Goal: Task Accomplishment & Management: Use online tool/utility

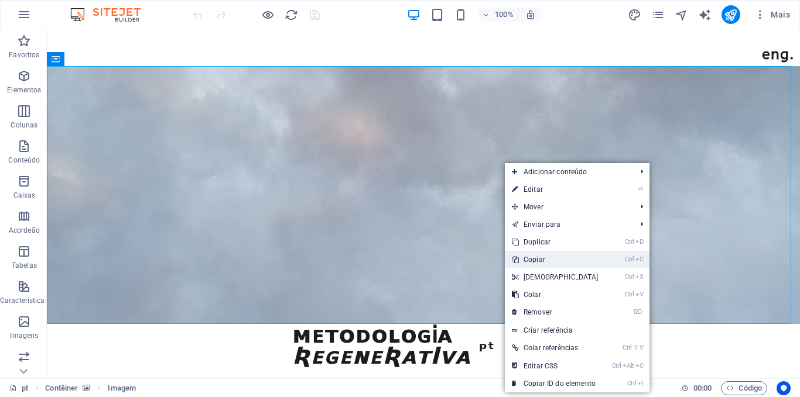
click at [543, 261] on link "Ctrl C Copiar" at bounding box center [555, 260] width 101 height 18
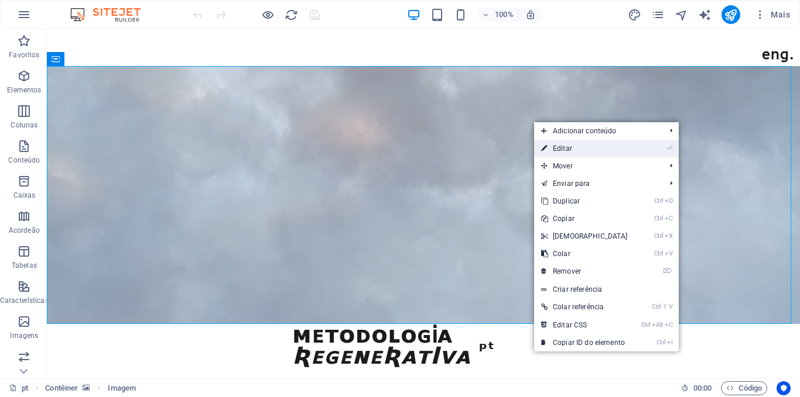
click at [553, 148] on link "⏎ Editar" at bounding box center [584, 149] width 101 height 18
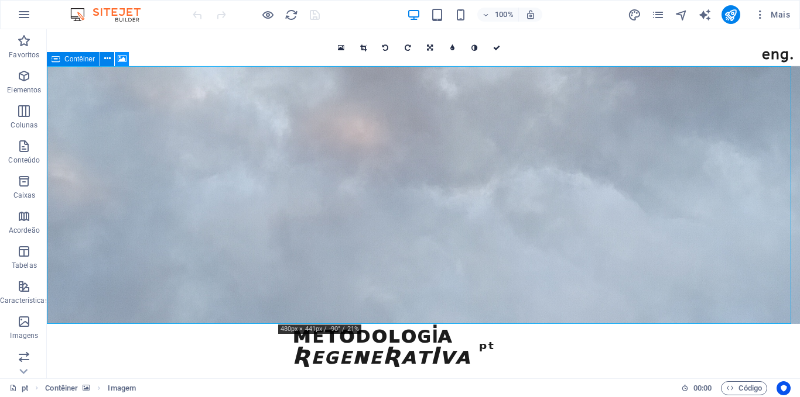
click at [120, 54] on icon at bounding box center [122, 59] width 9 height 12
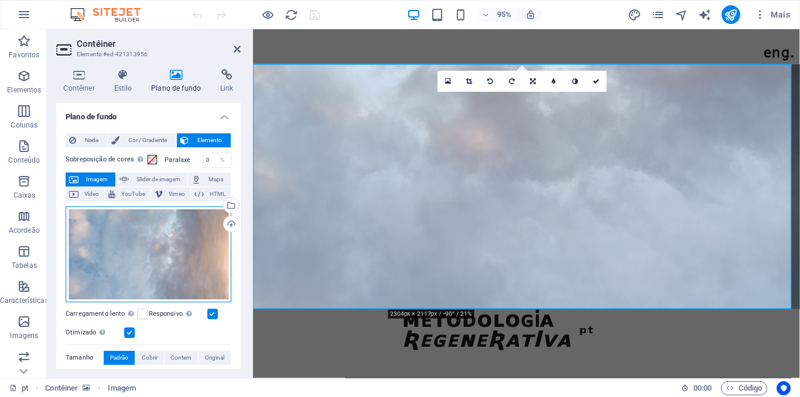
drag, startPoint x: 150, startPoint y: 236, endPoint x: 118, endPoint y: 236, distance: 32.2
click at [118, 236] on div "Arraste os arquivos aqui, clique para escolher os arquivos ou selecione os arqu…" at bounding box center [149, 255] width 166 height 96
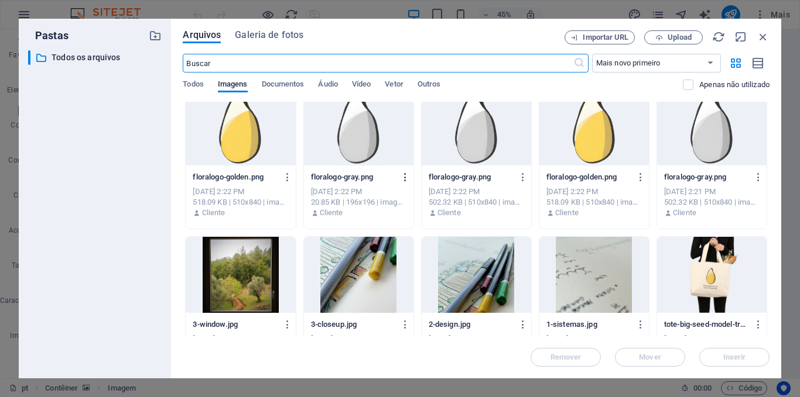
scroll to position [14, 0]
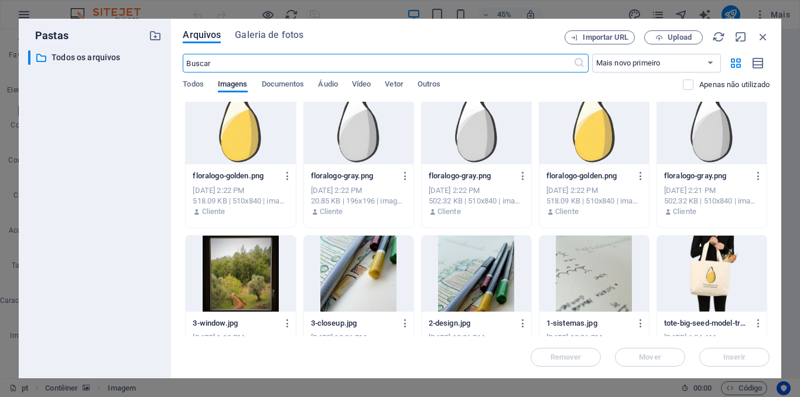
click at [209, 85] on div "Todos Imagens Documentos Áudio Vídeo Vetor Outros" at bounding box center [433, 91] width 500 height 22
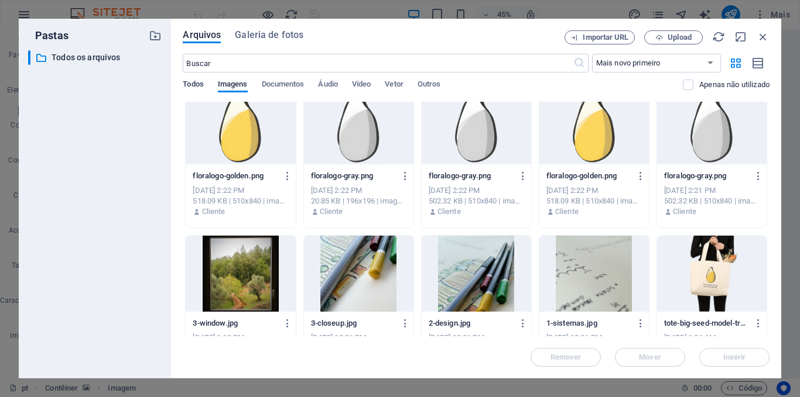
click at [190, 81] on span "Todos" at bounding box center [193, 85] width 20 height 16
click at [255, 34] on span "Galeria de fotos" at bounding box center [269, 35] width 68 height 14
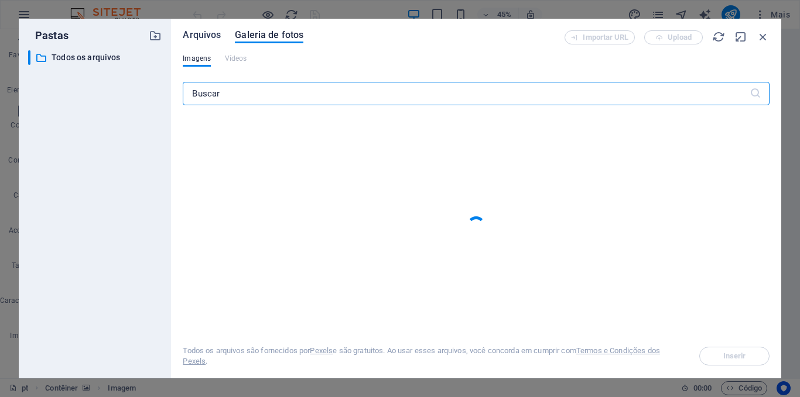
click at [196, 36] on span "Arquivos" at bounding box center [202, 35] width 38 height 14
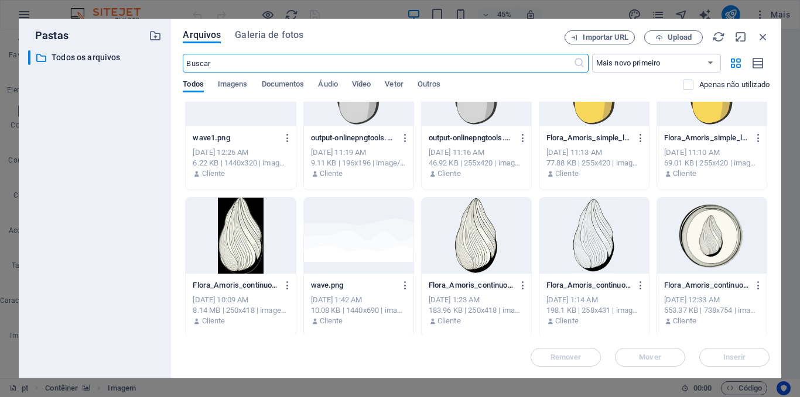
scroll to position [1823, 0]
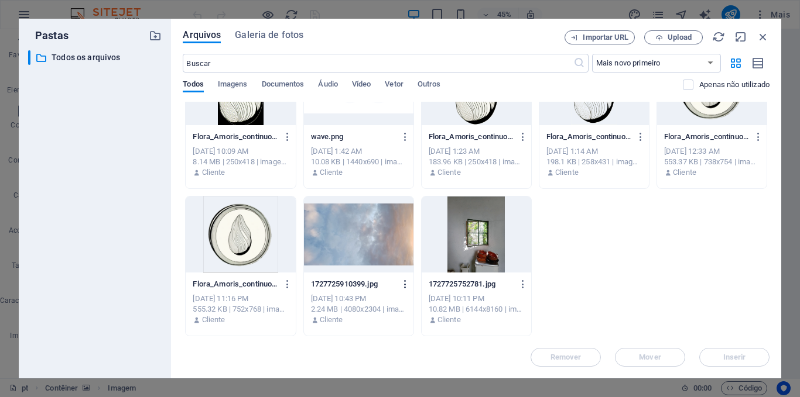
click at [403, 285] on icon "button" at bounding box center [405, 284] width 11 height 11
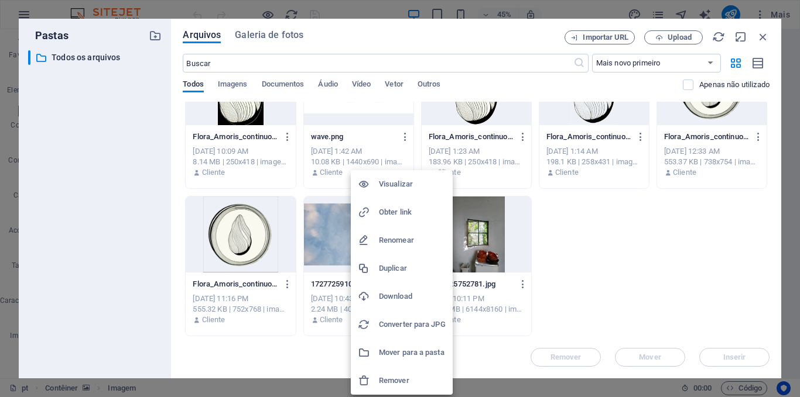
click at [399, 291] on h6 "Download" at bounding box center [412, 297] width 67 height 14
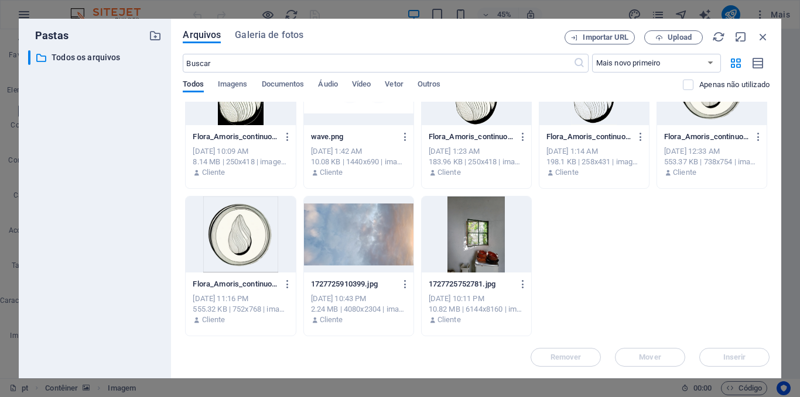
click at [0, 162] on div "Pastas ​ Todos os arquivos Todos os arquivos Arquivos Galeria de fotos Importar…" at bounding box center [400, 198] width 800 height 397
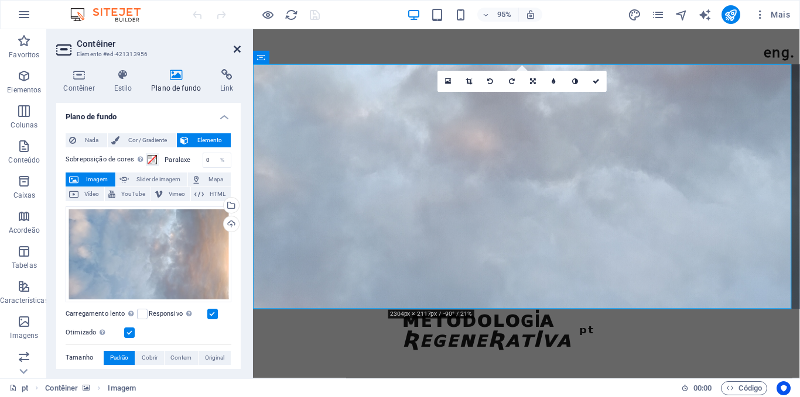
click at [236, 49] on icon at bounding box center [237, 48] width 7 height 9
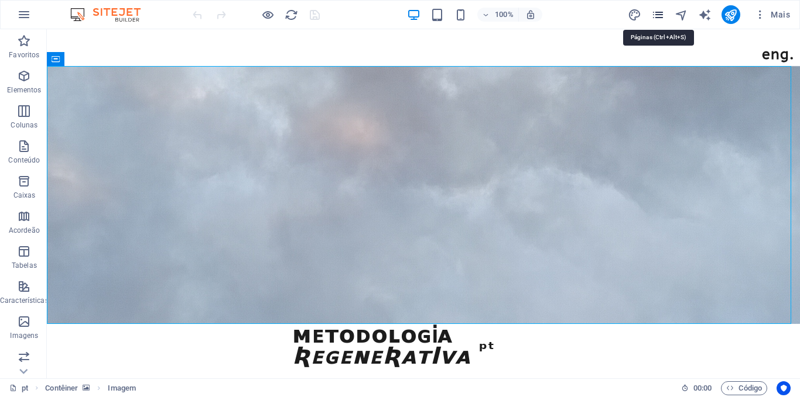
click at [657, 17] on icon "pages" at bounding box center [657, 14] width 13 height 13
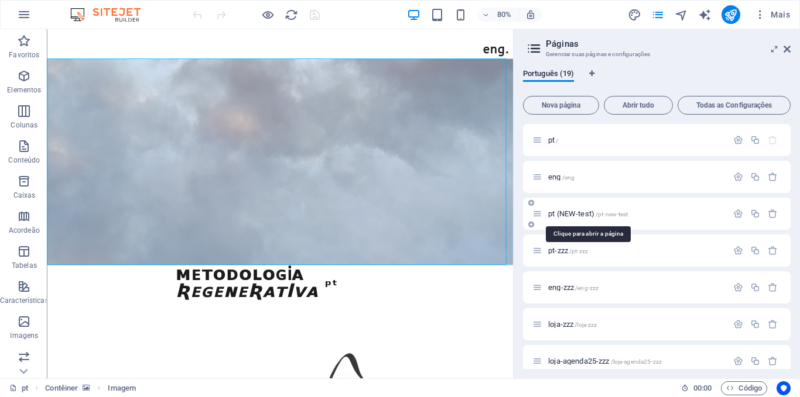
click at [574, 210] on span "pt (NEW-test) /pt-new-test" at bounding box center [588, 214] width 80 height 9
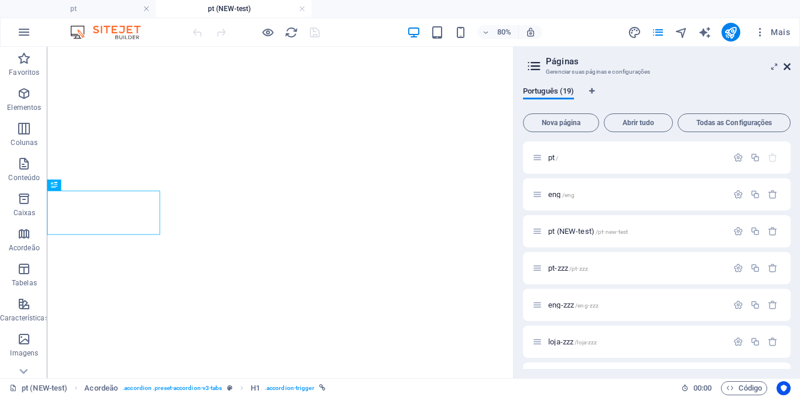
click at [784, 66] on icon at bounding box center [786, 66] width 7 height 9
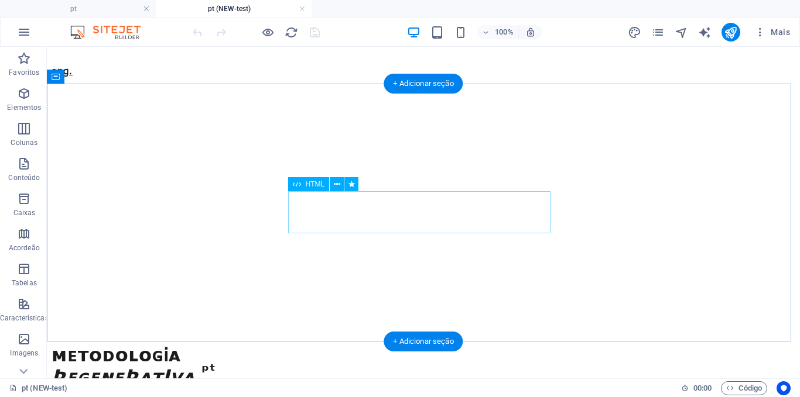
scroll to position [0, 0]
click at [347, 347] on div "ᴍᴇᴛᴏᴅᴏʟᴏɢᎥᴀ ʀᴇɢᴇɴᴇʀᴀᴛiᴠᴀ ᵖᵗ" at bounding box center [423, 366] width 743 height 38
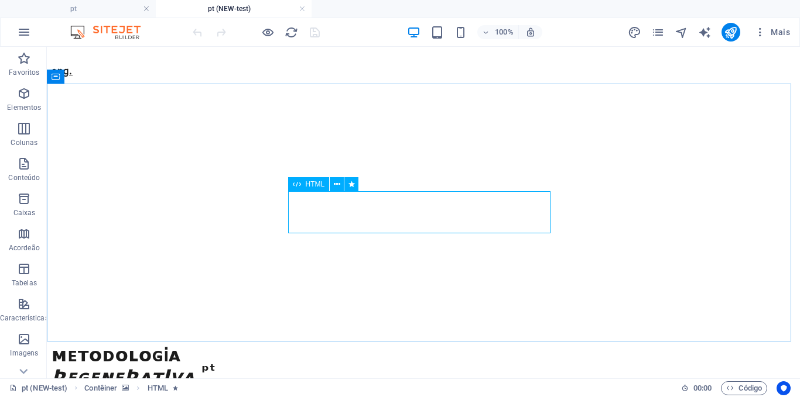
click at [307, 181] on span "HTML" at bounding box center [315, 184] width 19 height 7
click at [314, 182] on span "HTML" at bounding box center [315, 184] width 19 height 7
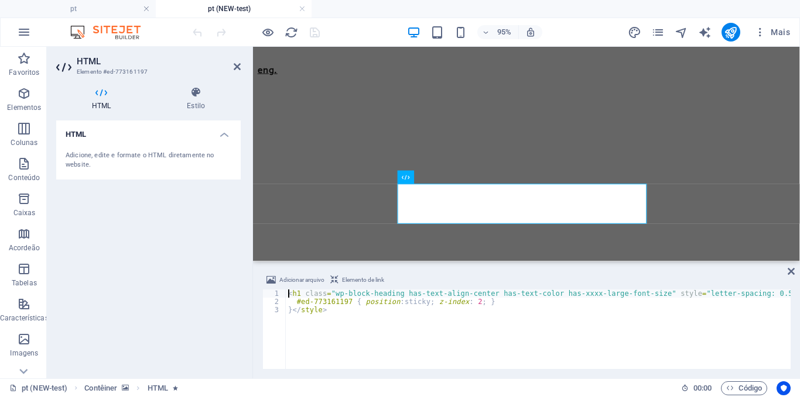
click at [385, 77] on figure at bounding box center [541, 77] width 566 height 0
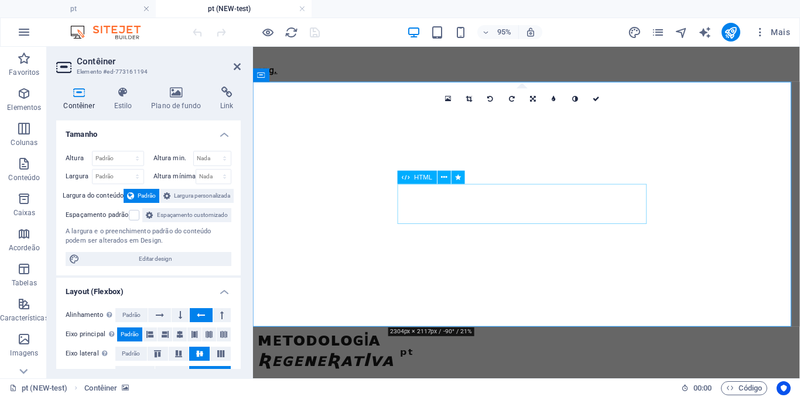
click at [451, 347] on div "ᴍᴇᴛᴏᴅᴏʟᴏɢᎥᴀ ʀᴇɢᴇɴᴇʀᴀᴛiᴠᴀ ᵖᵗ" at bounding box center [541, 366] width 566 height 38
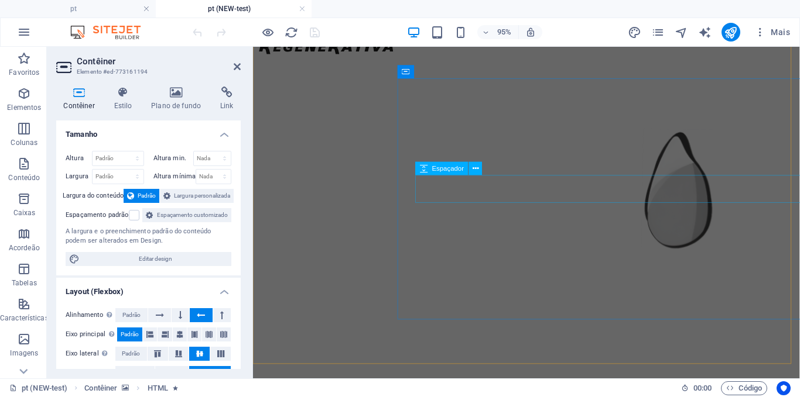
scroll to position [335, 0]
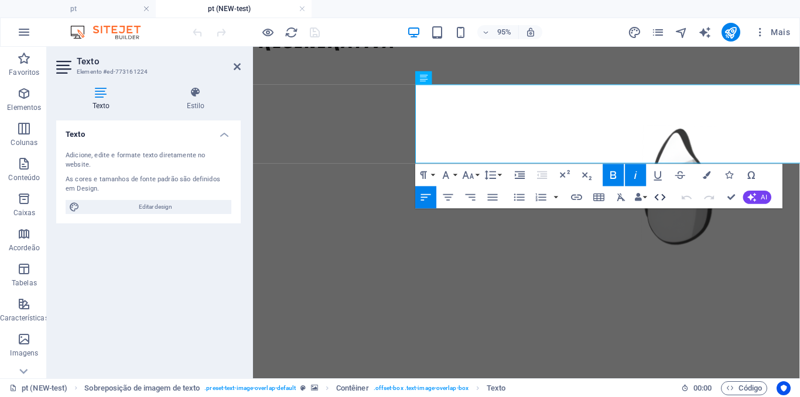
click at [662, 196] on icon "button" at bounding box center [659, 197] width 11 height 6
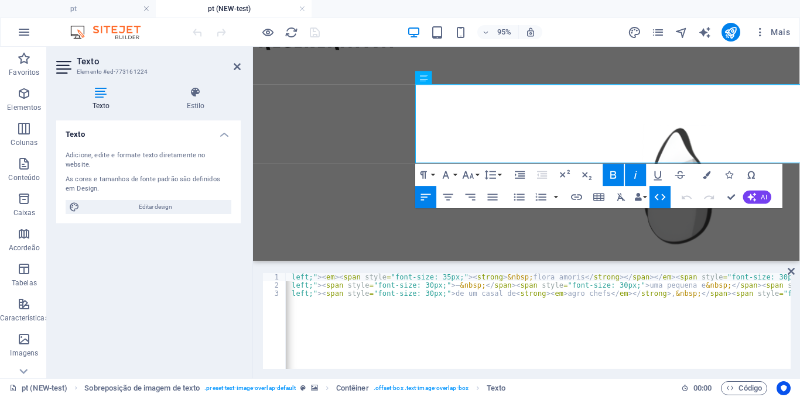
scroll to position [0, 92]
click at [330, 338] on figure at bounding box center [541, 338] width 566 height 0
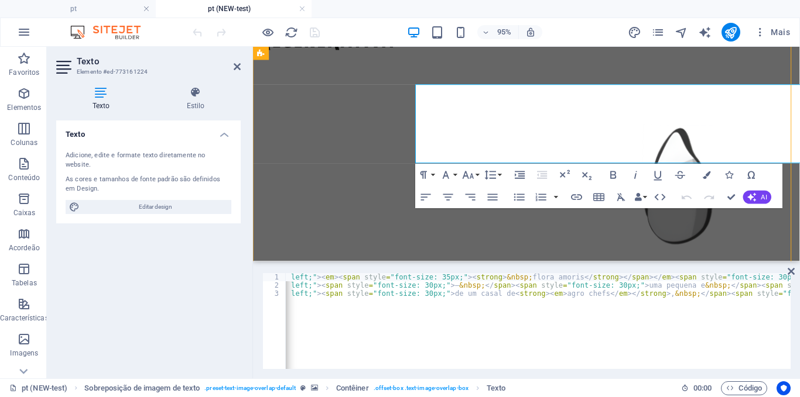
click at [330, 338] on figure at bounding box center [541, 338] width 566 height 0
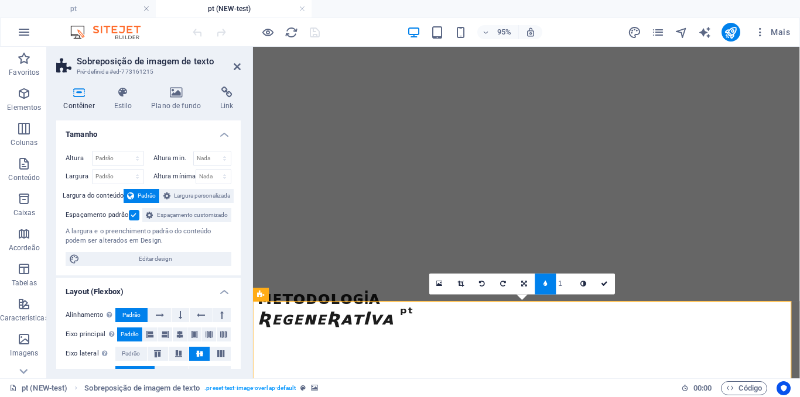
scroll to position [46, 0]
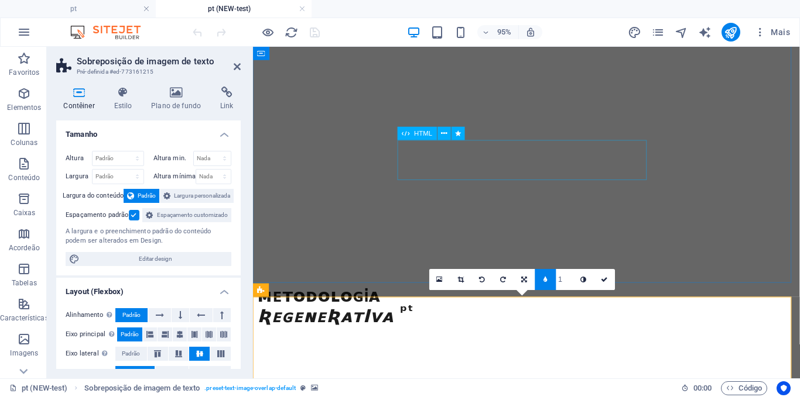
click at [468, 301] on div "ᴍᴇᴛᴏᴅᴏʟᴏɢᎥᴀ ʀᴇɢᴇɴᴇʀᴀᴛiᴠᴀ ᵖᵗ" at bounding box center [541, 320] width 566 height 38
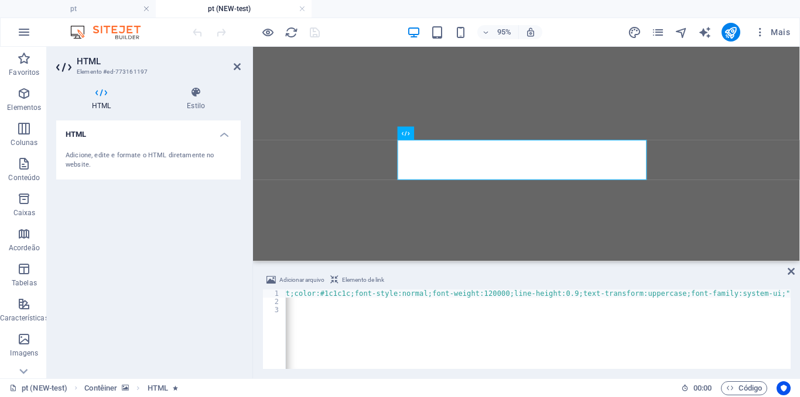
scroll to position [0, 581]
click at [671, 294] on div "< h1 class = "wp-block-heading has-text-align-center has-text-color has-xxxx-la…" at bounding box center [414, 337] width 1417 height 94
paste textarea "Montserrat"
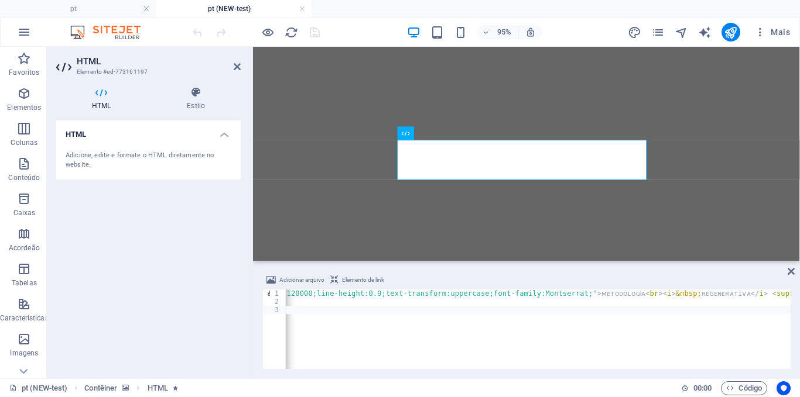
scroll to position [0, 777]
click at [549, 295] on div "< h1 class = "wp-block-heading has-text-align-center has-text-color has-xxxx-la…" at bounding box center [218, 337] width 1421 height 94
type textarea "<h1 class="wp-block-heading has-text-align-center has-text-color has-xxxx-large…"
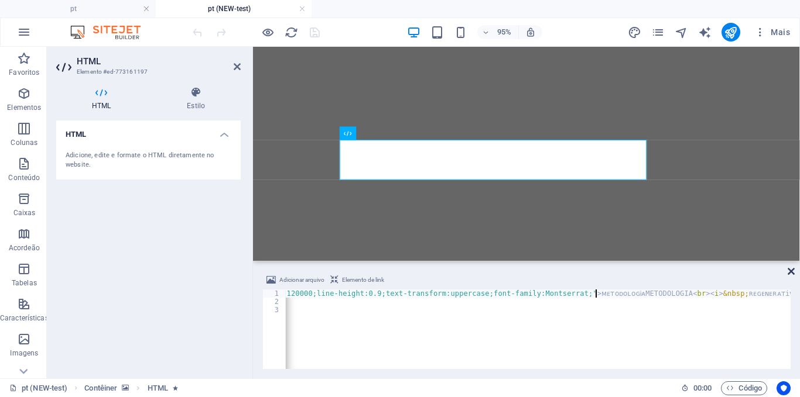
click at [787, 270] on icon at bounding box center [790, 271] width 7 height 9
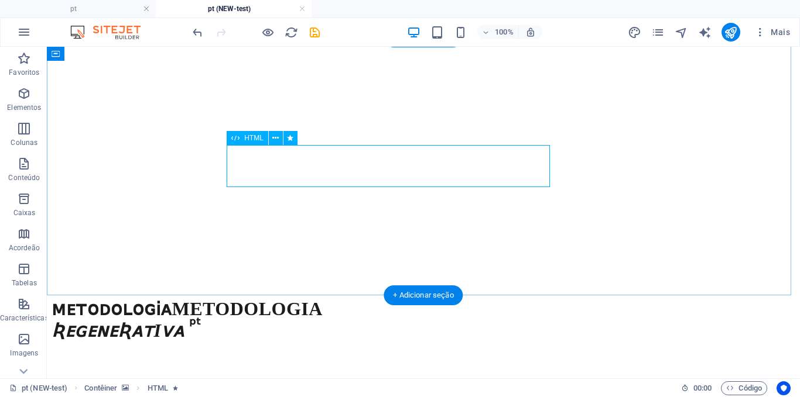
click at [271, 301] on div "ᴍᴇᴛᴏᴅᴏʟᴏɢᎥᴀMETODOLOGIA ʀᴇɢᴇɴᴇʀᴀᴛiᴠᴀ ᵖᵗ" at bounding box center [423, 320] width 743 height 38
click at [277, 30] on figure at bounding box center [423, 30] width 743 height 0
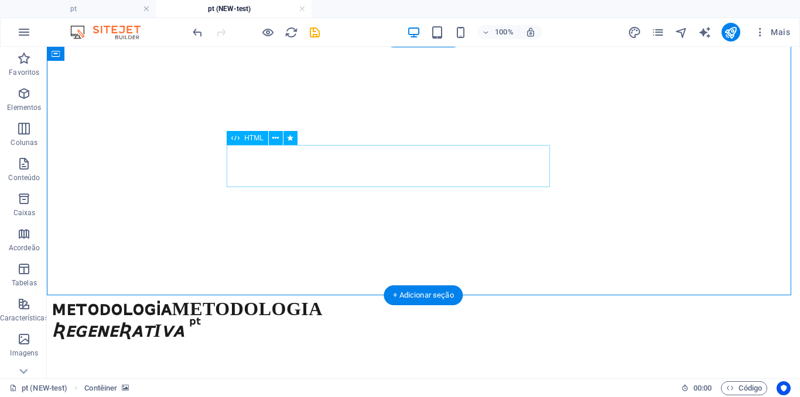
click at [262, 301] on div "ᴍᴇᴛᴏᴅᴏʟᴏɢᎥᴀMETODOLOGIA ʀᴇɢᴇɴᴇʀᴀᴛiᴠᴀ ᵖᵗ" at bounding box center [423, 320] width 743 height 38
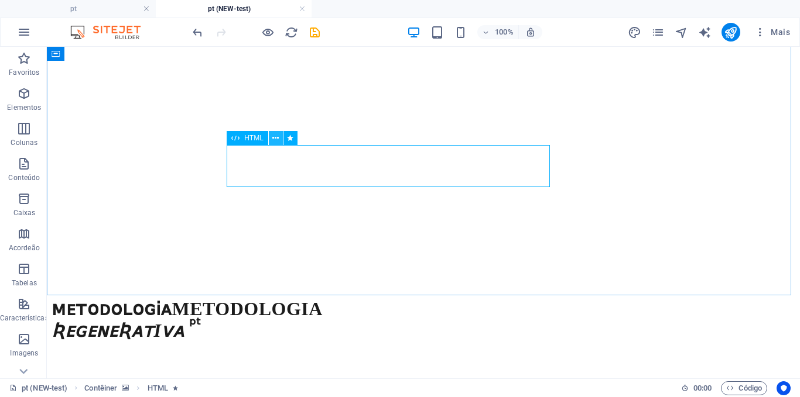
click at [279, 136] on icon at bounding box center [275, 138] width 6 height 12
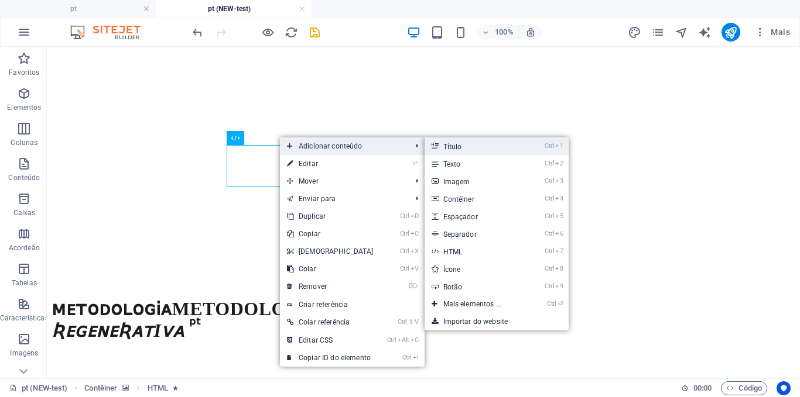
click at [467, 151] on link "Ctrl 1 Título" at bounding box center [474, 147] width 101 height 18
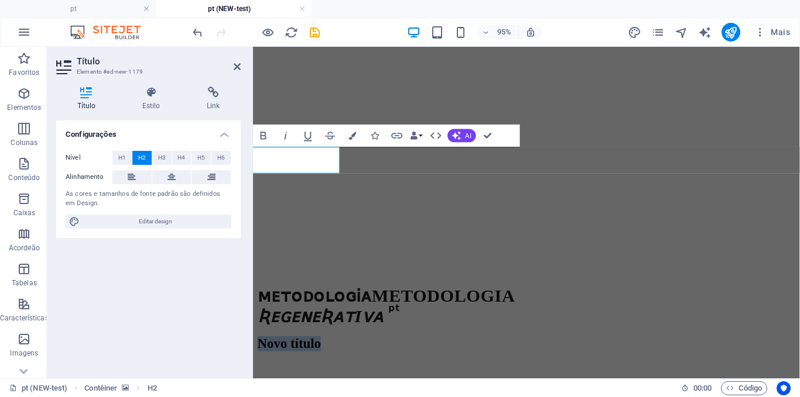
click at [379, 30] on figure at bounding box center [541, 30] width 566 height 0
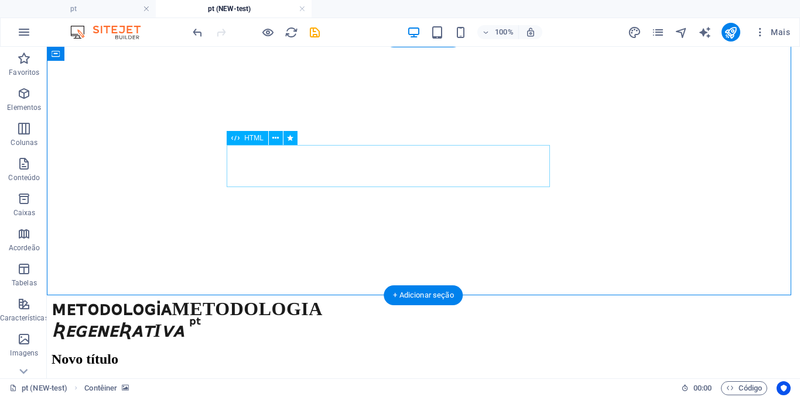
click at [270, 301] on div "ᴍᴇᴛᴏᴅᴏʟᴏɢᎥᴀMETODOLOGIA ʀᴇɢᴇɴᴇʀᴀᴛiᴠᴀ ᵖᵗ" at bounding box center [423, 320] width 743 height 38
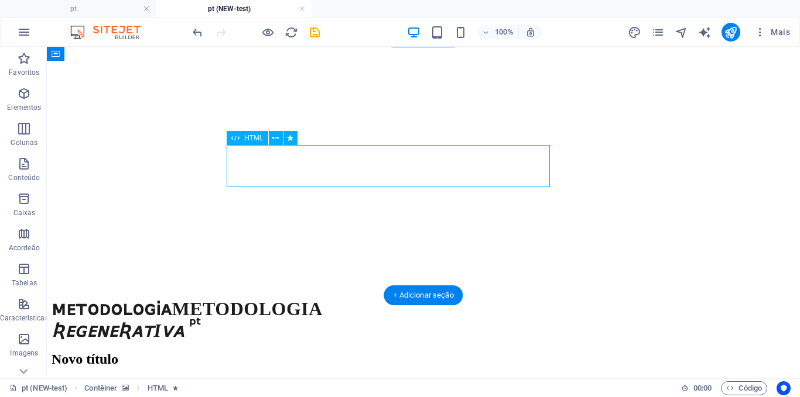
click at [270, 301] on div "ᴍᴇᴛᴏᴅᴏʟᴏɢᎥᴀMETODOLOGIA ʀᴇɢᴇɴᴇʀᴀᴛiᴠᴀ ᵖᵗ" at bounding box center [423, 320] width 743 height 38
click at [275, 139] on icon at bounding box center [275, 138] width 6 height 12
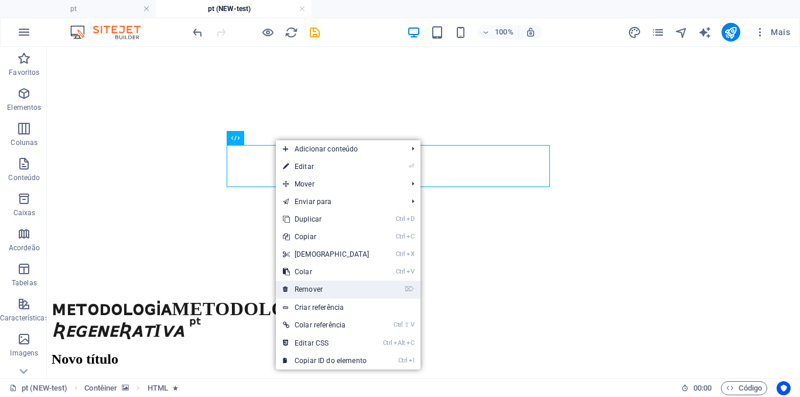
click at [317, 284] on link "⌦ Remover" at bounding box center [326, 290] width 101 height 18
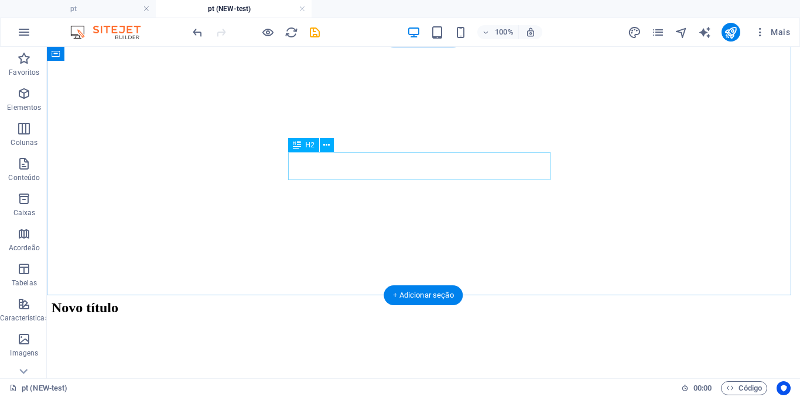
click at [441, 300] on div "Novo título" at bounding box center [423, 308] width 743 height 16
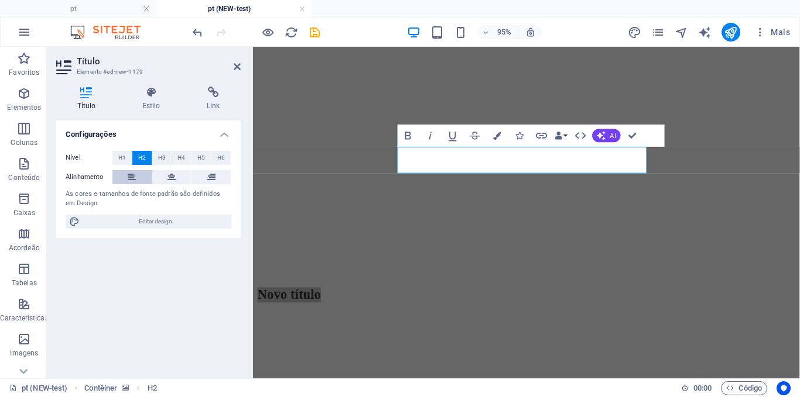
click at [126, 176] on button at bounding box center [131, 177] width 39 height 14
click at [160, 219] on span "Editar design" at bounding box center [155, 222] width 145 height 14
select select "ease-in-out"
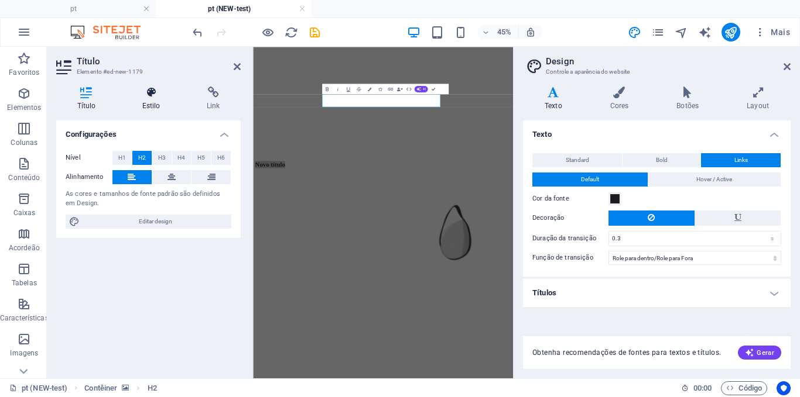
click at [149, 94] on icon at bounding box center [151, 93] width 60 height 12
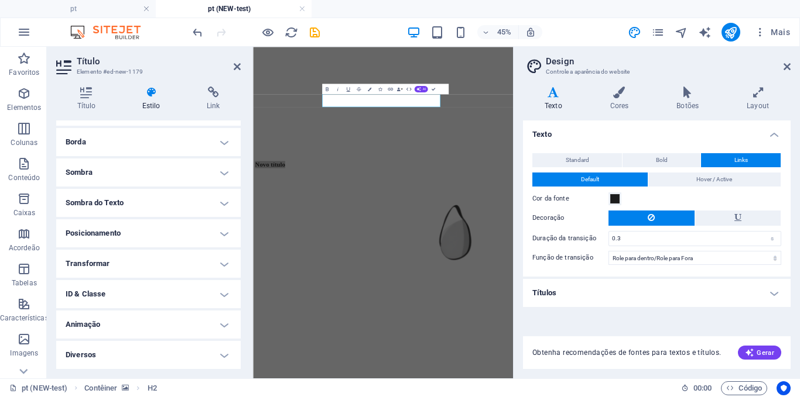
scroll to position [0, 0]
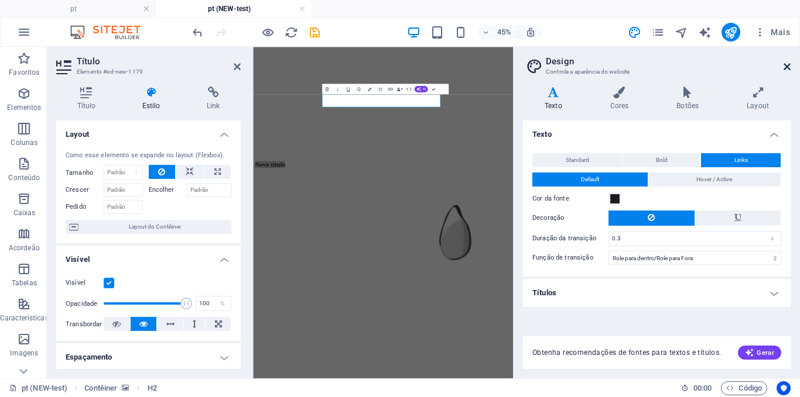
click at [786, 66] on icon at bounding box center [786, 66] width 7 height 9
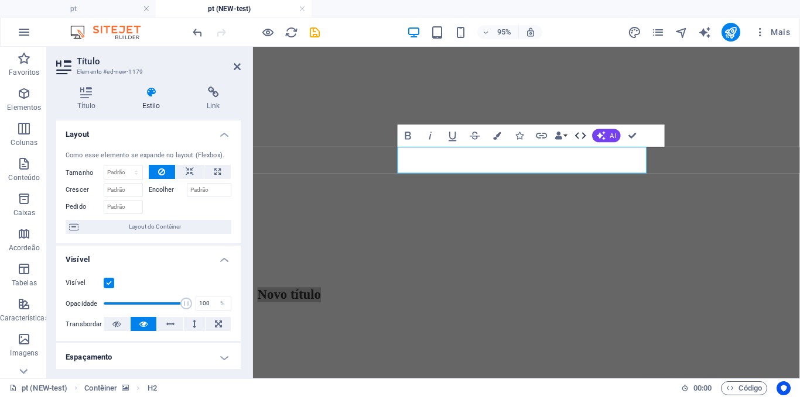
click at [576, 134] on icon "button" at bounding box center [580, 135] width 13 height 13
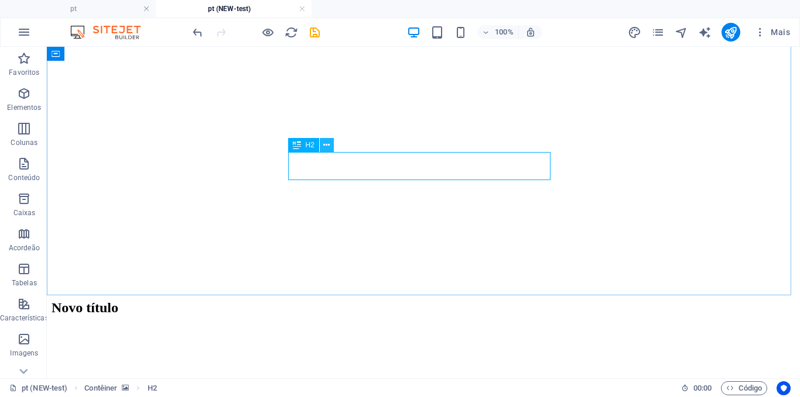
click at [325, 142] on icon at bounding box center [326, 145] width 6 height 12
click at [325, 143] on icon at bounding box center [326, 145] width 6 height 12
click at [633, 36] on icon "design" at bounding box center [633, 32] width 13 height 13
select select "ease-in-out"
select select "600"
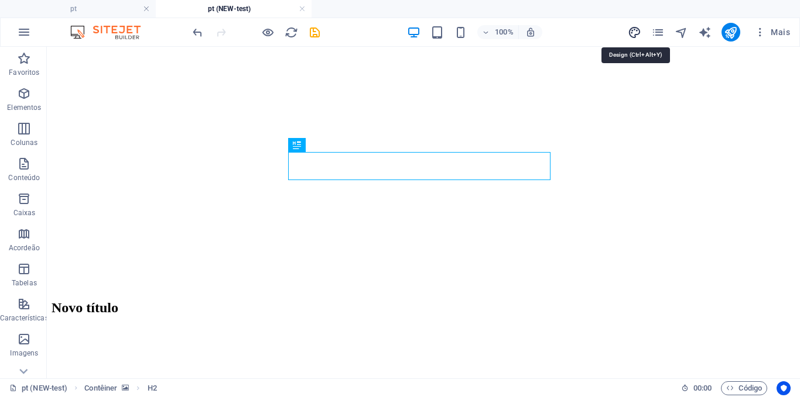
select select "px"
select select "rem"
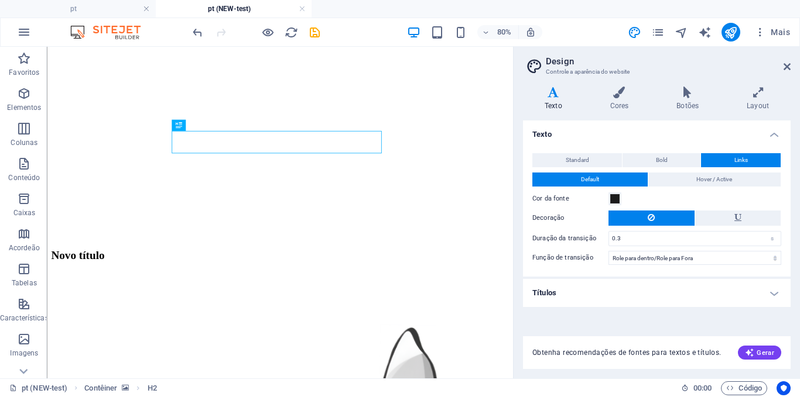
click at [577, 301] on h4 "Títulos" at bounding box center [656, 293] width 267 height 28
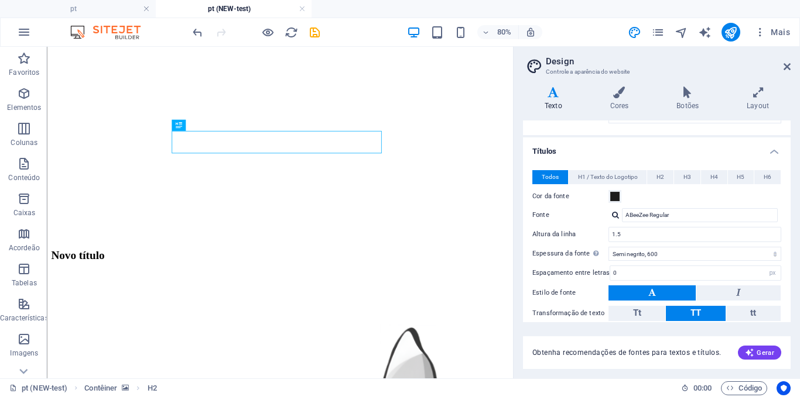
scroll to position [143, 0]
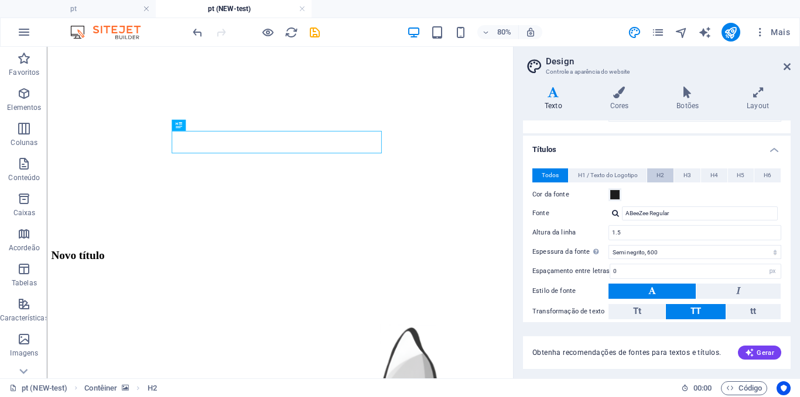
click at [654, 173] on button "H2" at bounding box center [660, 176] width 26 height 14
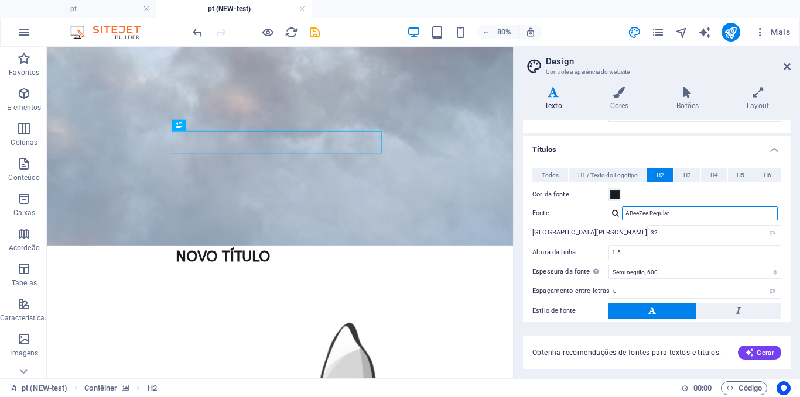
click at [650, 215] on input "ABeeZee Regular" at bounding box center [700, 214] width 156 height 14
paste input "Montserrat"
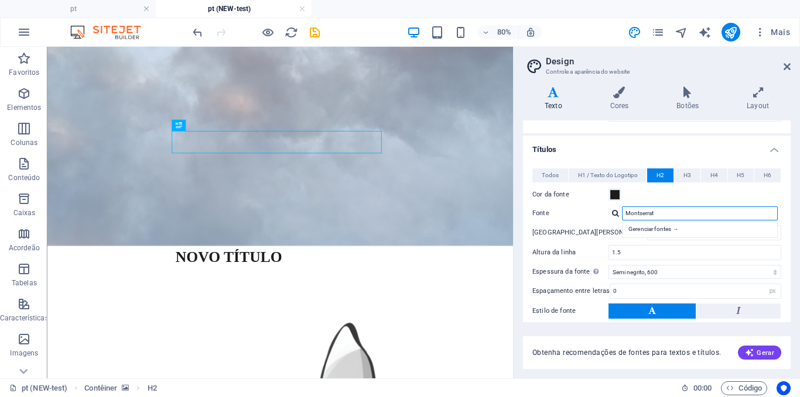
type input "Montserrat"
click at [653, 193] on div "Cor da fonte" at bounding box center [656, 195] width 249 height 14
click at [656, 228] on div "Gerenciar fontes →" at bounding box center [702, 229] width 155 height 12
select select "popularity"
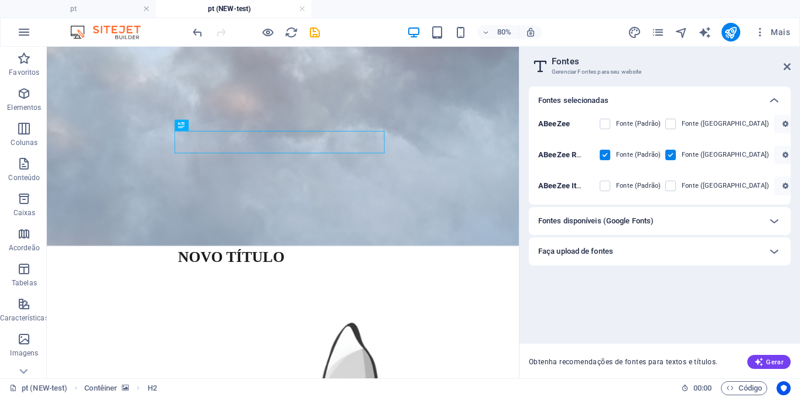
click at [639, 220] on h6 "Fontes disponíveis (Google Fonts)" at bounding box center [595, 221] width 115 height 14
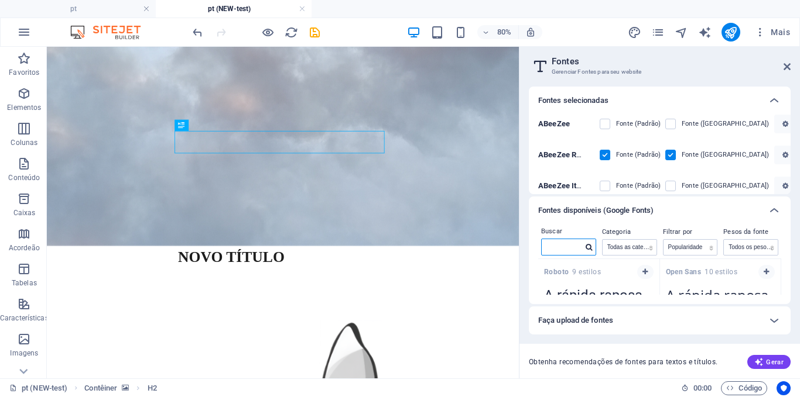
click at [567, 249] on input "text" at bounding box center [561, 246] width 41 height 15
paste input "Montserrat"
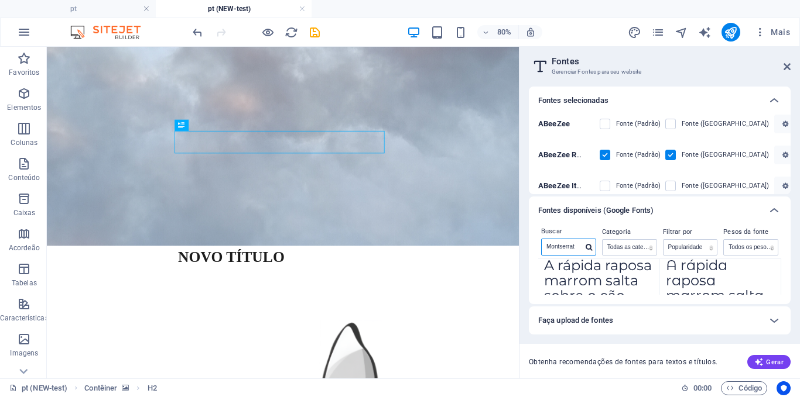
scroll to position [0, 0]
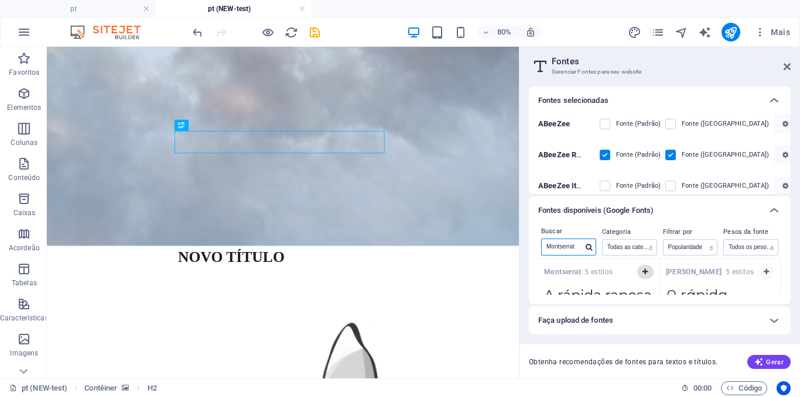
type input "Montserrat"
click at [649, 272] on button "button" at bounding box center [645, 272] width 16 height 14
click at [780, 203] on div at bounding box center [774, 211] width 28 height 28
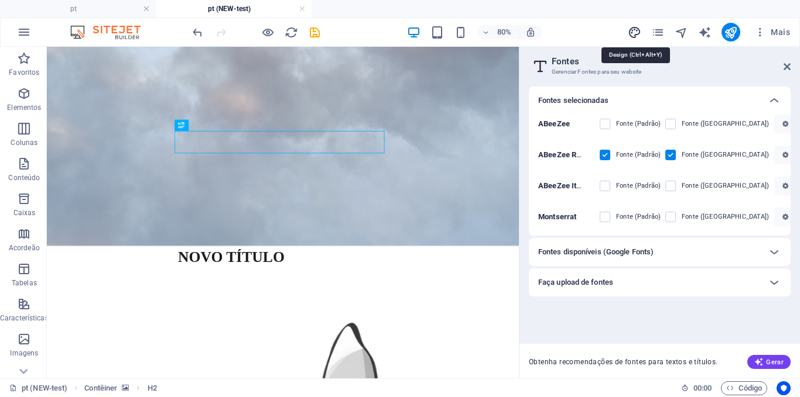
click at [637, 30] on icon "design" at bounding box center [633, 32] width 13 height 13
select select "ease-in-out"
select select "px"
select select "600"
select select "px"
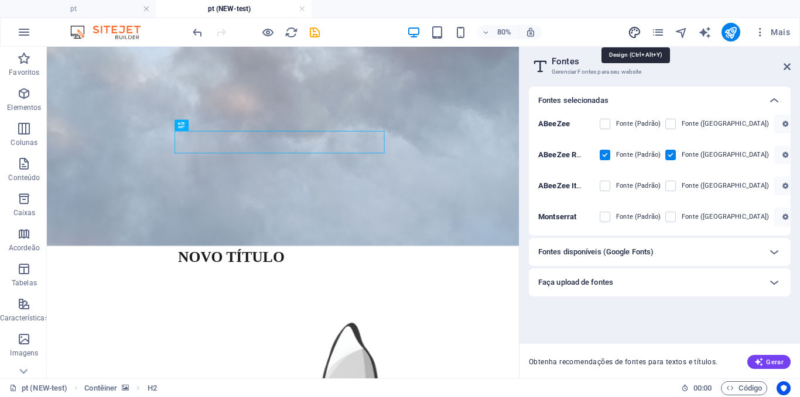
select select "rem"
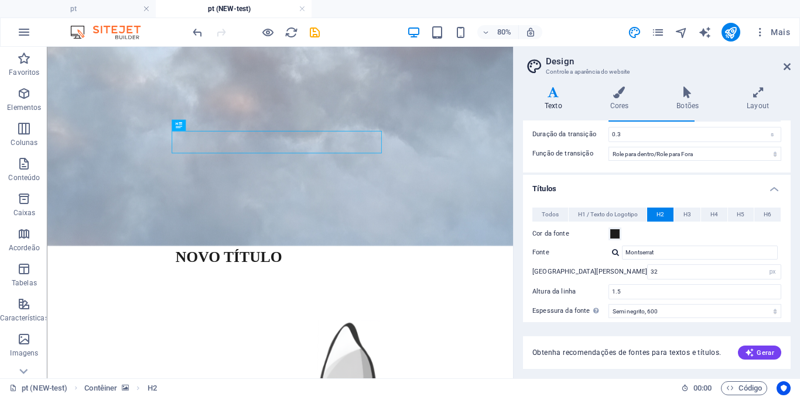
scroll to position [114, 0]
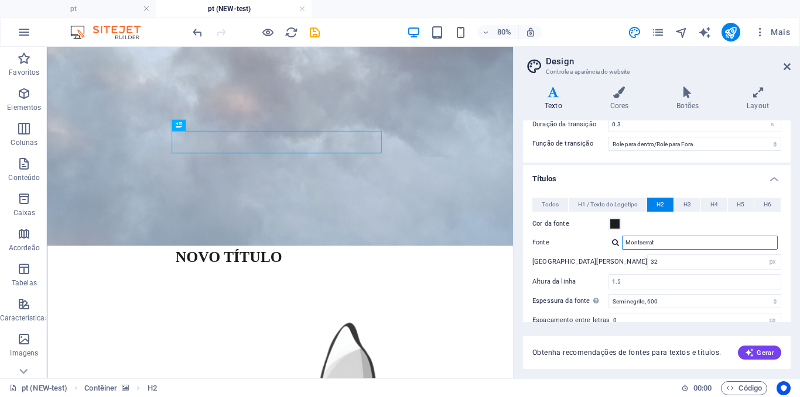
click at [646, 240] on input "Montserrat" at bounding box center [700, 243] width 156 height 14
click at [672, 245] on input "Montserrat" at bounding box center [700, 243] width 156 height 14
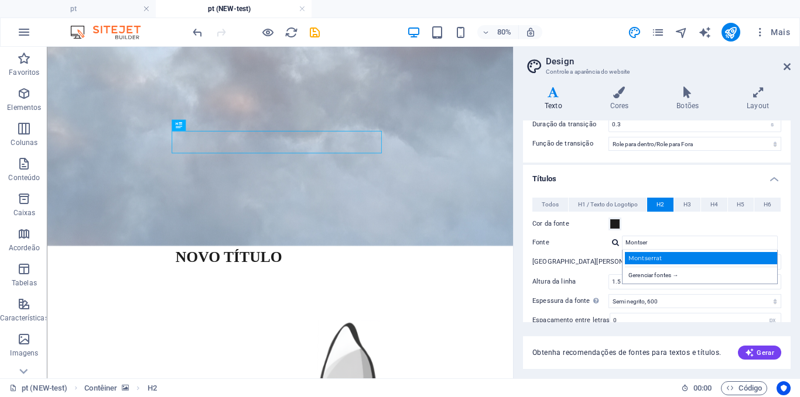
click at [654, 258] on div "Montserrat" at bounding box center [702, 258] width 155 height 12
type input "Montserrat"
click at [647, 262] on input "32" at bounding box center [713, 262] width 133 height 14
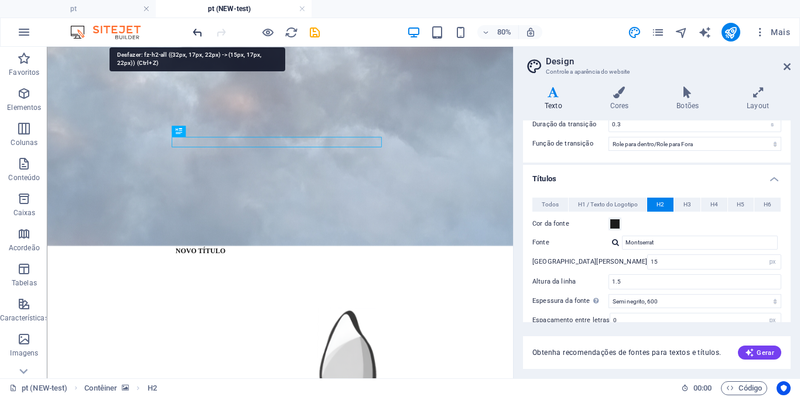
click at [191, 28] on icon "undo" at bounding box center [197, 32] width 13 height 13
type input "32"
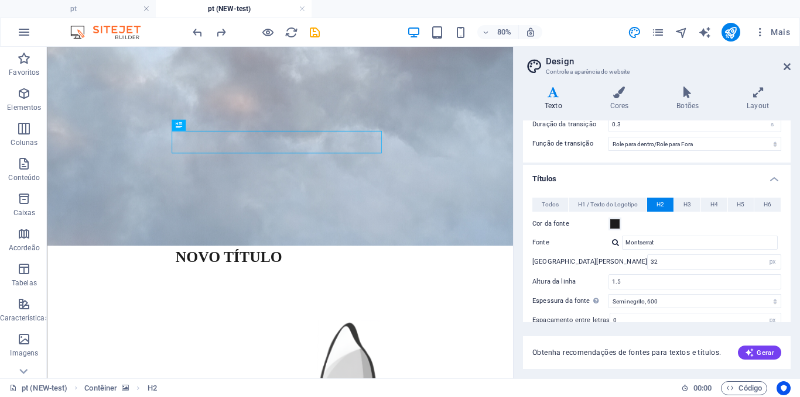
click at [615, 245] on div at bounding box center [615, 243] width 7 height 8
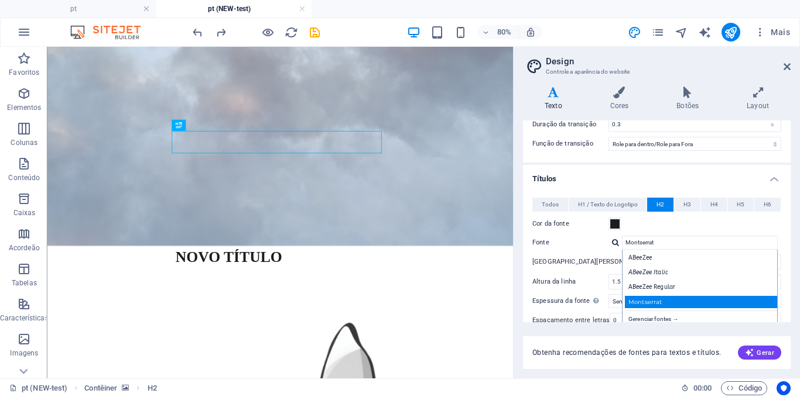
click at [654, 301] on div "Montserrat" at bounding box center [702, 302] width 155 height 12
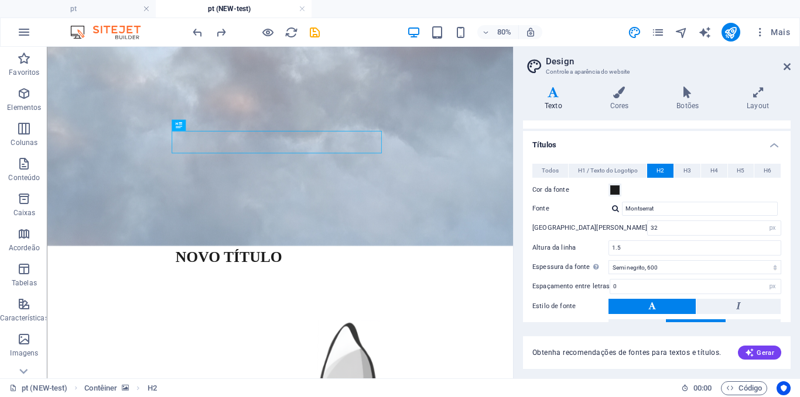
scroll to position [149, 0]
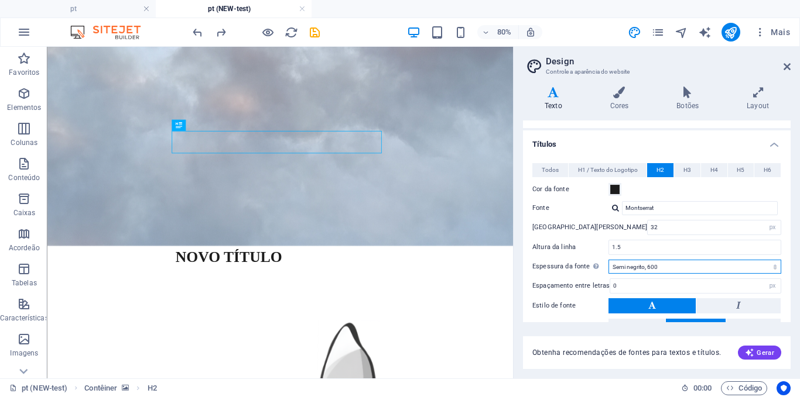
click at [652, 267] on select "Fina, 100 Extra leve, 200 Leve, 300 Regular, 400 Média, 500 Semi negrito, 600 N…" at bounding box center [694, 267] width 173 height 14
click at [608, 260] on select "Fina, 100 Extra leve, 200 Leve, 300 Regular, 400 Média, 500 Semi negrito, 600 N…" at bounding box center [694, 267] width 173 height 14
click at [636, 264] on select "Fina, 100 Extra leve, 200 Leve, 300 Regular, 400 Média, 500 Semi negrito, 600 N…" at bounding box center [694, 267] width 173 height 14
click at [584, 246] on label "Altura da linha" at bounding box center [570, 247] width 76 height 6
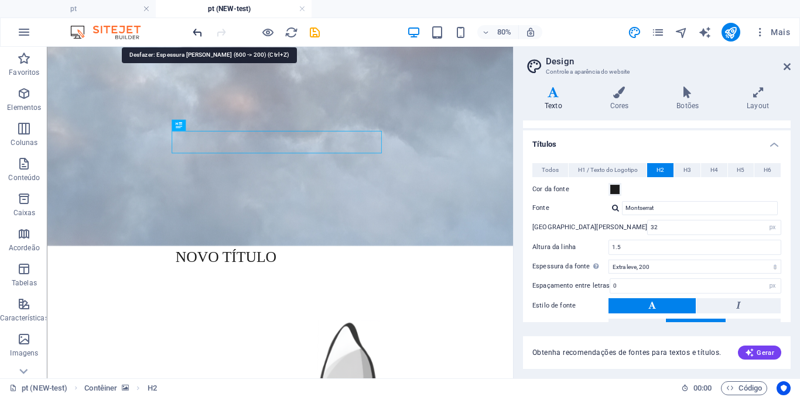
click at [194, 34] on icon "undo" at bounding box center [197, 32] width 13 height 13
select select "600"
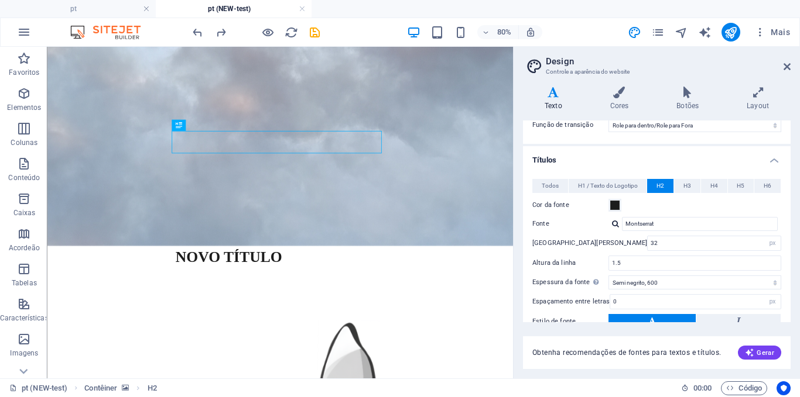
scroll to position [132, 0]
click at [582, 242] on label "[GEOGRAPHIC_DATA][PERSON_NAME]" at bounding box center [589, 244] width 115 height 6
click at [783, 65] on icon at bounding box center [786, 66] width 7 height 9
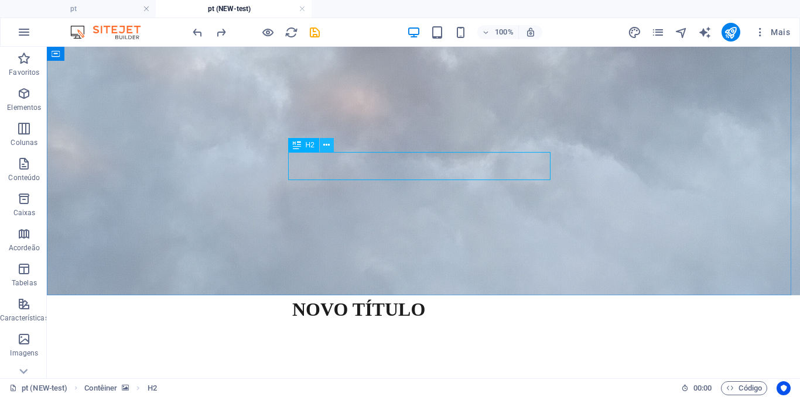
click at [325, 144] on icon at bounding box center [326, 145] width 6 height 12
click at [330, 148] on button at bounding box center [327, 145] width 14 height 14
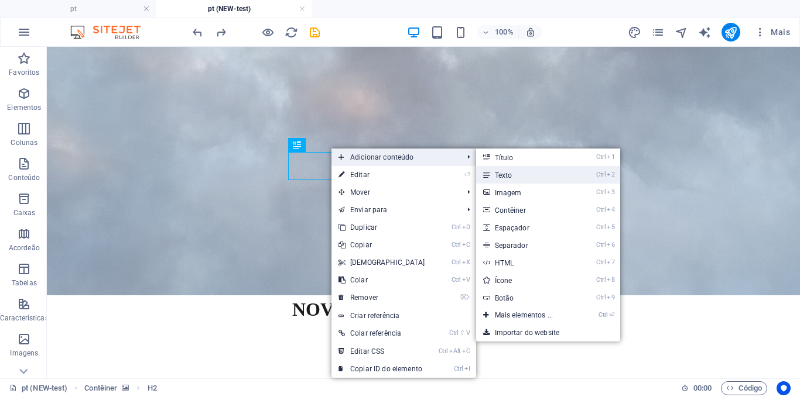
click at [505, 171] on link "Ctrl 2 Texto" at bounding box center [526, 175] width 101 height 18
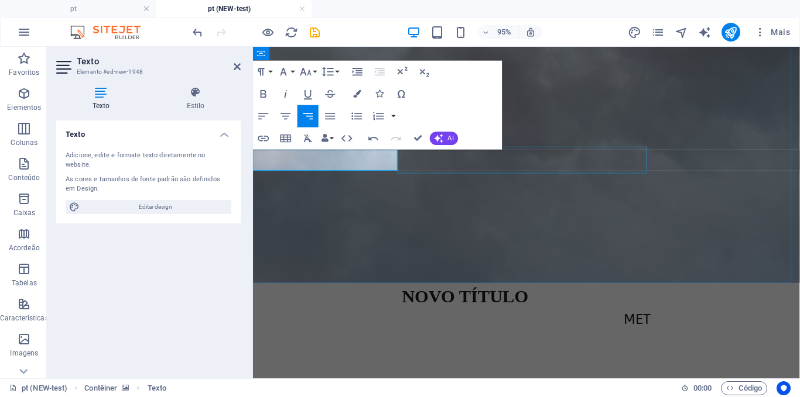
click at [451, 296] on div "Novo título" at bounding box center [541, 310] width 262 height 28
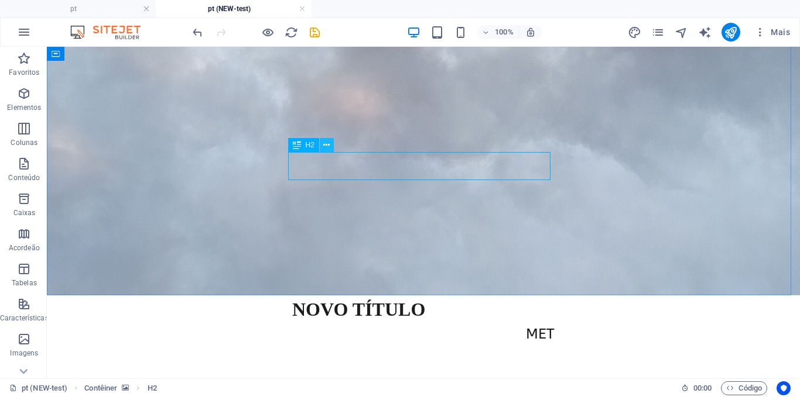
click at [322, 145] on button at bounding box center [327, 145] width 14 height 14
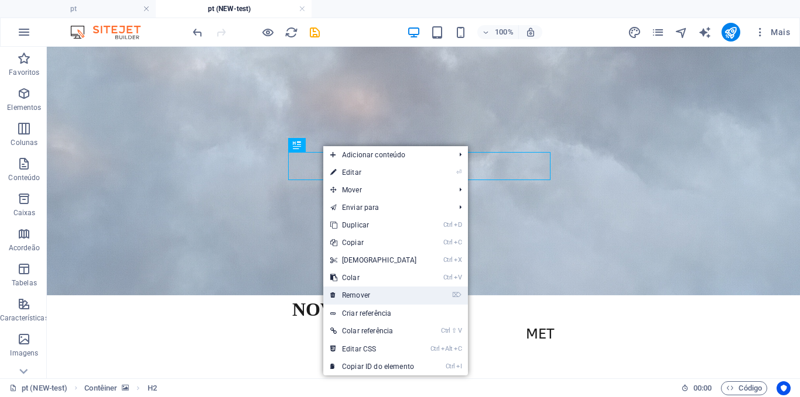
click at [363, 300] on link "⌦ Remover" at bounding box center [373, 296] width 101 height 18
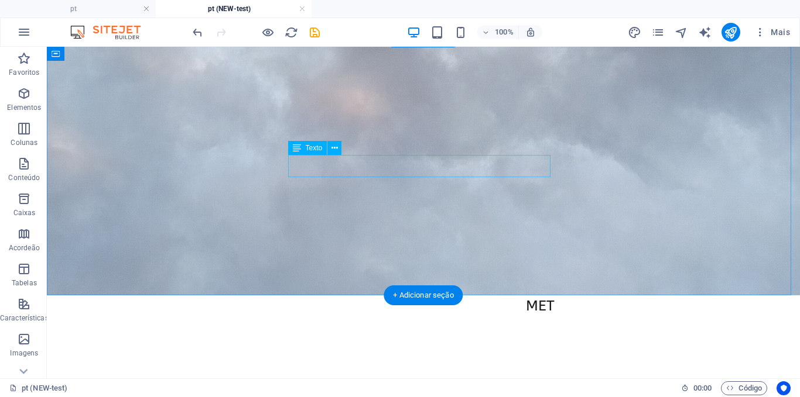
click at [493, 296] on div "MET" at bounding box center [423, 307] width 262 height 22
click at [330, 150] on button at bounding box center [334, 148] width 14 height 14
click at [332, 149] on icon at bounding box center [334, 148] width 6 height 12
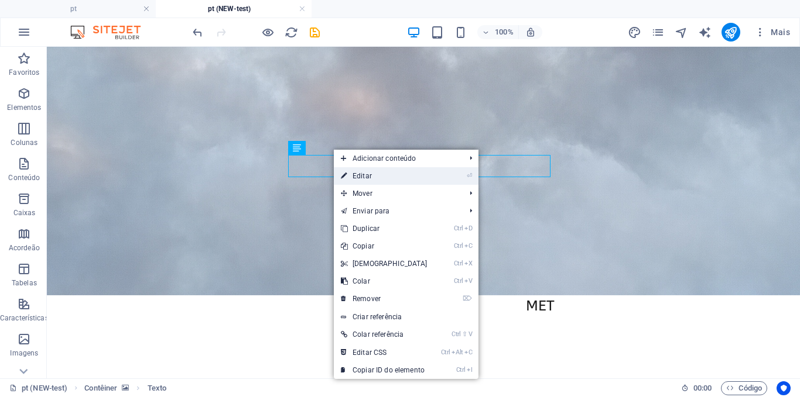
click at [354, 173] on link "⏎ Editar" at bounding box center [384, 176] width 101 height 18
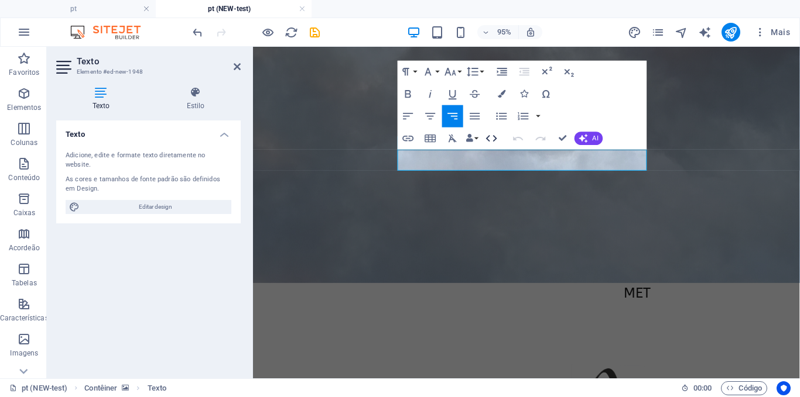
click at [489, 138] on icon "button" at bounding box center [491, 138] width 13 height 13
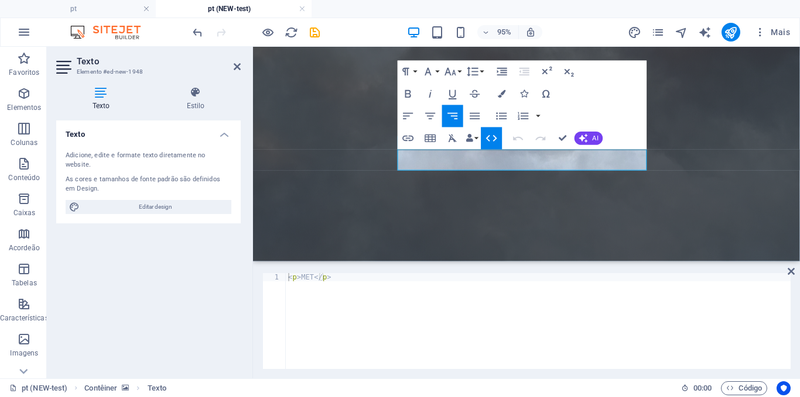
type textarea "<p>MET</p>"
click at [311, 277] on div "< p > MET </ p >" at bounding box center [538, 329] width 505 height 112
click at [354, 280] on div "< p > MET </ p >" at bounding box center [538, 329] width 505 height 112
paste textarea "Visita de acompanhamento da mediadora."
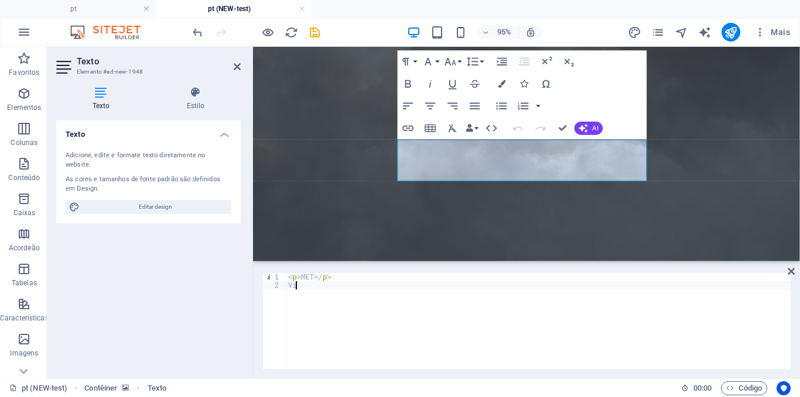
type textarea "V"
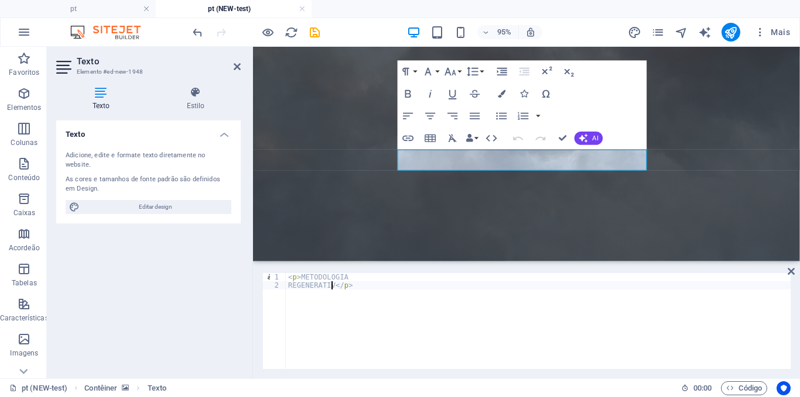
scroll to position [0, 4]
click at [406, 111] on icon "button" at bounding box center [408, 116] width 13 height 13
click at [517, 140] on icon "button" at bounding box center [518, 138] width 13 height 13
click at [344, 277] on div "< p > METODOLOGIA REGENERATIVA </ p >" at bounding box center [538, 329] width 505 height 112
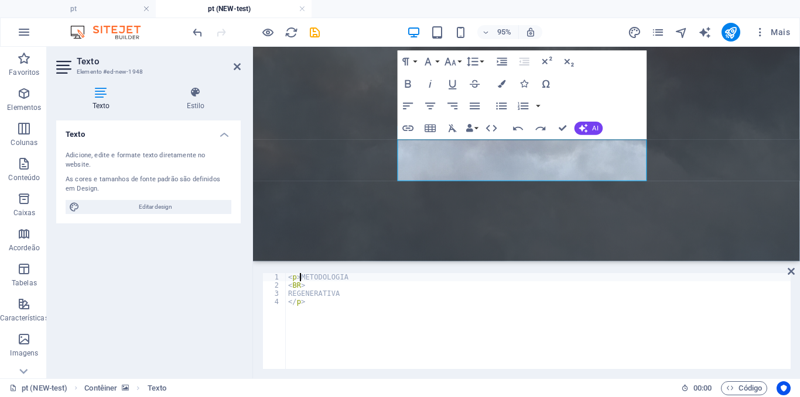
scroll to position [0, 1]
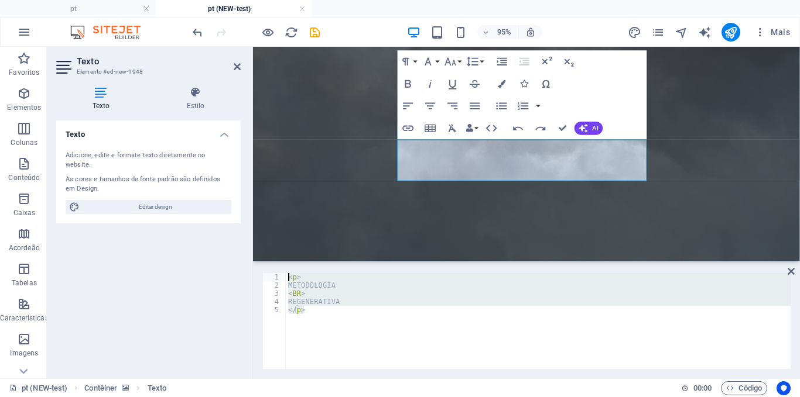
drag, startPoint x: 333, startPoint y: 312, endPoint x: 227, endPoint y: 231, distance: 133.7
click at [227, 231] on div "Texto Elemento #ed-new-1948 Texto Estilo Texto Adicione, edite e formate texto …" at bounding box center [423, 213] width 753 height 332
click at [413, 107] on icon "button" at bounding box center [408, 106] width 13 height 13
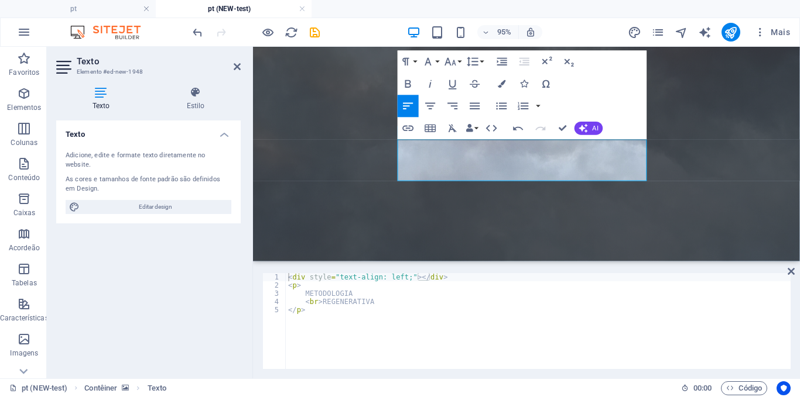
click at [447, 279] on div "< div style = "text-align: left;" > </ div > < p > METODOLOGIA < br > REGENERAT…" at bounding box center [538, 329] width 505 height 112
type textarea "</p>"
click at [414, 348] on div "< div style = "text-align: left;" > < p > METODOLOGIA < br > REGENERATIVA </ p …" at bounding box center [538, 329] width 505 height 112
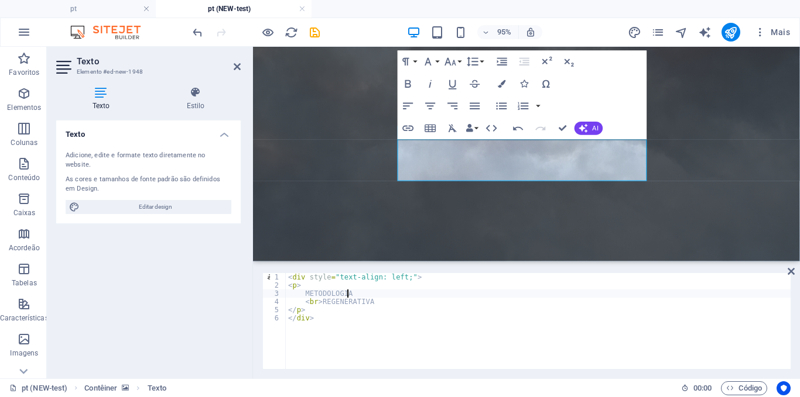
click at [471, 297] on div "< div style = "text-align: left;" > < p > METODOLOGIA < br > REGENERATIVA </ p …" at bounding box center [538, 329] width 505 height 112
type textarea "METODOLOGIA"
click at [509, 239] on figure at bounding box center [540, 166] width 575 height 258
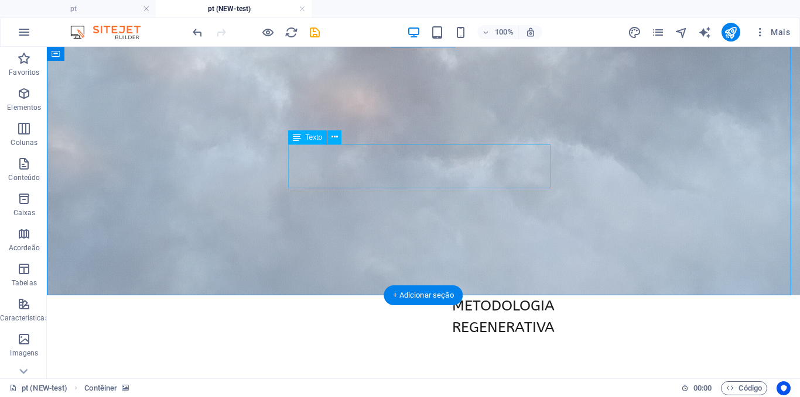
click at [464, 296] on div "METODOLOGIA REGENERATIVA" at bounding box center [423, 318] width 262 height 44
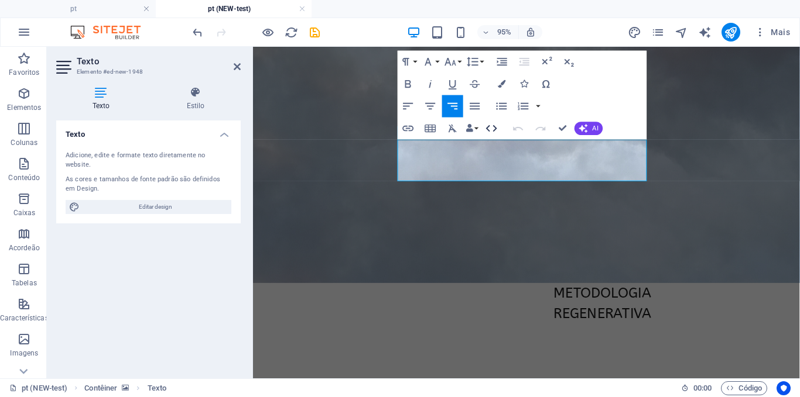
click at [488, 131] on icon "button" at bounding box center [491, 128] width 13 height 13
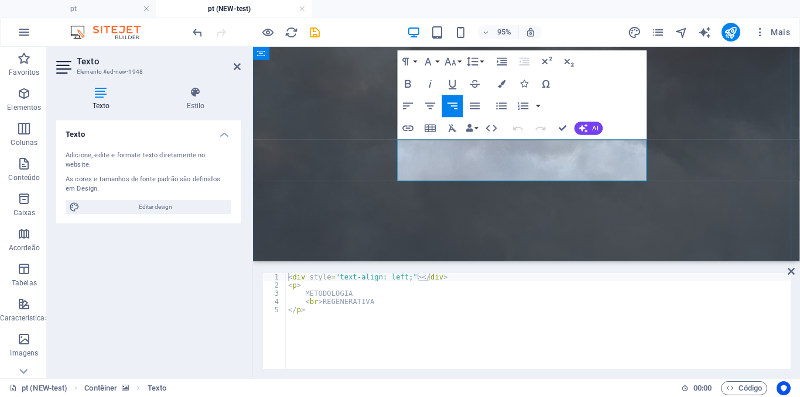
click at [589, 296] on p "METODOLOGIA REGENERATIVA" at bounding box center [541, 318] width 262 height 44
click at [591, 201] on figure at bounding box center [540, 166] width 575 height 258
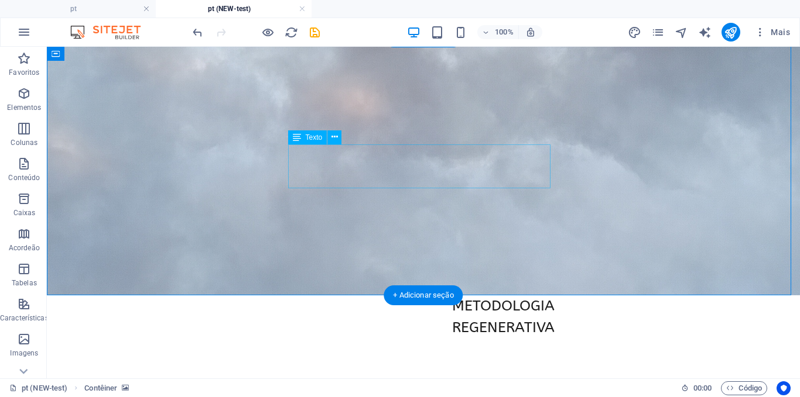
click at [506, 296] on div "METODOLOGIA REGENERATIVA" at bounding box center [423, 318] width 262 height 44
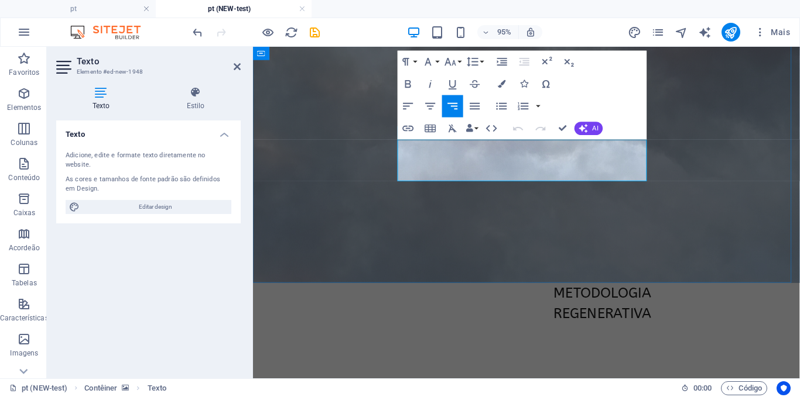
click at [578, 296] on p "METODOLOGIA REGENERATIVA" at bounding box center [541, 318] width 262 height 44
click at [407, 104] on icon "button" at bounding box center [408, 106] width 13 height 13
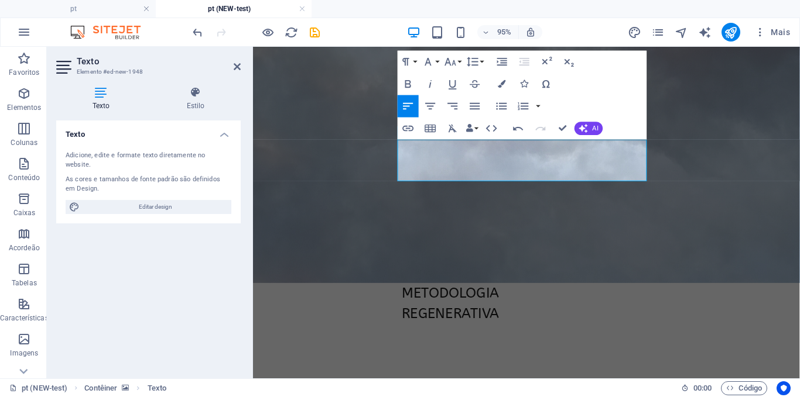
click at [523, 231] on figure at bounding box center [540, 166] width 575 height 258
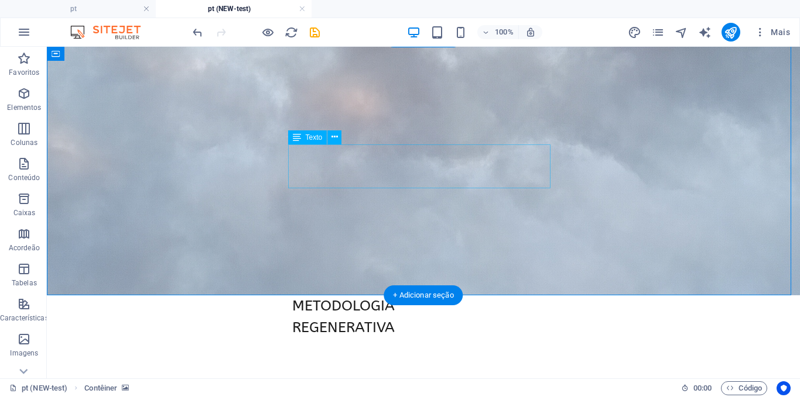
click at [356, 296] on div "METODOLOGIA REGENERATIVA" at bounding box center [423, 318] width 262 height 44
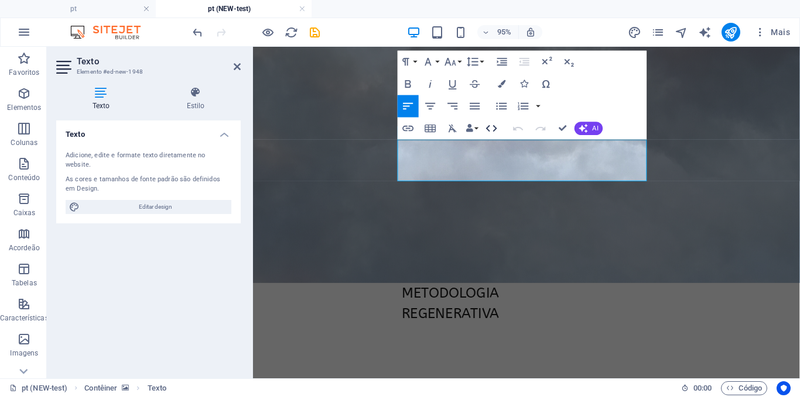
click at [488, 129] on icon "button" at bounding box center [491, 128] width 11 height 6
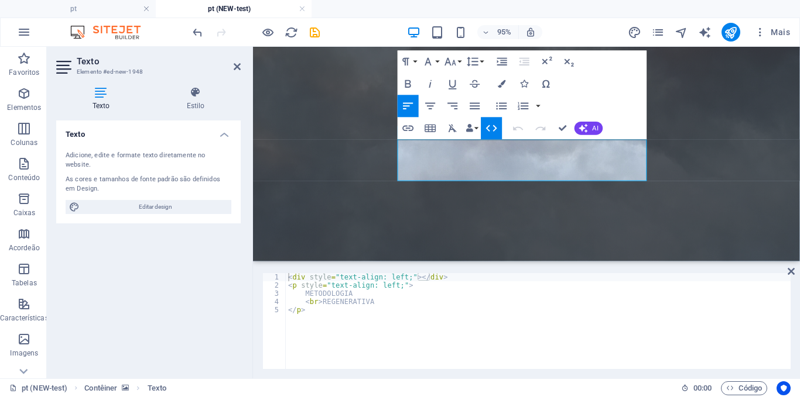
type textarea "<div style="text-align: left;"></div>"
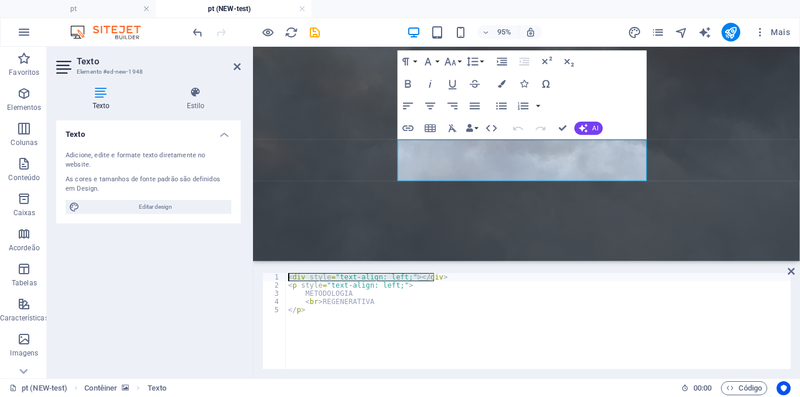
drag, startPoint x: 694, startPoint y: 322, endPoint x: 285, endPoint y: 259, distance: 413.3
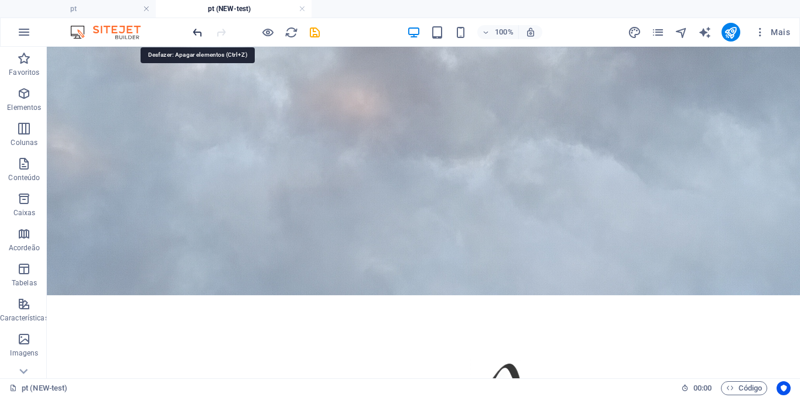
click at [200, 35] on icon "undo" at bounding box center [197, 32] width 13 height 13
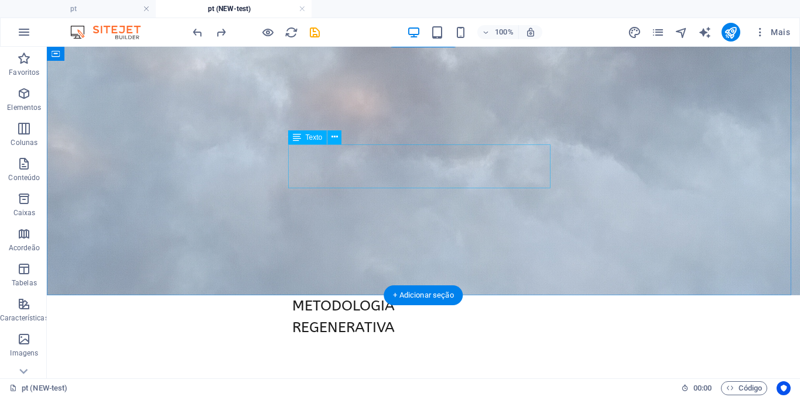
click at [344, 296] on div "METODOLOGIA REGENERATIVA" at bounding box center [423, 318] width 262 height 44
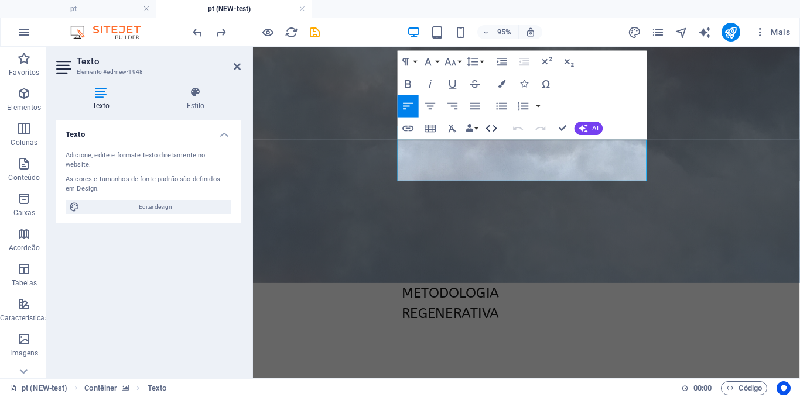
click at [488, 135] on icon "button" at bounding box center [491, 128] width 13 height 13
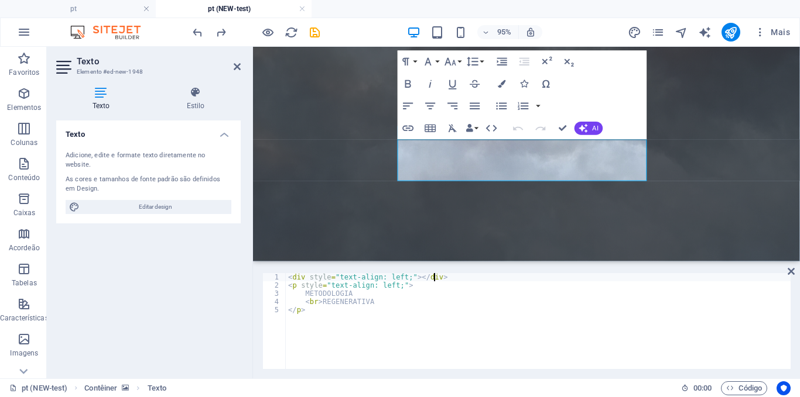
click at [437, 280] on div "< div style = "text-align: left;" > </ div > < p style = "text-align: left;" > …" at bounding box center [538, 329] width 505 height 112
type textarea "<"
click at [444, 238] on figure at bounding box center [540, 166] width 575 height 258
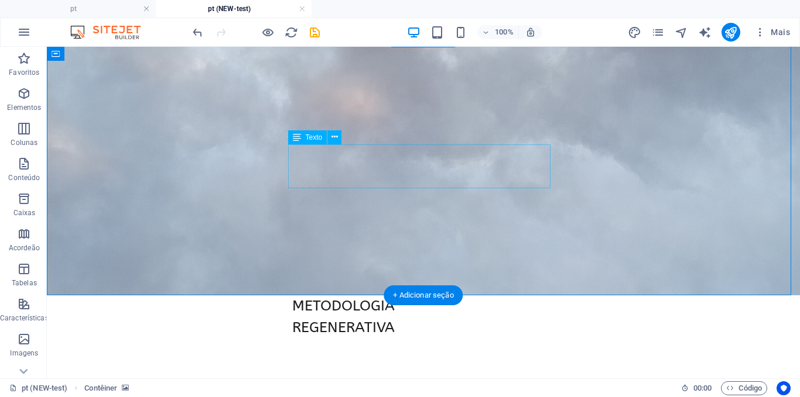
click at [351, 296] on div "METODOLOGIA REGENERATIVA" at bounding box center [423, 318] width 262 height 44
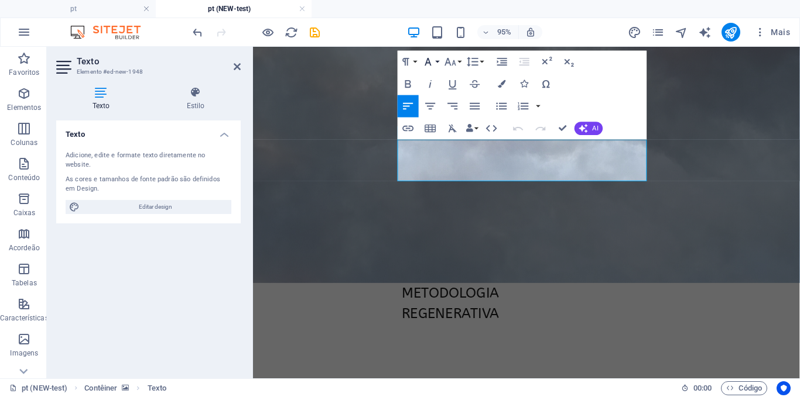
click at [426, 61] on icon "button" at bounding box center [427, 61] width 13 height 13
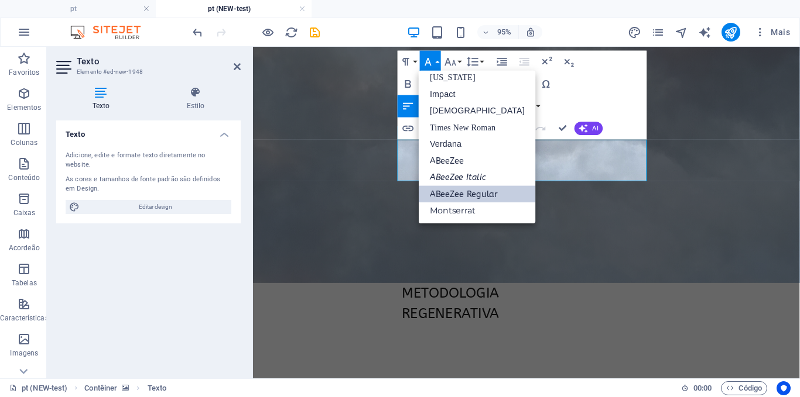
scroll to position [24, 0]
click at [451, 208] on link "Montserrat" at bounding box center [477, 211] width 117 height 17
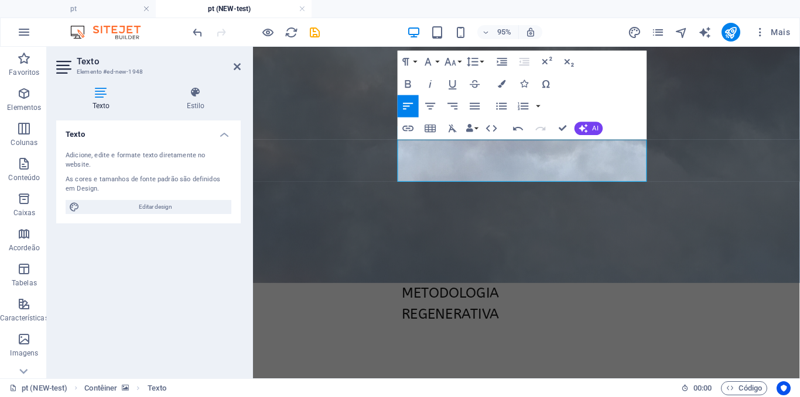
scroll to position [46, 0]
click at [194, 26] on icon "undo" at bounding box center [197, 32] width 13 height 13
click at [428, 57] on icon "button" at bounding box center [427, 61] width 13 height 13
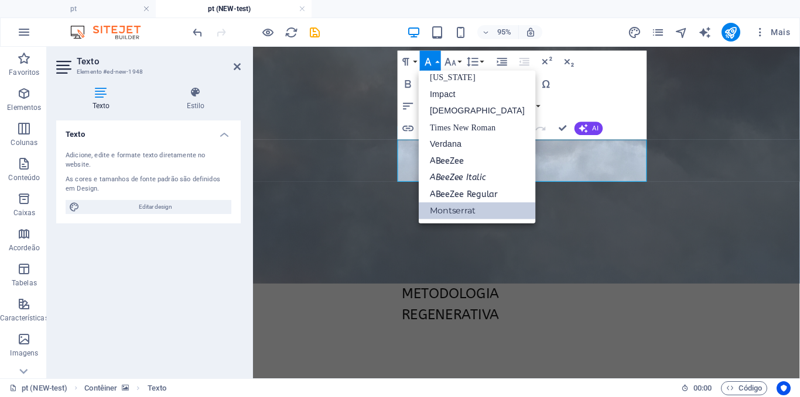
scroll to position [24, 0]
click at [455, 193] on link "ABeeZee Regular" at bounding box center [477, 194] width 117 height 17
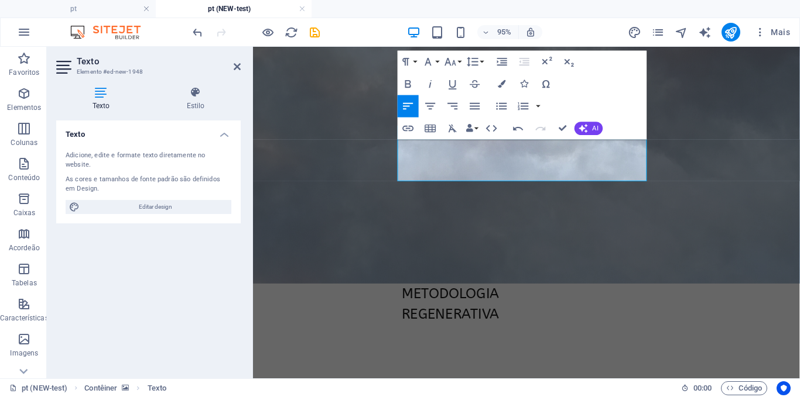
scroll to position [46, 0]
click at [409, 84] on icon "button" at bounding box center [408, 84] width 6 height 8
drag, startPoint x: 510, startPoint y: 179, endPoint x: 408, endPoint y: 159, distance: 103.8
click at [410, 296] on p "​ METODOLOGIA REGENERATIVA" at bounding box center [541, 318] width 262 height 44
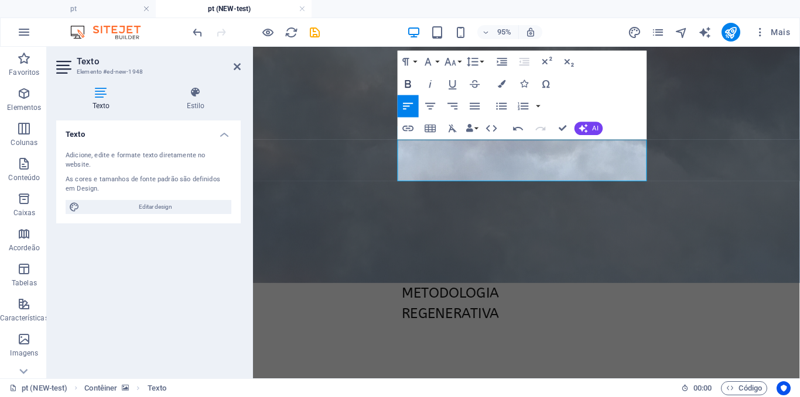
click at [408, 88] on icon "button" at bounding box center [408, 83] width 13 height 13
click at [503, 250] on figure at bounding box center [540, 166] width 575 height 258
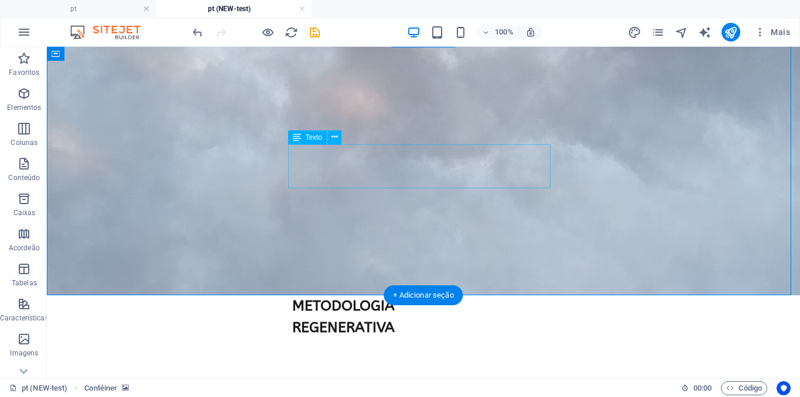
click at [369, 296] on div "METODOLOGIA REGENERATIVA" at bounding box center [423, 318] width 262 height 44
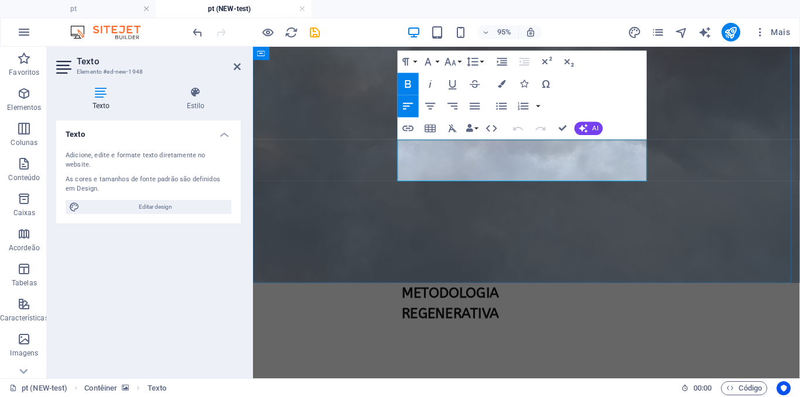
drag, startPoint x: 512, startPoint y: 175, endPoint x: 404, endPoint y: 151, distance: 109.8
click at [410, 296] on p "METODOLOGIA REGENERATIVA" at bounding box center [541, 318] width 262 height 44
click at [454, 59] on icon "button" at bounding box center [450, 61] width 13 height 13
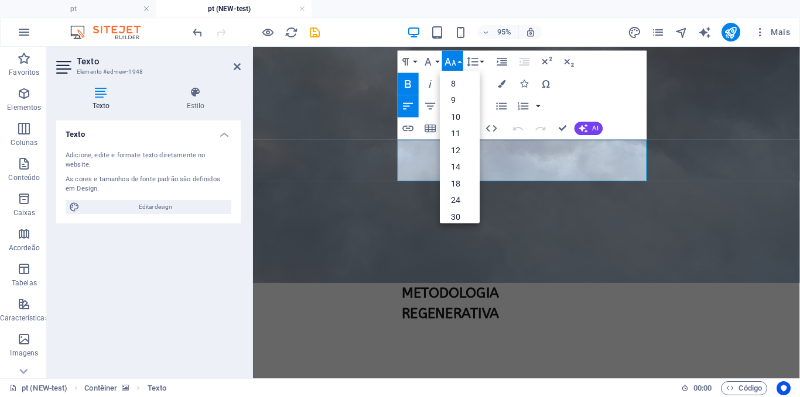
click at [454, 59] on icon "button" at bounding box center [450, 61] width 13 height 13
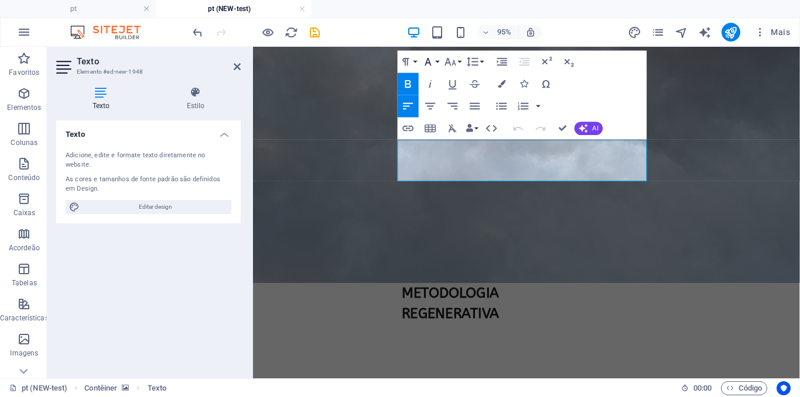
click at [437, 63] on button "Font Family" at bounding box center [430, 61] width 21 height 22
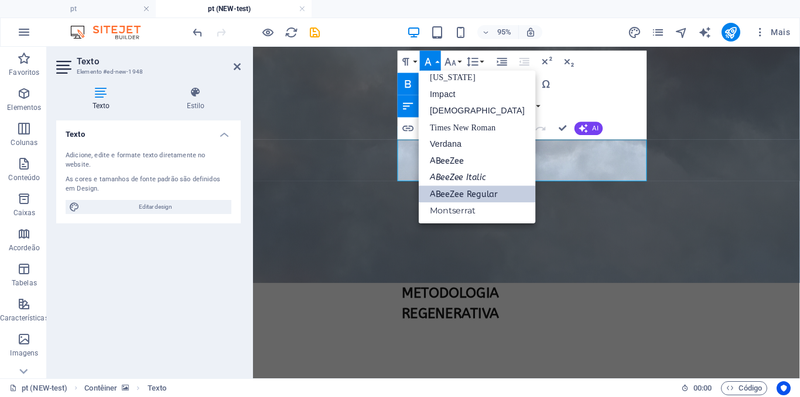
scroll to position [24, 0]
click at [437, 63] on button "Font Family" at bounding box center [430, 61] width 21 height 22
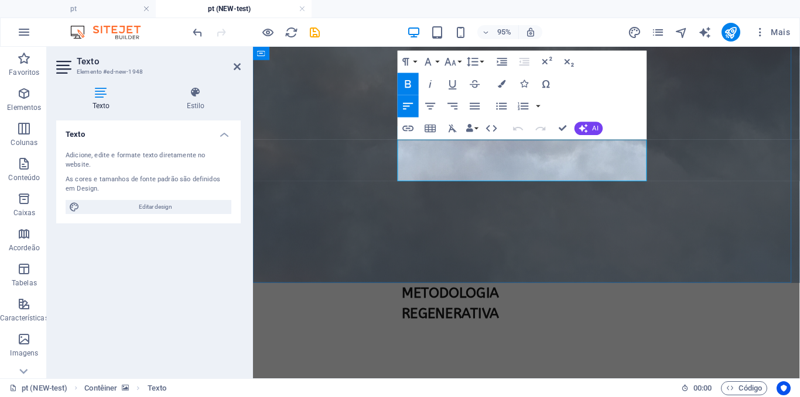
click at [519, 296] on p "METODOLOGIA REGENERATIVA" at bounding box center [541, 318] width 262 height 44
click at [551, 61] on icon "button" at bounding box center [546, 61] width 13 height 13
click at [527, 222] on figure at bounding box center [540, 166] width 575 height 258
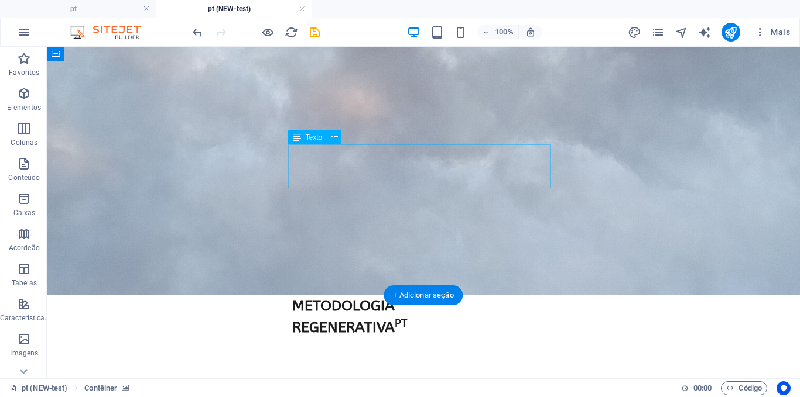
click at [340, 296] on div "METODOLOGIA REGENERATIVA PT" at bounding box center [423, 318] width 262 height 44
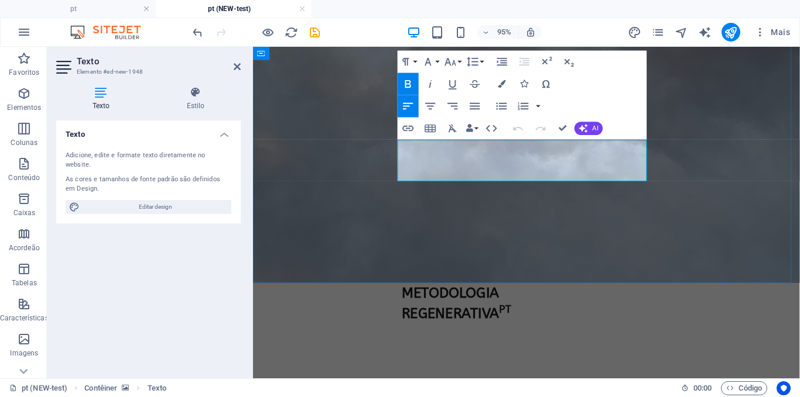
click at [430, 297] on strong "METODOLOGIA REGENERATIVA PT" at bounding box center [467, 317] width 115 height 40
click at [424, 63] on icon "button" at bounding box center [427, 61] width 13 height 13
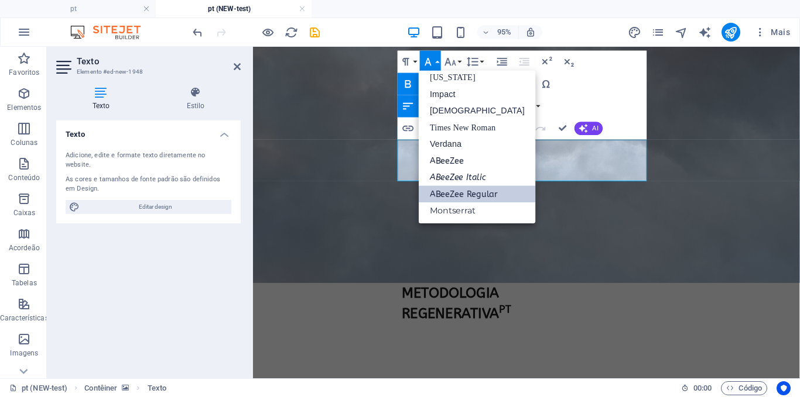
click at [424, 63] on icon "button" at bounding box center [427, 61] width 13 height 13
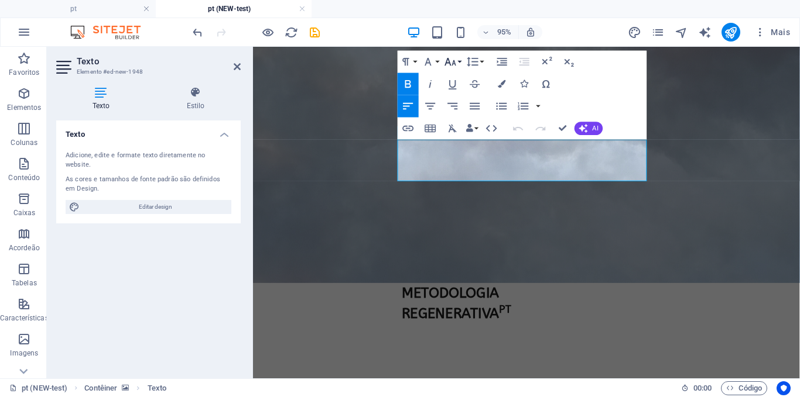
click at [449, 63] on icon "button" at bounding box center [450, 62] width 11 height 8
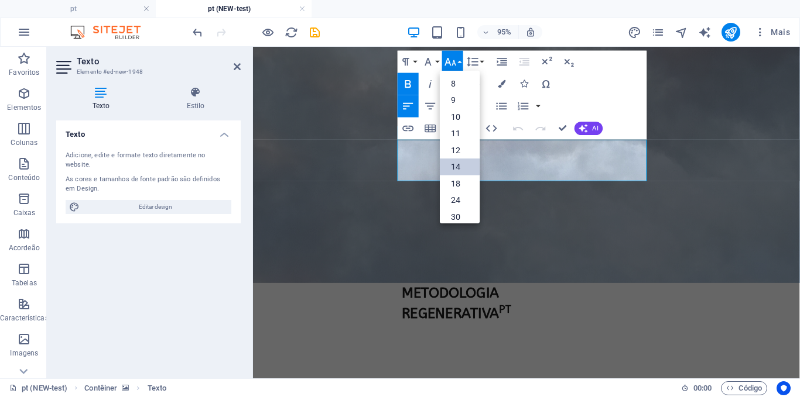
scroll to position [94, 0]
click at [468, 177] on link "60" at bounding box center [460, 177] width 40 height 17
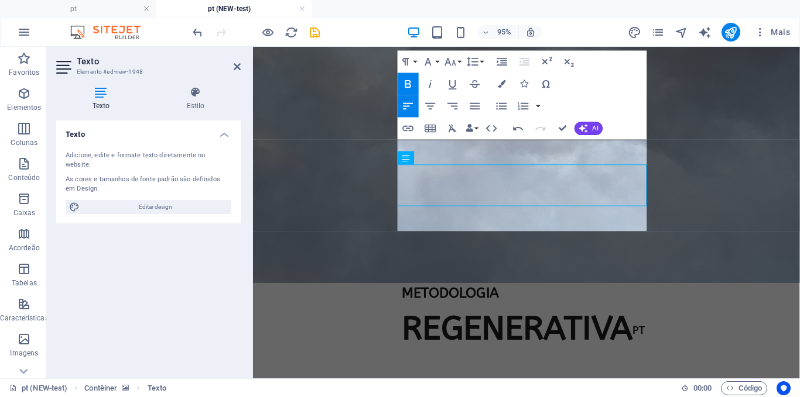
scroll to position [20, 0]
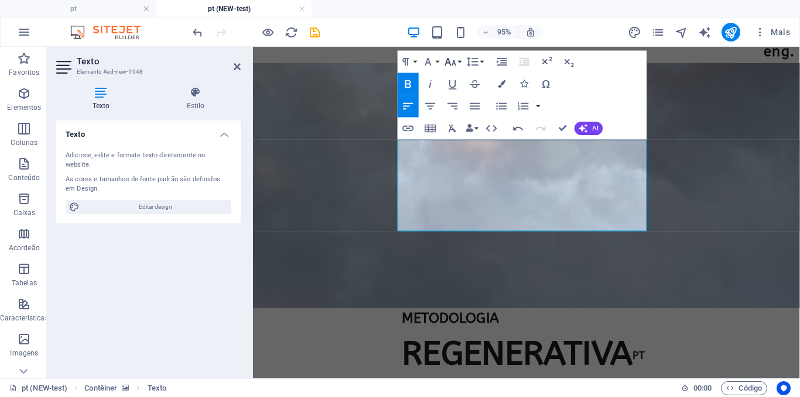
click at [454, 61] on icon "button" at bounding box center [450, 62] width 11 height 8
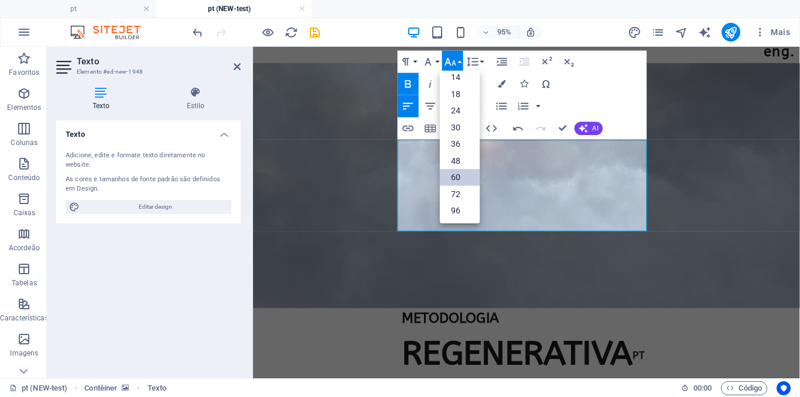
scroll to position [94, 0]
click at [465, 157] on link "48" at bounding box center [460, 160] width 40 height 17
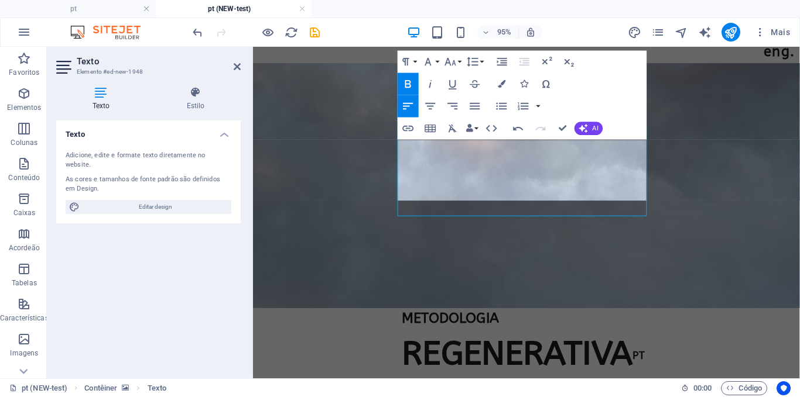
scroll to position [36, 0]
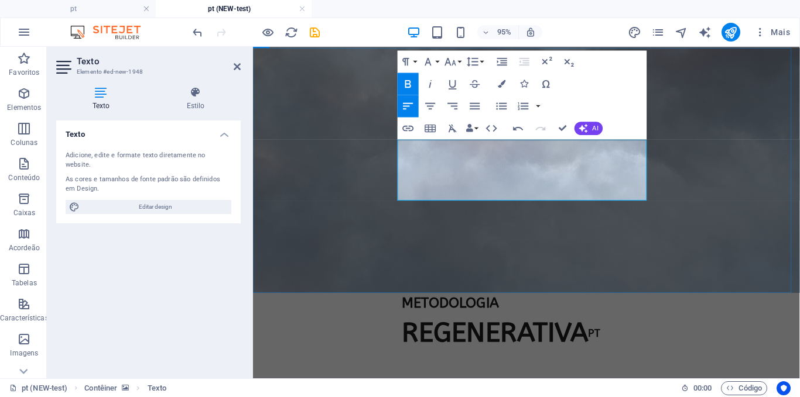
click at [469, 308] on strong "METODOLOGIA REGENERATIVA PT" at bounding box center [514, 335] width 208 height 54
click at [447, 63] on icon "button" at bounding box center [450, 62] width 11 height 8
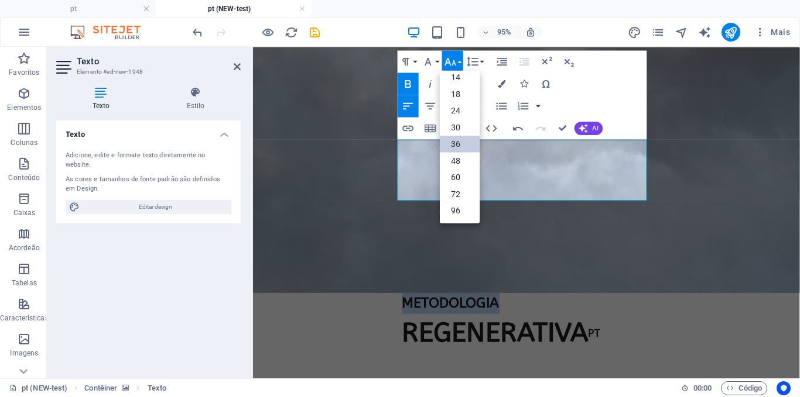
click at [460, 145] on link "36" at bounding box center [460, 144] width 40 height 17
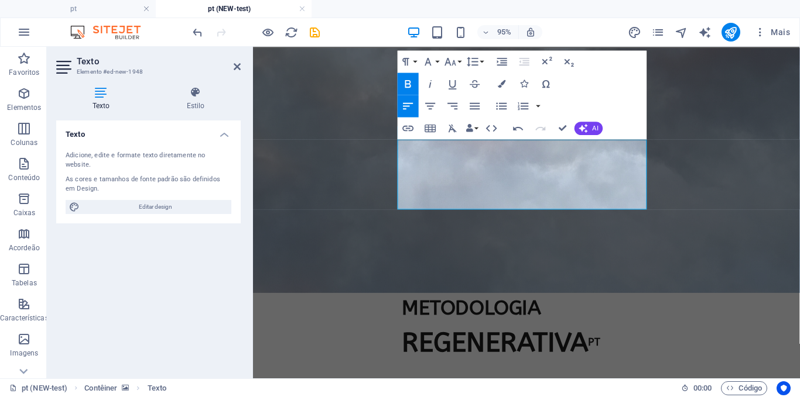
scroll to position [31, 0]
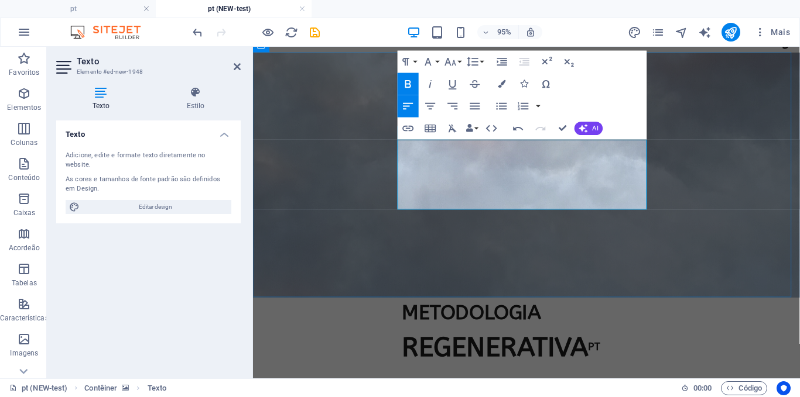
click at [470, 347] on span "REGENERATIVA" at bounding box center [508, 363] width 196 height 33
click at [430, 81] on icon "button" at bounding box center [430, 83] width 13 height 13
click at [410, 347] on em "REGENERATIVA" at bounding box center [508, 363] width 196 height 33
click at [445, 280] on figure at bounding box center [540, 182] width 575 height 258
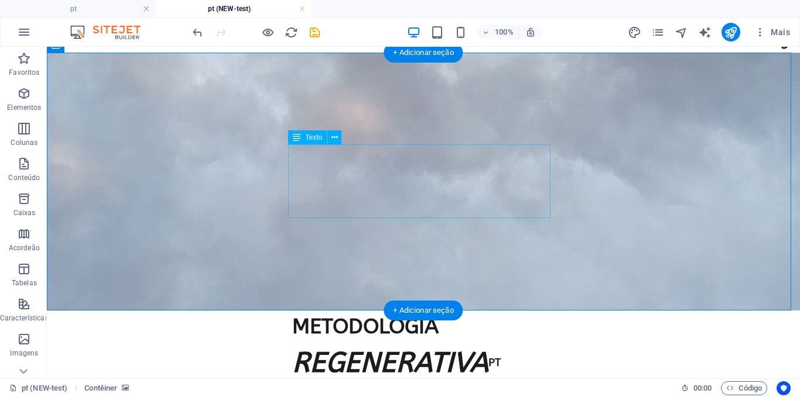
click at [335, 311] on div "METODOLOGIA REGENERATIVA PT" at bounding box center [423, 348] width 262 height 74
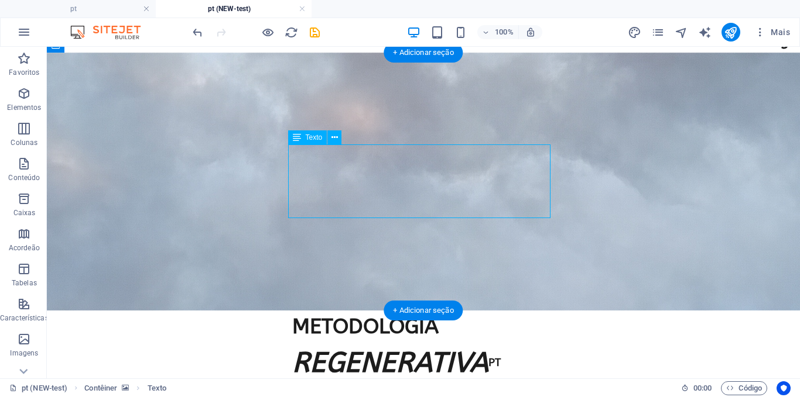
click at [335, 311] on div "METODOLOGIA REGENERATIVA PT" at bounding box center [423, 348] width 262 height 74
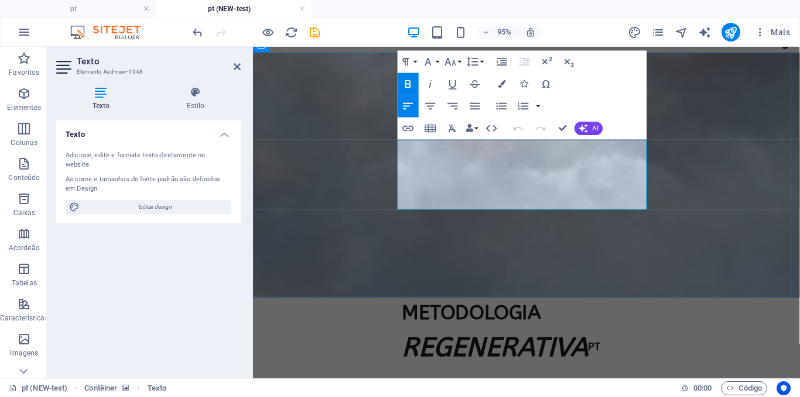
click at [563, 347] on em "REGENERATIVA" at bounding box center [508, 363] width 196 height 33
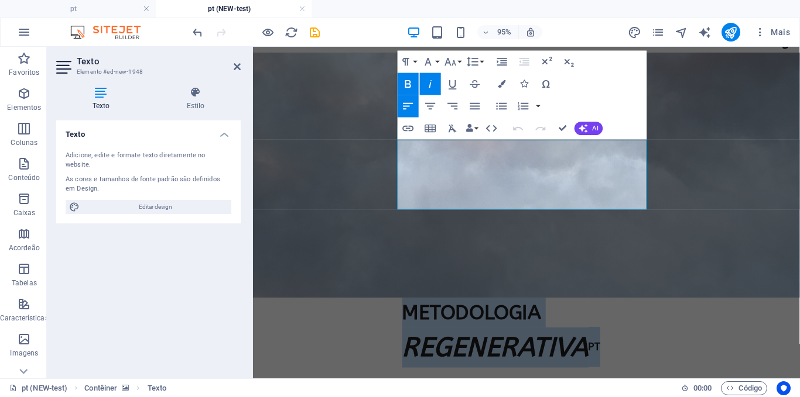
drag, startPoint x: 638, startPoint y: 194, endPoint x: 398, endPoint y: 142, distance: 245.6
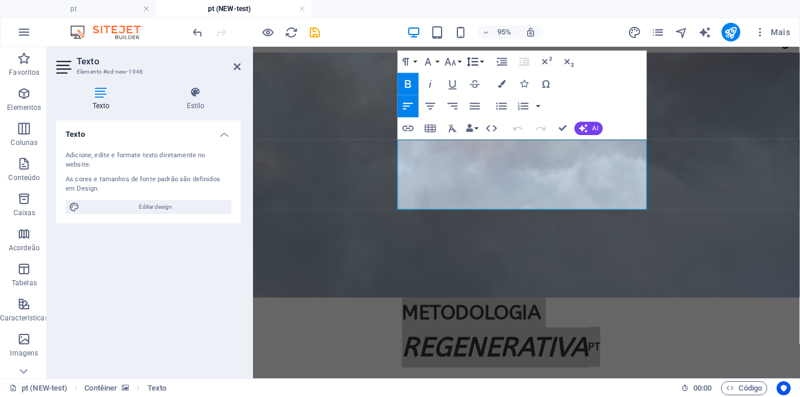
click at [476, 62] on icon "button" at bounding box center [472, 61] width 11 height 9
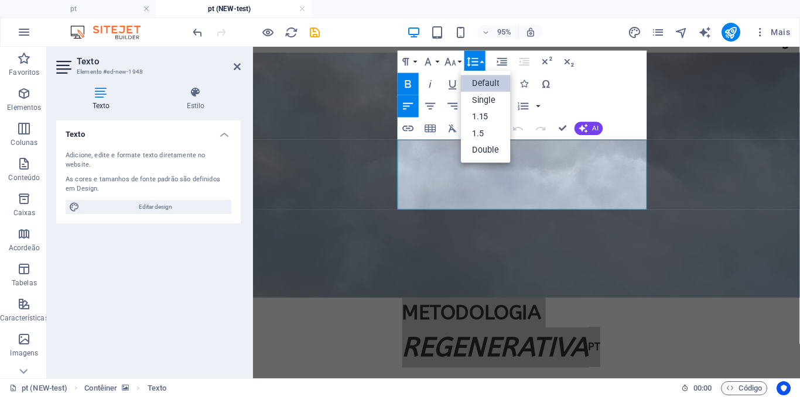
scroll to position [0, 0]
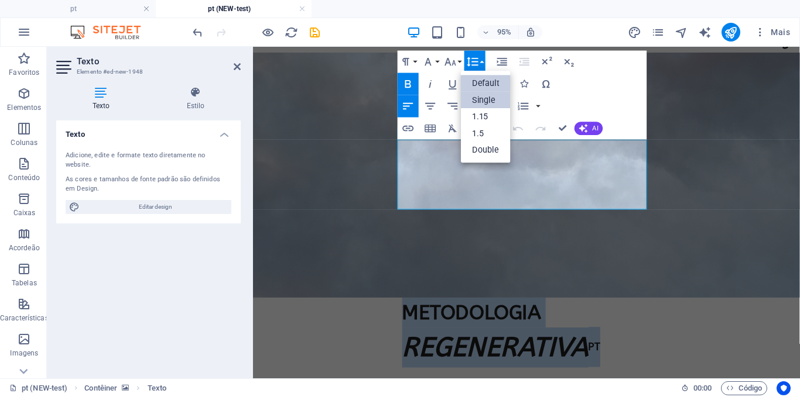
click at [491, 94] on link "Single" at bounding box center [486, 100] width 50 height 17
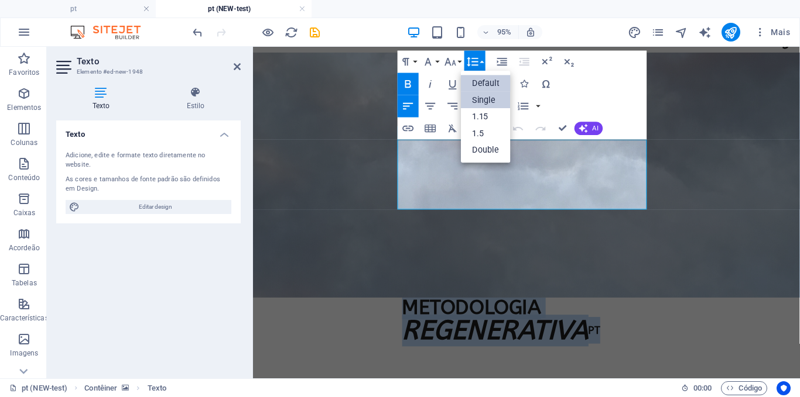
scroll to position [43, 0]
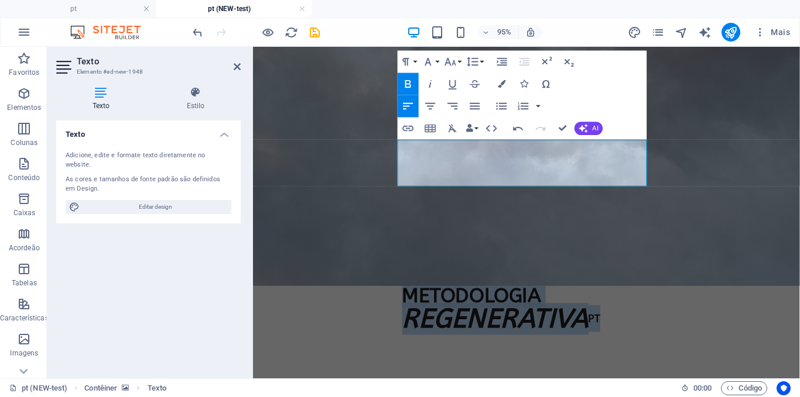
click at [639, 268] on figure at bounding box center [540, 169] width 575 height 258
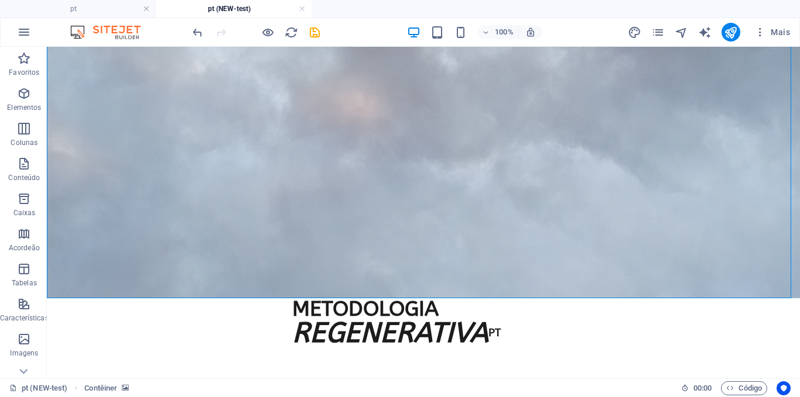
click at [620, 258] on figure at bounding box center [423, 169] width 753 height 258
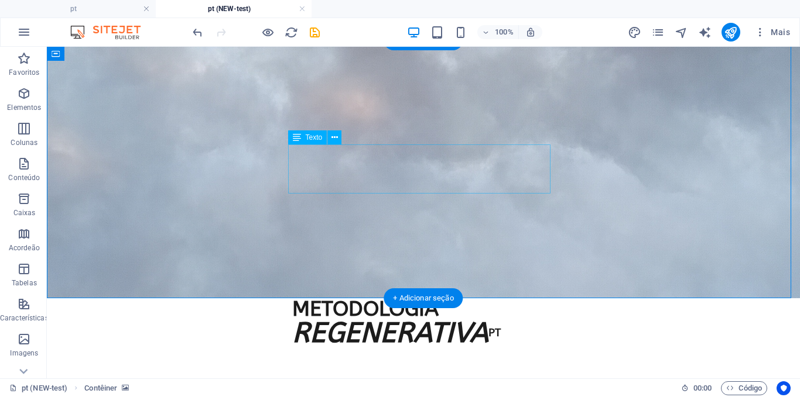
click at [459, 299] on div "METODOLOGIA REGENERATIVA PT" at bounding box center [423, 323] width 262 height 49
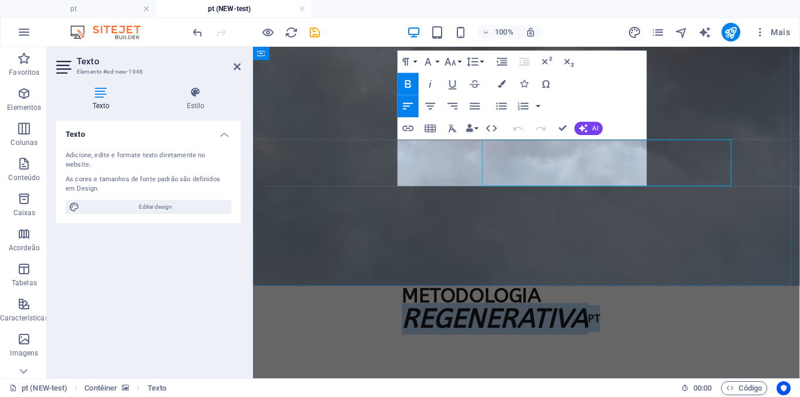
click at [469, 317] on em "REGENERATIVA" at bounding box center [508, 333] width 196 height 33
click at [626, 299] on p "METODOLOGIA REGENERATIVA PT" at bounding box center [541, 323] width 262 height 49
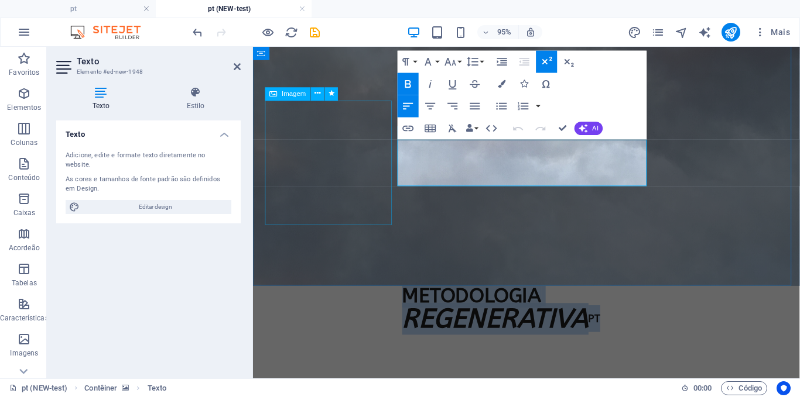
drag, startPoint x: 637, startPoint y: 181, endPoint x: 387, endPoint y: 127, distance: 255.8
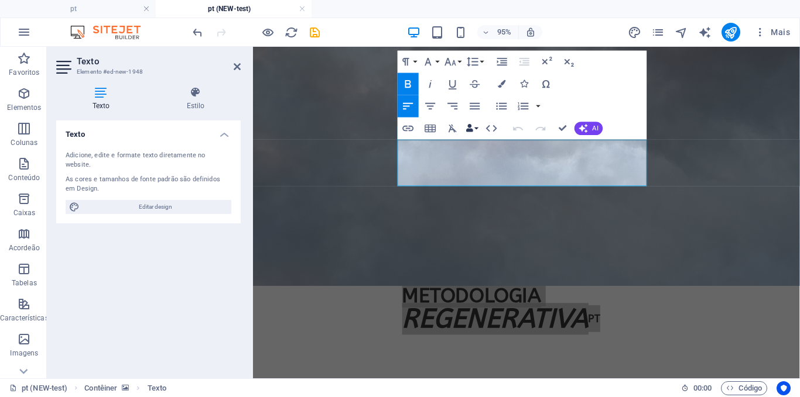
click at [472, 126] on icon "button" at bounding box center [470, 129] width 8 height 8
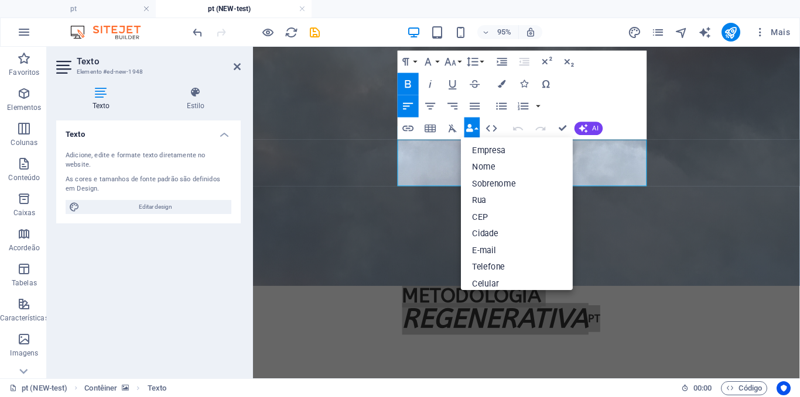
click at [472, 126] on icon "button" at bounding box center [470, 129] width 8 height 8
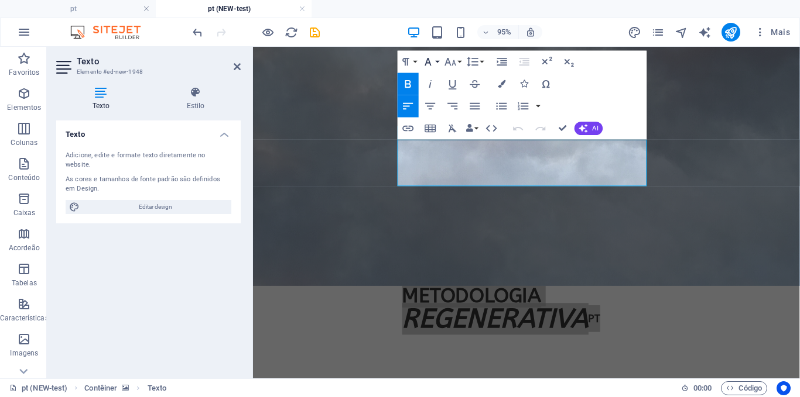
click at [438, 60] on button "Font Family" at bounding box center [430, 62] width 21 height 22
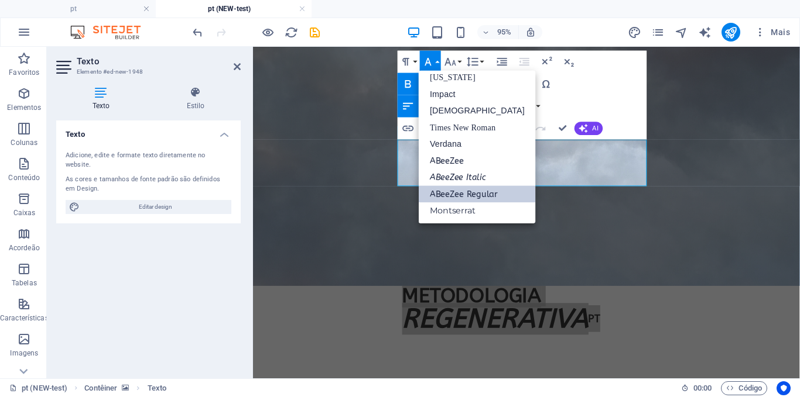
scroll to position [24, 0]
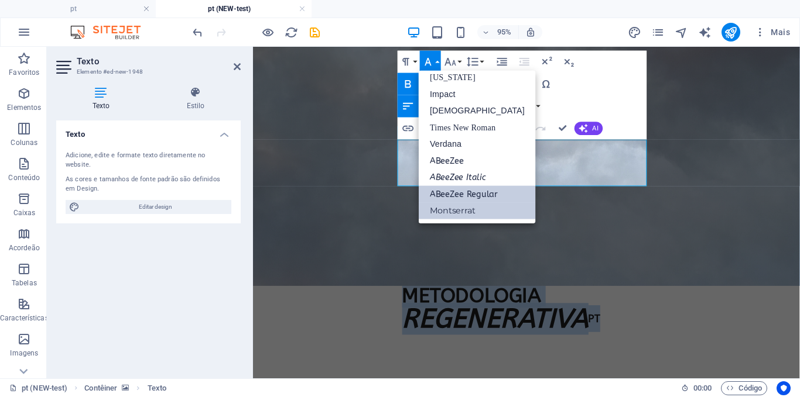
click at [464, 211] on link "Montserrat" at bounding box center [477, 211] width 117 height 17
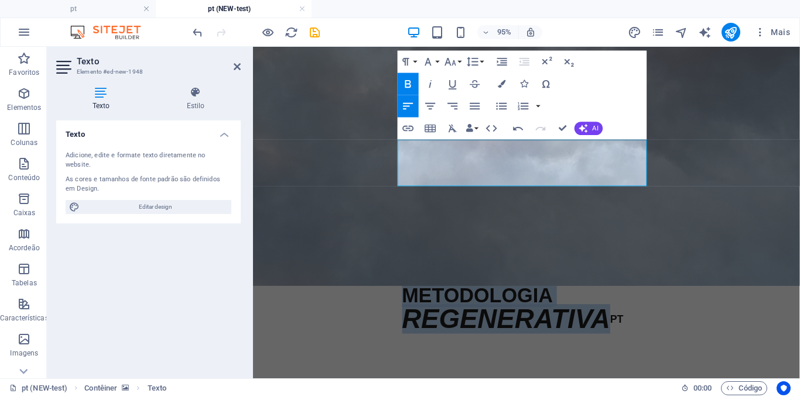
click at [475, 219] on figure at bounding box center [540, 169] width 575 height 258
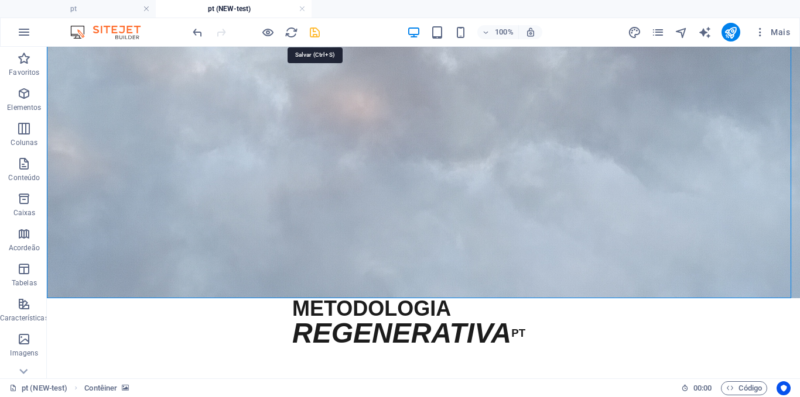
click at [317, 33] on icon "save" at bounding box center [314, 32] width 13 height 13
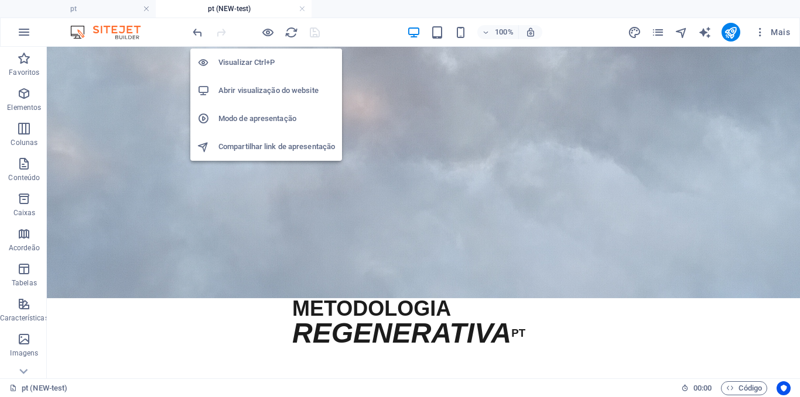
click at [258, 82] on li "Abrir visualização do website" at bounding box center [266, 91] width 152 height 28
click at [255, 59] on h6 "Visualizar Ctrl+P" at bounding box center [276, 63] width 116 height 14
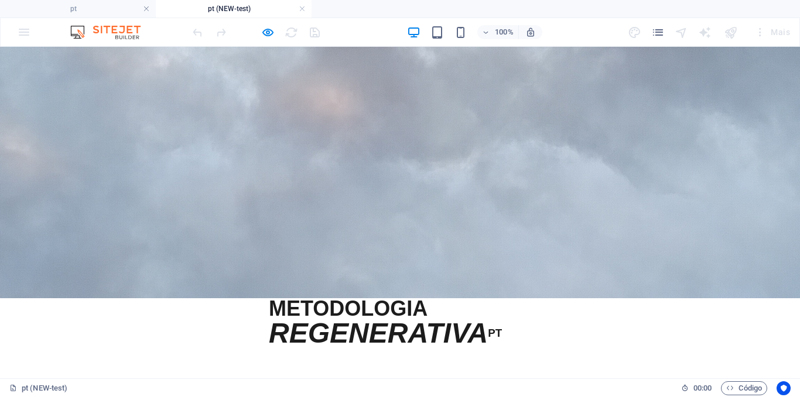
click at [530, 205] on div at bounding box center [400, 169] width 800 height 258
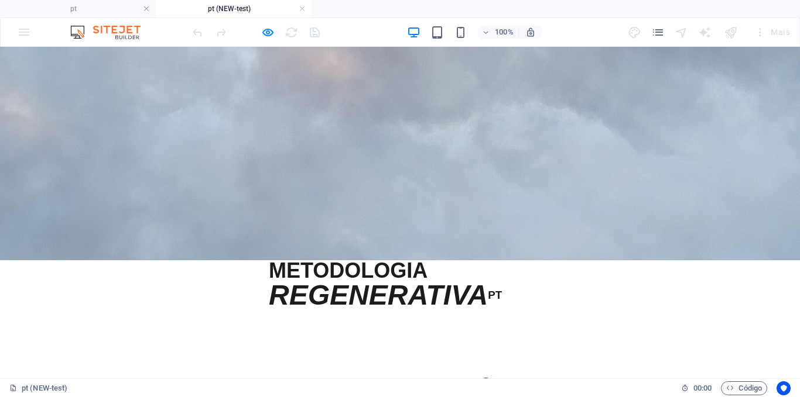
scroll to position [0, 0]
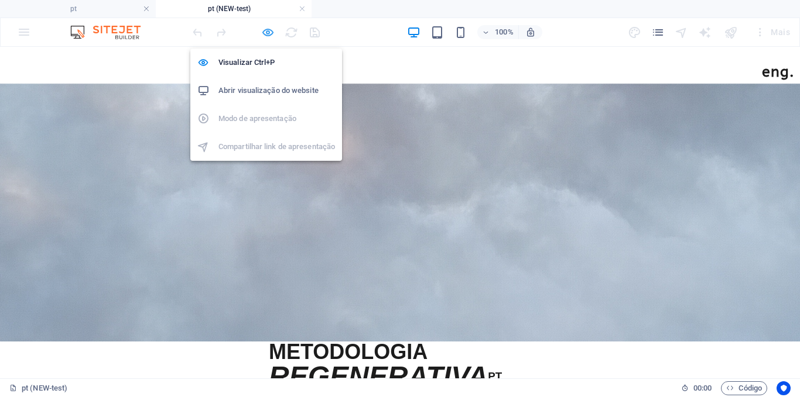
click at [273, 29] on icon "button" at bounding box center [267, 32] width 13 height 13
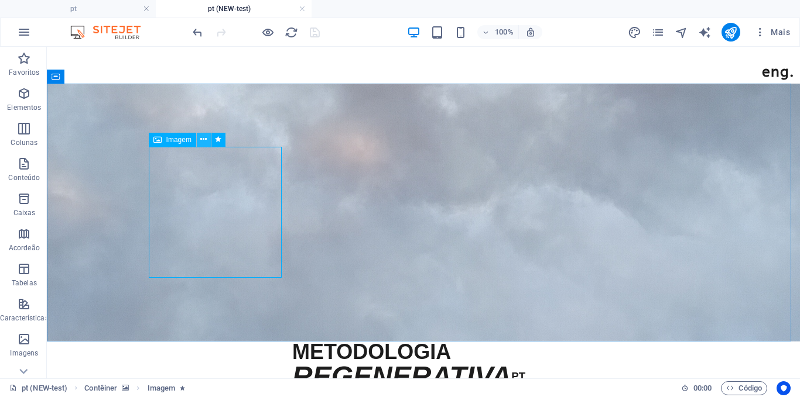
click at [201, 140] on icon at bounding box center [203, 139] width 6 height 12
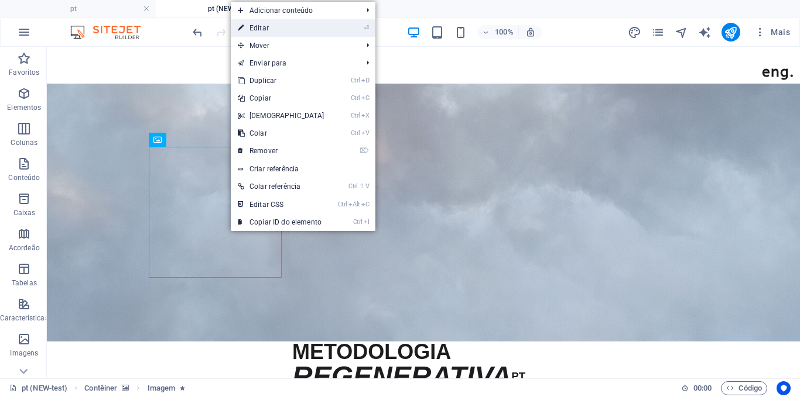
click at [319, 28] on link "⏎ Editar" at bounding box center [281, 28] width 101 height 18
select select "px"
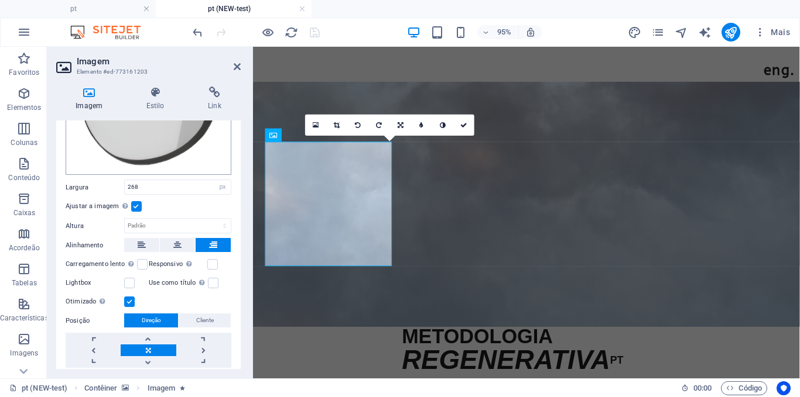
scroll to position [277, 0]
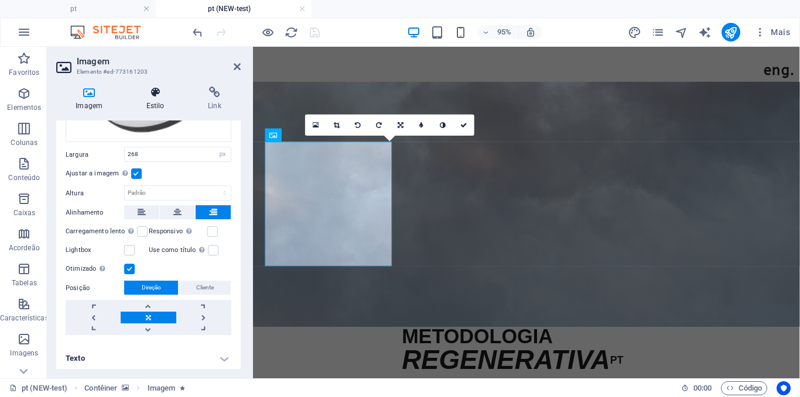
click at [156, 95] on icon at bounding box center [154, 93] width 57 height 12
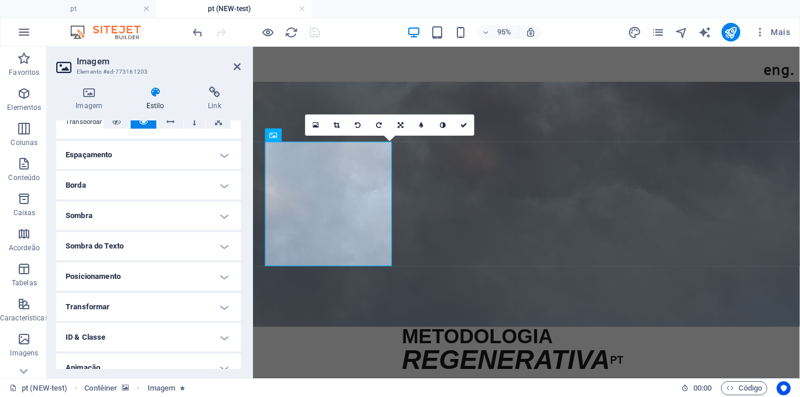
scroll to position [246, 0]
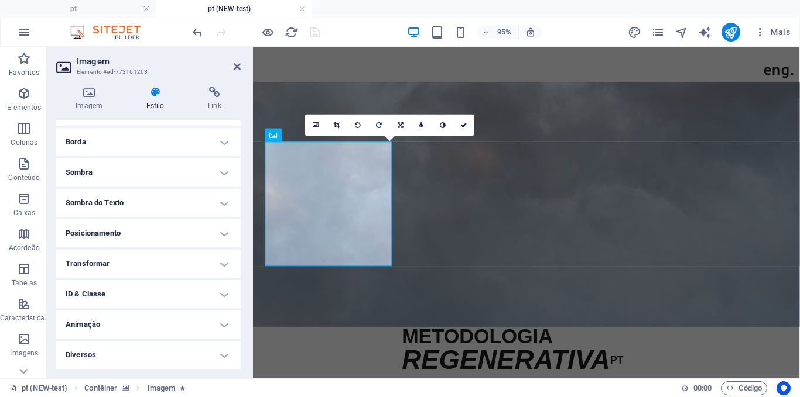
click at [146, 325] on h4 "Animação" at bounding box center [148, 325] width 184 height 28
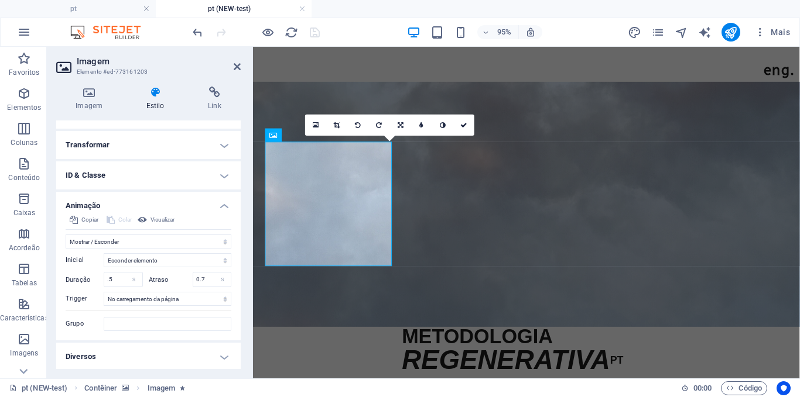
scroll to position [365, 0]
click at [124, 242] on select "Sem animação Mostrar / Esconder Rolar para cima/baixo Mais/menos zoom Deslize d…" at bounding box center [149, 241] width 166 height 14
select select "none"
click at [66, 248] on select "Sem animação Mostrar / Esconder Rolar para cima/baixo Mais/menos zoom Deslize d…" at bounding box center [149, 241] width 166 height 14
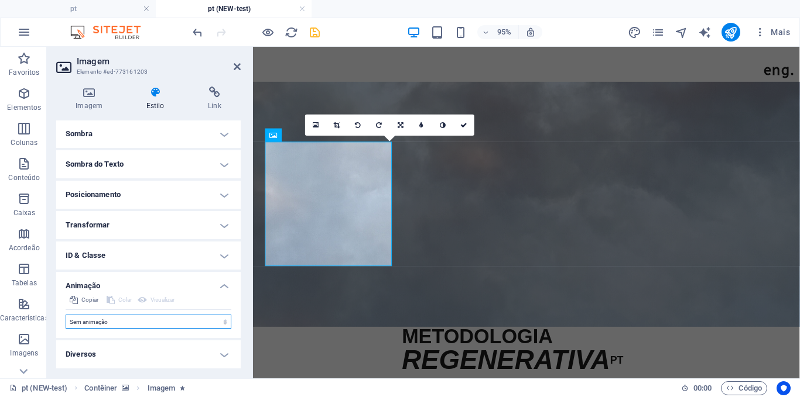
scroll to position [284, 0]
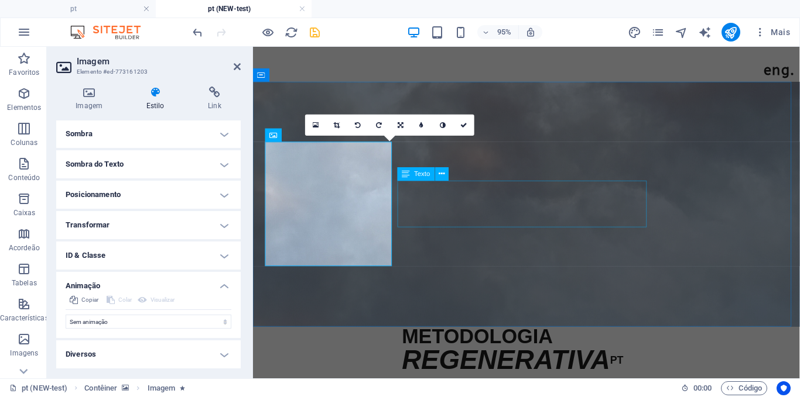
click at [446, 342] on div "METODOLOGIA REGENERATIVA PT" at bounding box center [541, 366] width 262 height 49
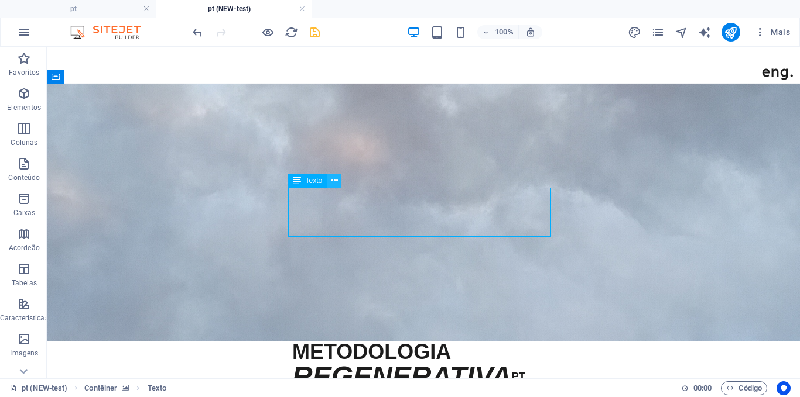
click at [335, 180] on icon at bounding box center [334, 181] width 6 height 12
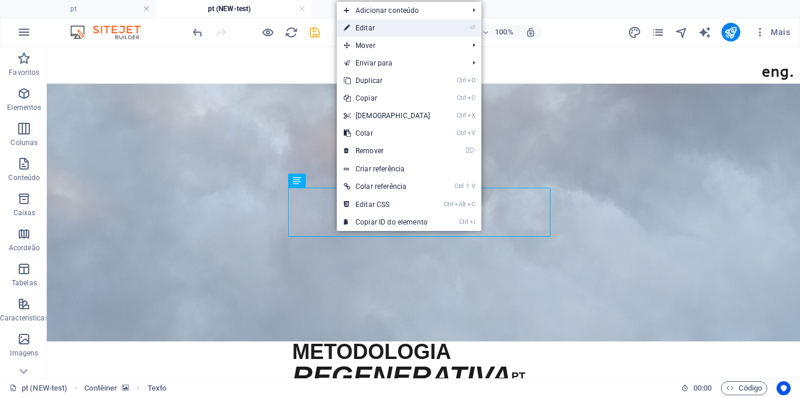
click at [357, 30] on link "⏎ Editar" at bounding box center [387, 28] width 101 height 18
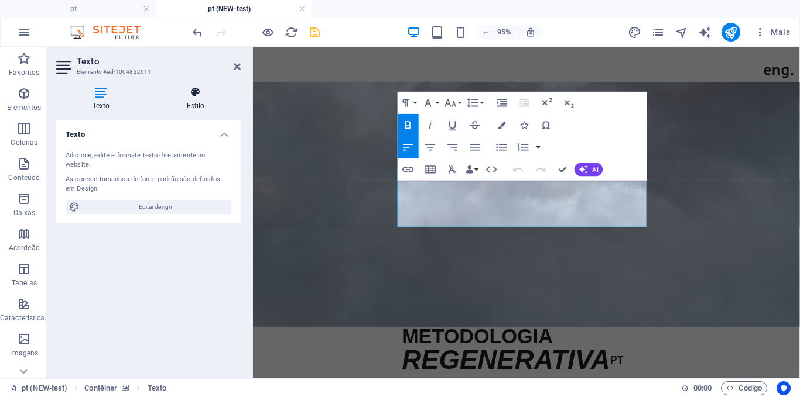
click at [195, 106] on h4 "Estilo" at bounding box center [195, 99] width 90 height 25
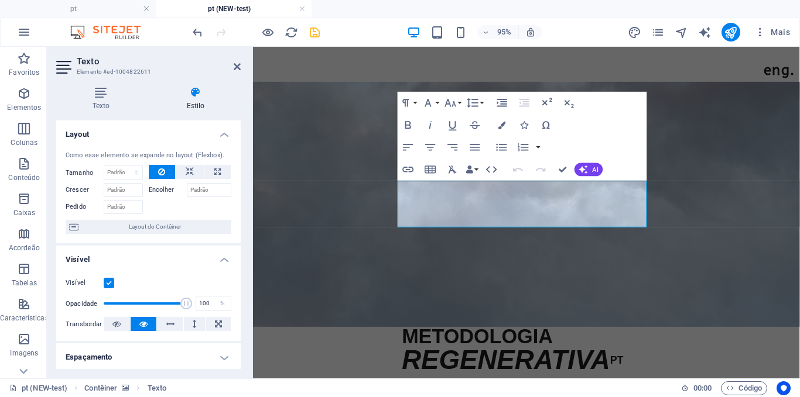
scroll to position [246, 0]
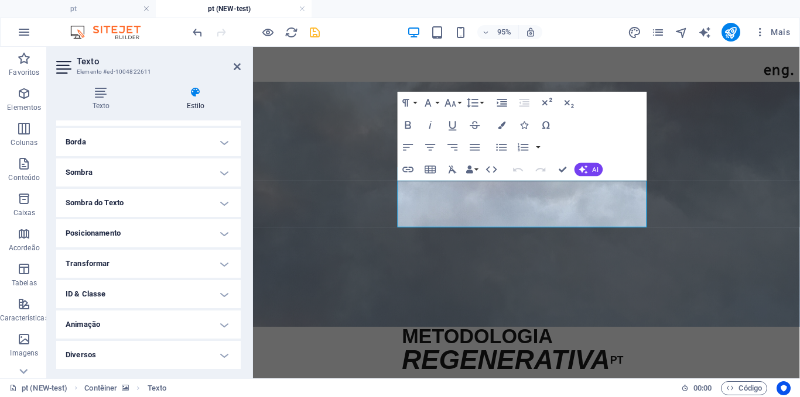
click at [97, 337] on h4 "Animação" at bounding box center [148, 325] width 184 height 28
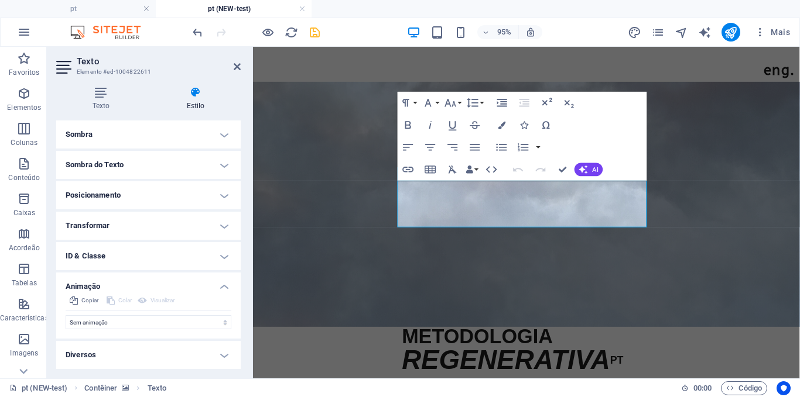
click at [321, 305] on figure at bounding box center [540, 213] width 575 height 258
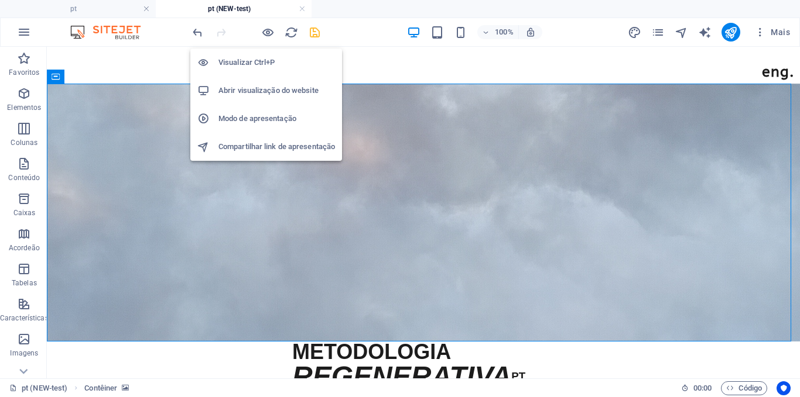
click at [253, 67] on h6 "Visualizar Ctrl+P" at bounding box center [276, 63] width 116 height 14
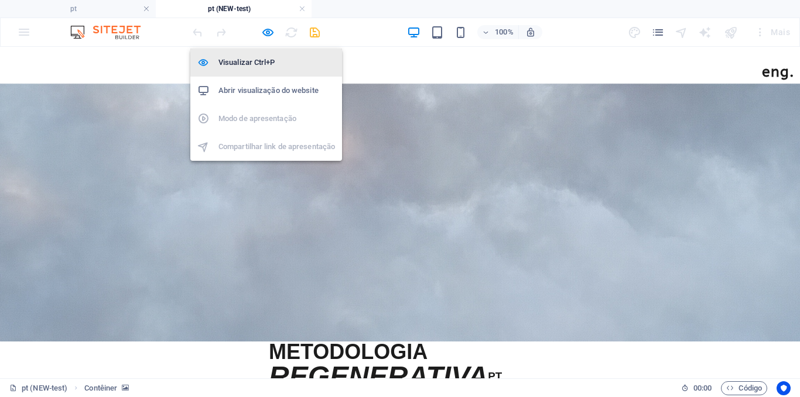
click at [270, 60] on h6 "Visualizar Ctrl+P" at bounding box center [276, 63] width 116 height 14
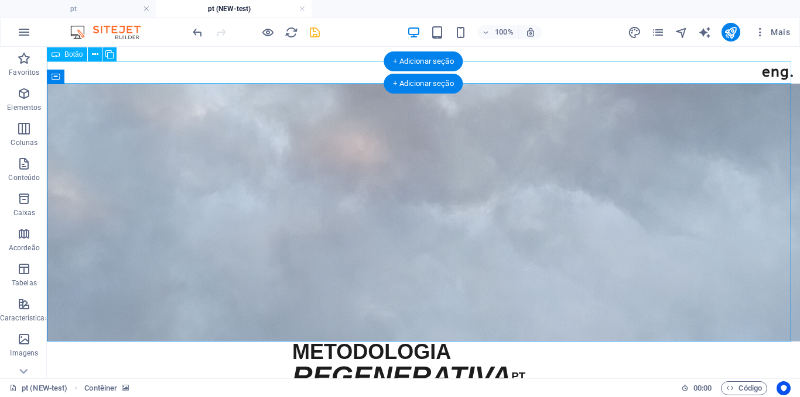
click at [262, 63] on div "eng." at bounding box center [423, 72] width 753 height 22
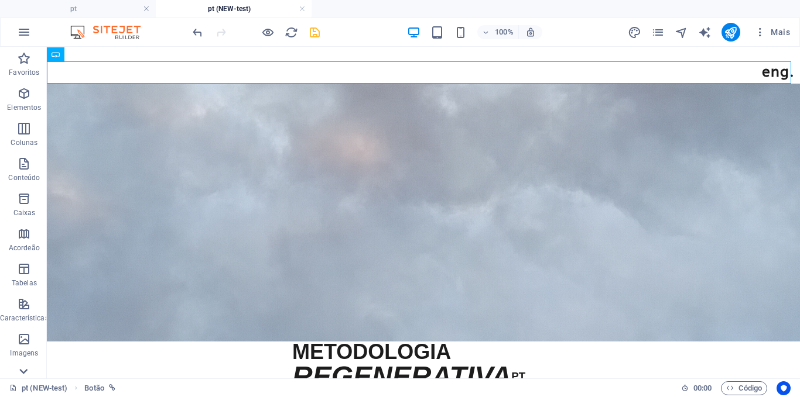
click at [28, 372] on icon at bounding box center [23, 371] width 16 height 16
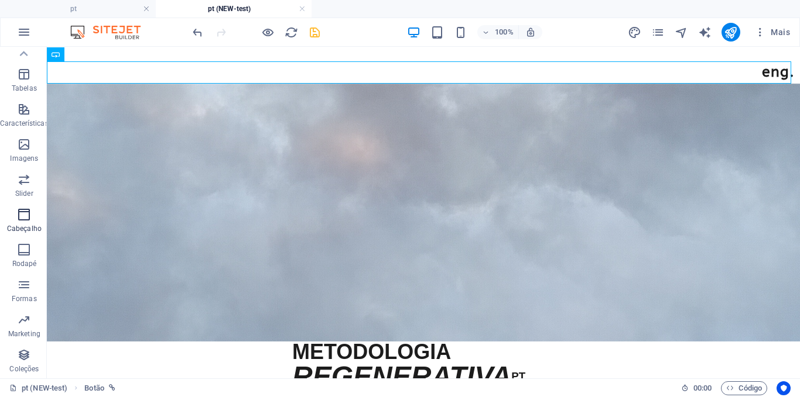
click at [27, 214] on icon "button" at bounding box center [24, 215] width 14 height 14
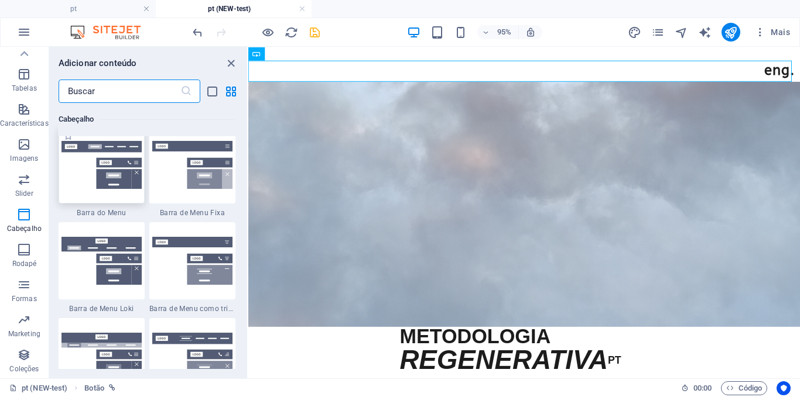
scroll to position [7154, 0]
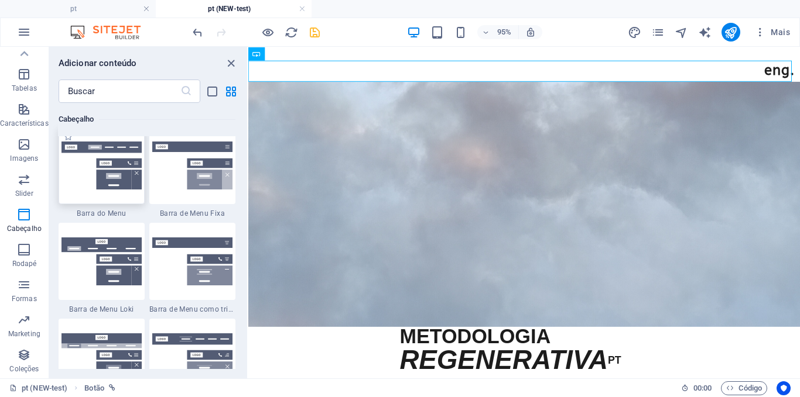
click at [136, 284] on img at bounding box center [101, 262] width 80 height 49
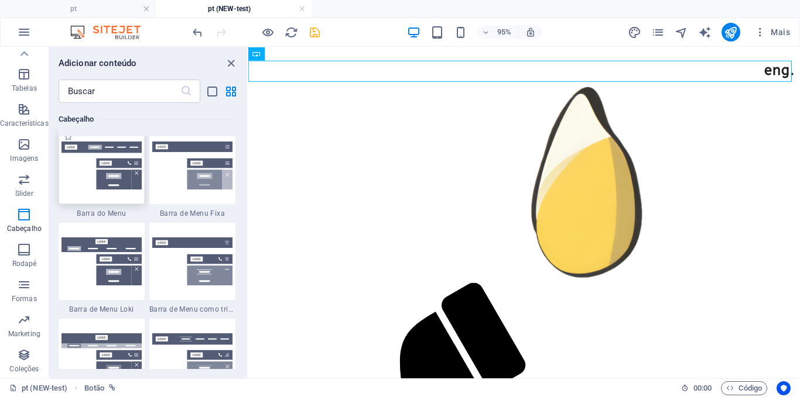
select select "rem"
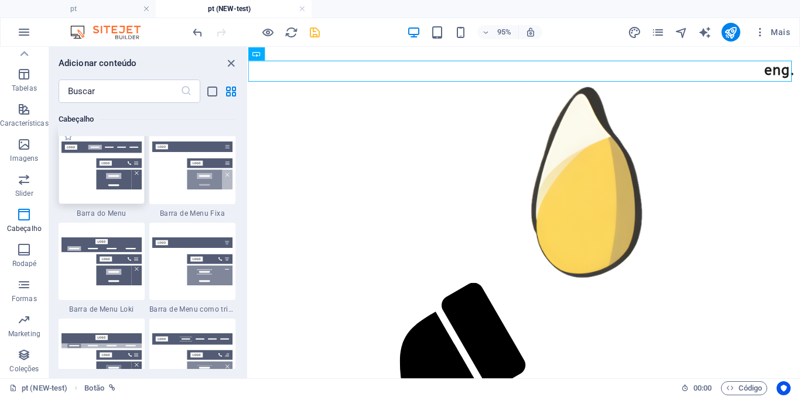
select select "rem"
select select "preset-menu-v2-loki"
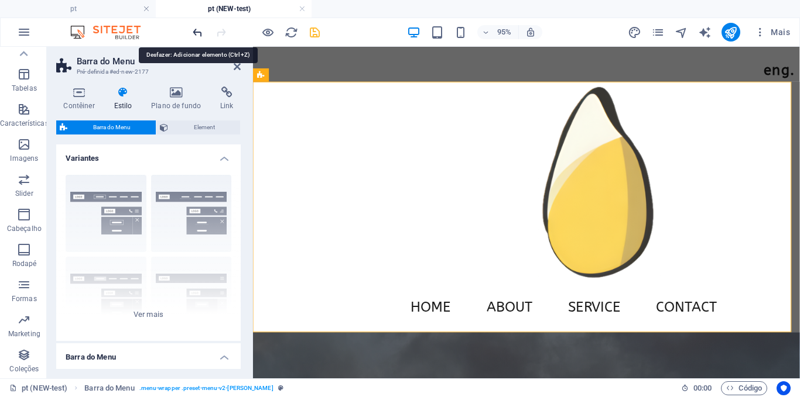
click at [196, 29] on icon "undo" at bounding box center [197, 32] width 13 height 13
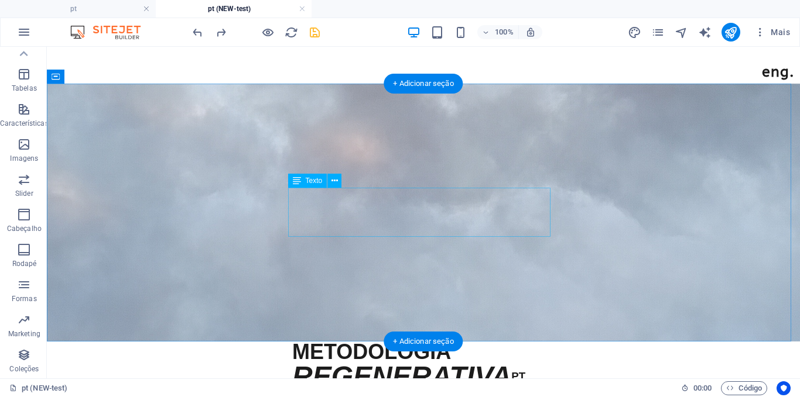
click at [477, 342] on div "METODOLOGIA REGENERATIVA PT" at bounding box center [423, 366] width 262 height 49
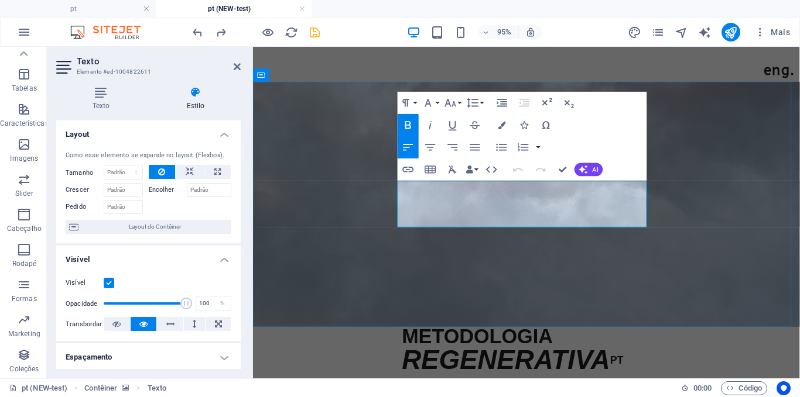
drag, startPoint x: 650, startPoint y: 229, endPoint x: 628, endPoint y: 227, distance: 21.7
click at [628, 346] on strong "METODOLOGIA REGENERATIVA PT" at bounding box center [526, 368] width 233 height 44
click at [542, 101] on icon "button" at bounding box center [547, 102] width 10 height 8
click at [544, 103] on icon "button" at bounding box center [547, 102] width 10 height 8
click at [638, 373] on span "PT" at bounding box center [638, 381] width 19 height 16
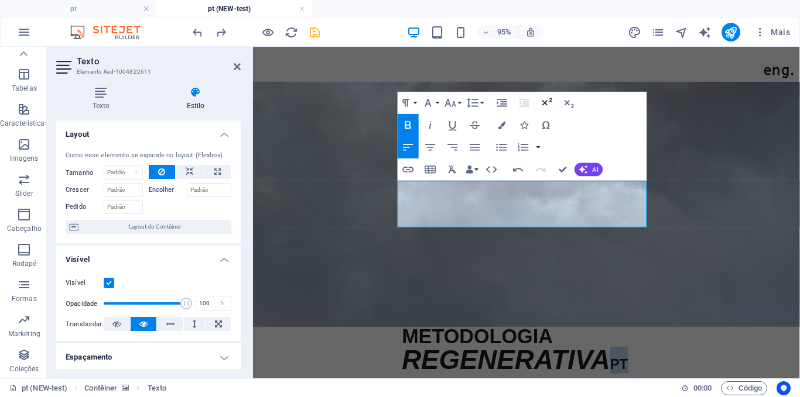
click at [540, 98] on icon "button" at bounding box center [546, 103] width 13 height 13
click at [543, 101] on icon "button" at bounding box center [547, 102] width 10 height 8
click at [712, 289] on figure at bounding box center [540, 213] width 575 height 258
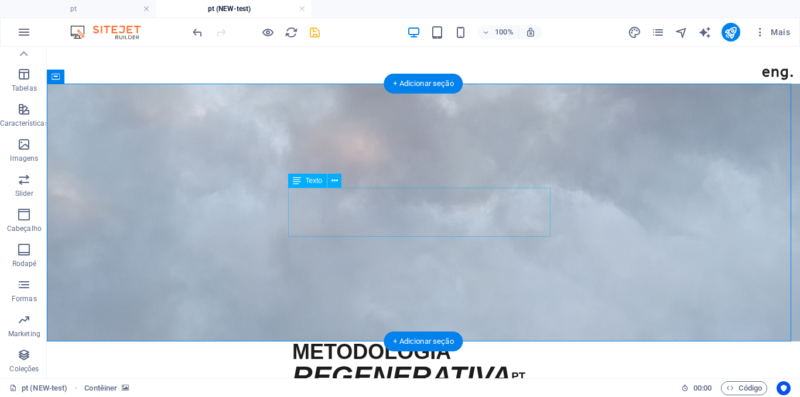
click at [529, 342] on div "METODOLOGIA REGENERATIVA PT" at bounding box center [423, 366] width 262 height 49
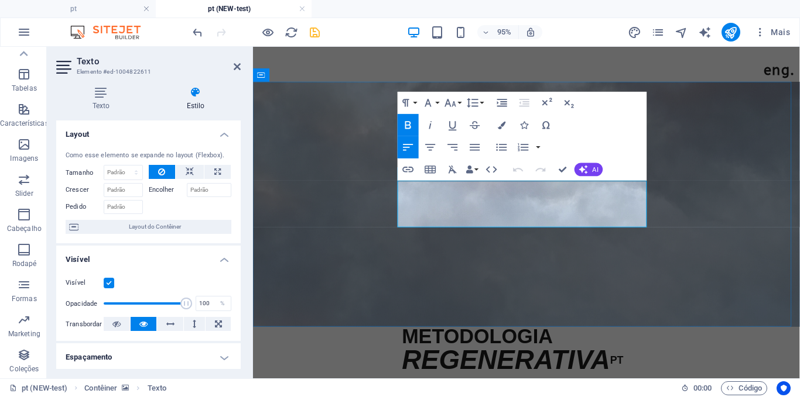
click at [643, 371] on sup "PT" at bounding box center [636, 377] width 14 height 12
click at [435, 119] on icon "button" at bounding box center [430, 125] width 13 height 13
click at [407, 124] on icon "button" at bounding box center [408, 125] width 13 height 13
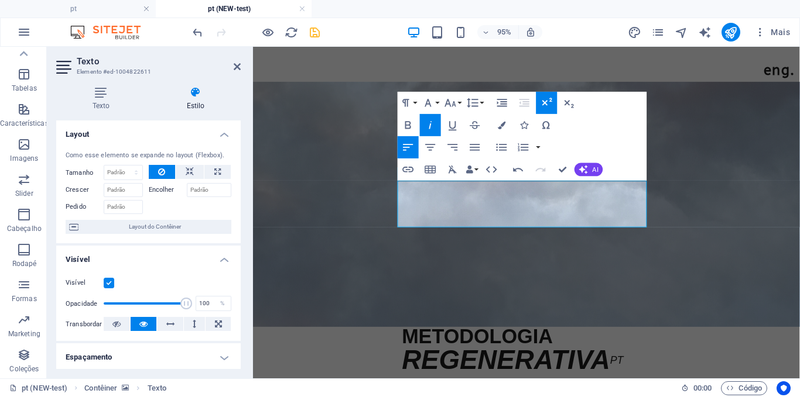
click at [536, 310] on figure at bounding box center [540, 213] width 575 height 258
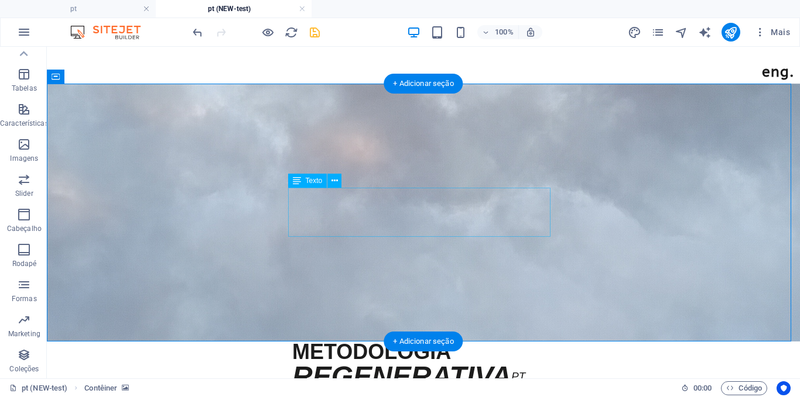
click at [529, 342] on div "METODOLOGIA REGENERATIVA PT" at bounding box center [423, 366] width 262 height 49
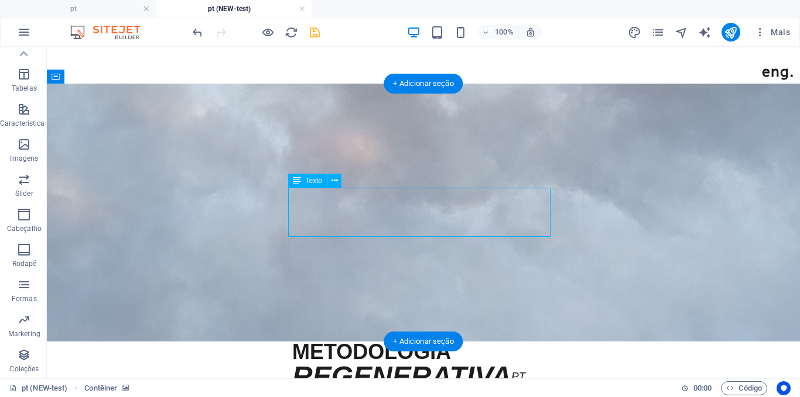
click at [529, 342] on div "METODOLOGIA REGENERATIVA PT" at bounding box center [423, 366] width 262 height 49
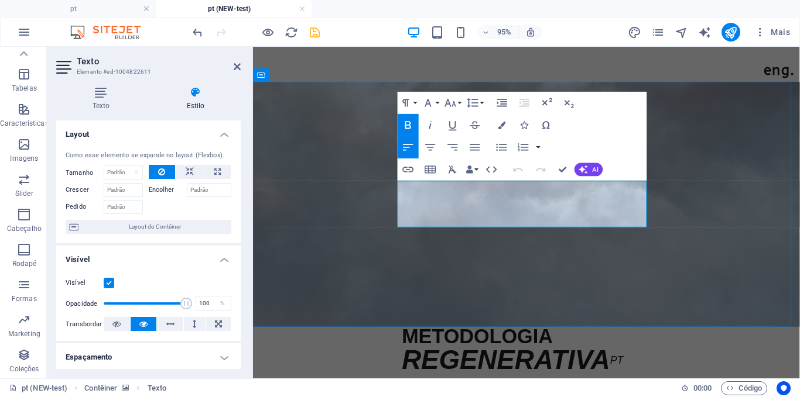
click at [643, 371] on em "PT" at bounding box center [636, 377] width 14 height 12
click at [433, 98] on icon "button" at bounding box center [427, 103] width 13 height 13
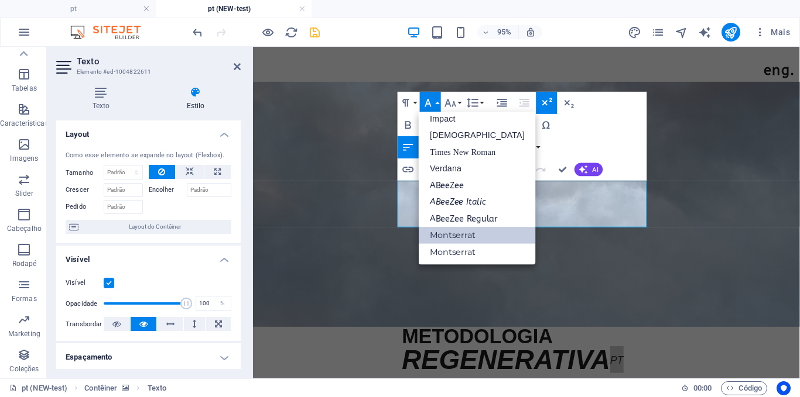
scroll to position [42, 0]
click at [481, 98] on button "Line Height" at bounding box center [474, 103] width 21 height 22
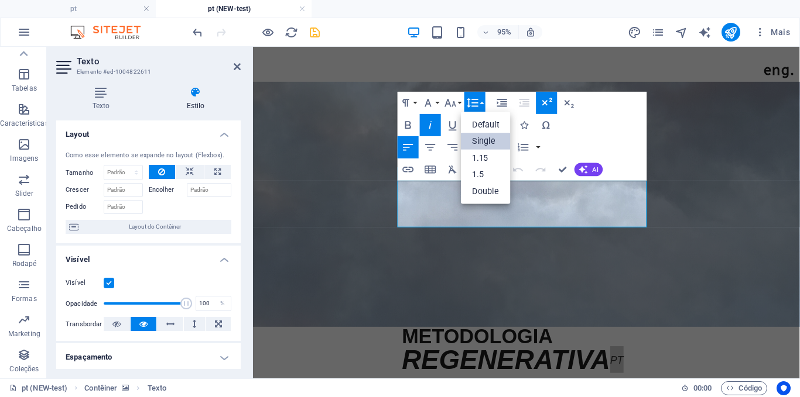
scroll to position [0, 0]
click at [483, 118] on link "Default" at bounding box center [486, 124] width 50 height 16
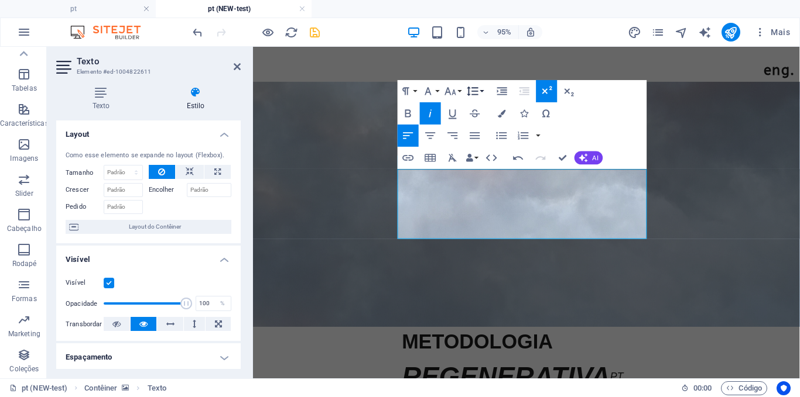
click at [475, 89] on icon "button" at bounding box center [472, 91] width 13 height 13
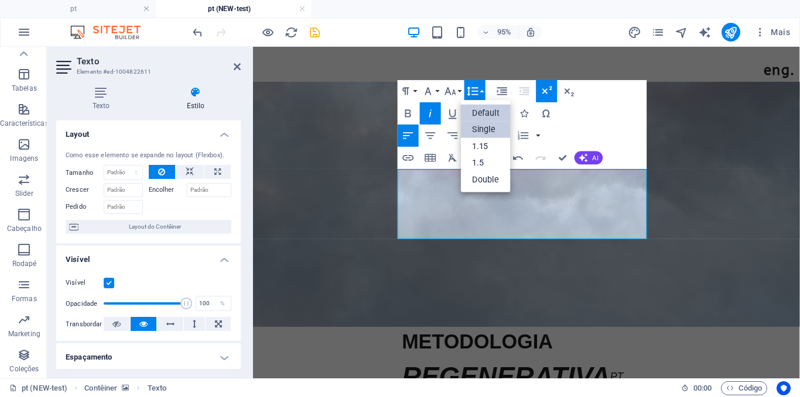
click at [483, 128] on link "Single" at bounding box center [486, 129] width 50 height 17
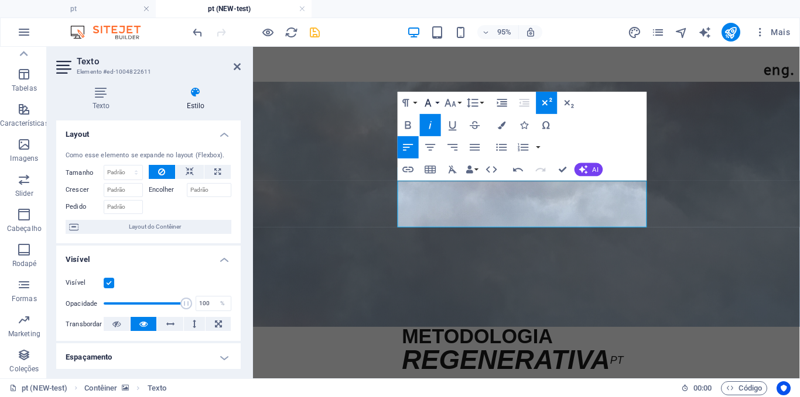
click at [434, 107] on icon "button" at bounding box center [427, 103] width 13 height 13
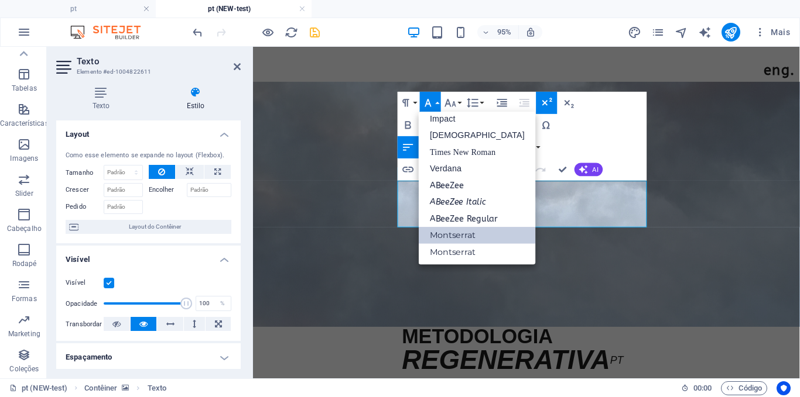
scroll to position [42, 0]
click at [434, 107] on icon "button" at bounding box center [427, 103] width 13 height 13
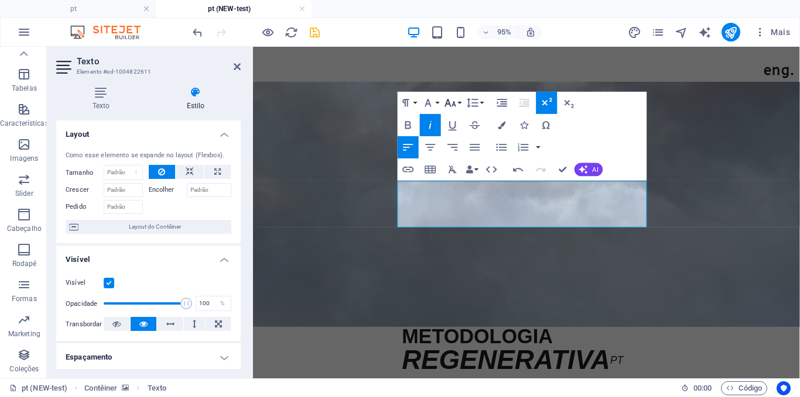
click at [448, 100] on icon "button" at bounding box center [450, 103] width 11 height 8
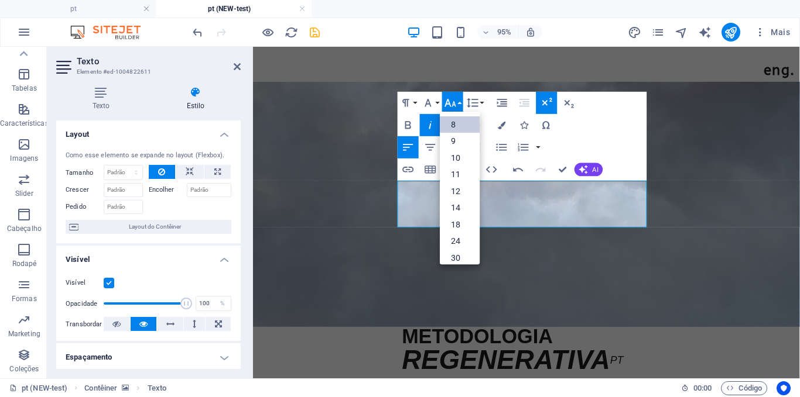
click at [452, 120] on link "8" at bounding box center [460, 124] width 40 height 16
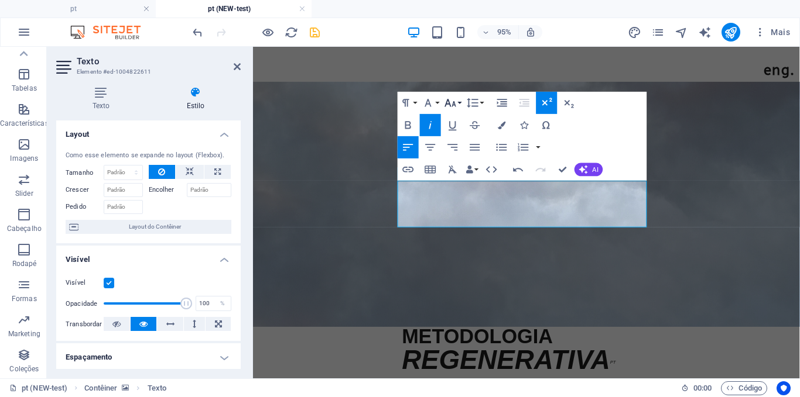
click at [447, 107] on icon "button" at bounding box center [450, 103] width 13 height 13
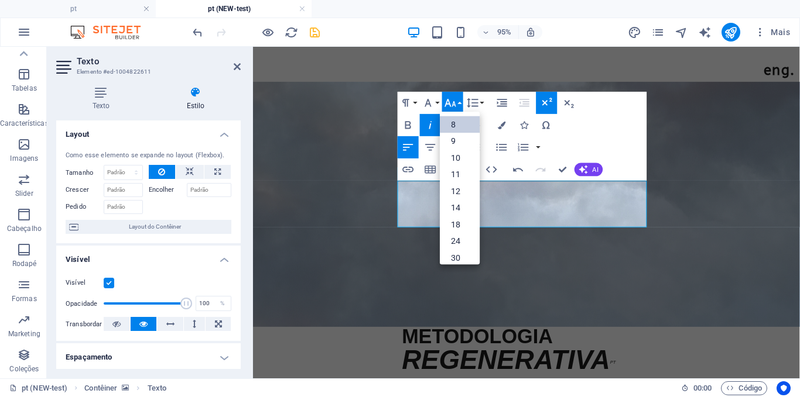
scroll to position [13, 0]
click at [459, 239] on link "30" at bounding box center [460, 245] width 40 height 17
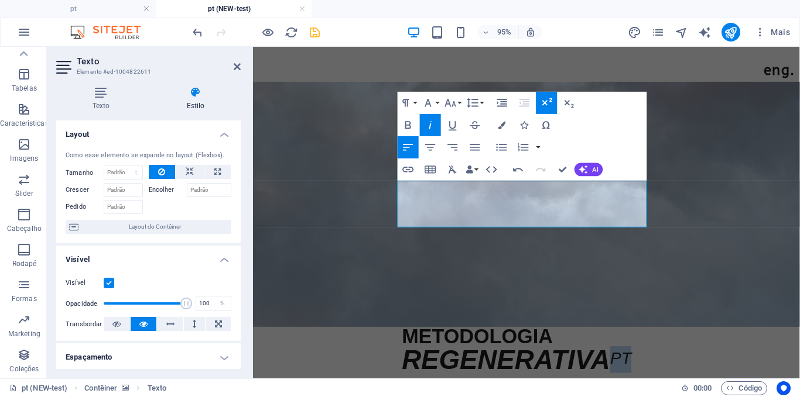
click at [542, 105] on icon "button" at bounding box center [546, 103] width 13 height 13
click at [544, 103] on icon "button" at bounding box center [547, 102] width 10 height 8
click at [449, 105] on icon "button" at bounding box center [450, 103] width 13 height 13
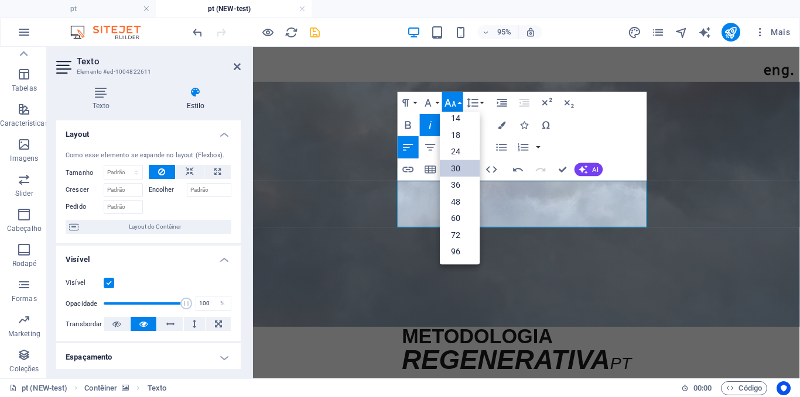
scroll to position [94, 0]
click at [458, 215] on link "60" at bounding box center [460, 218] width 40 height 17
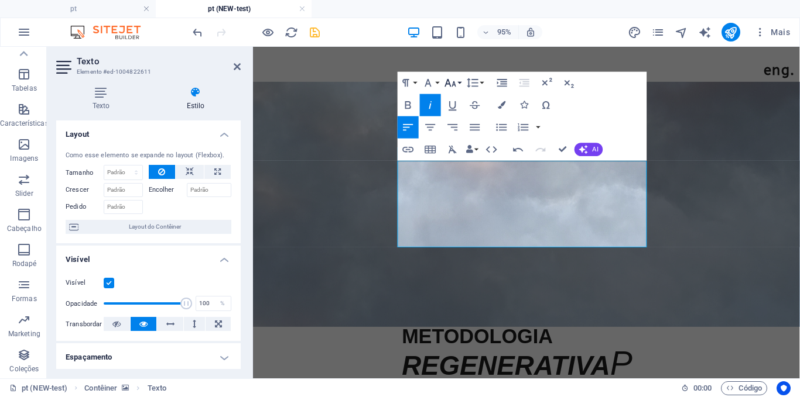
click at [450, 87] on icon "button" at bounding box center [450, 83] width 13 height 13
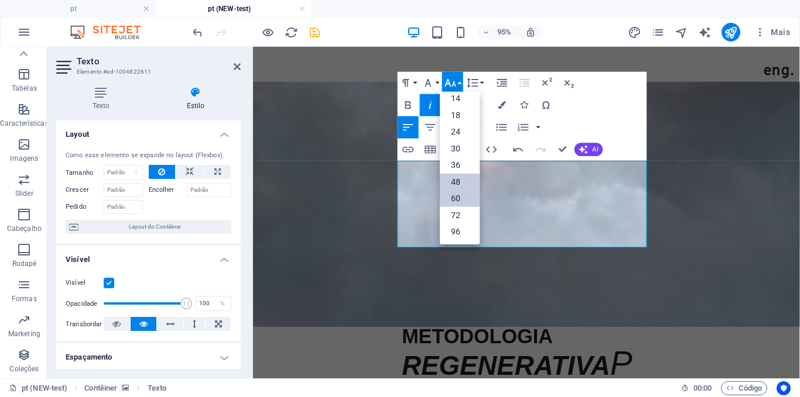
click at [456, 177] on link "48" at bounding box center [460, 182] width 40 height 17
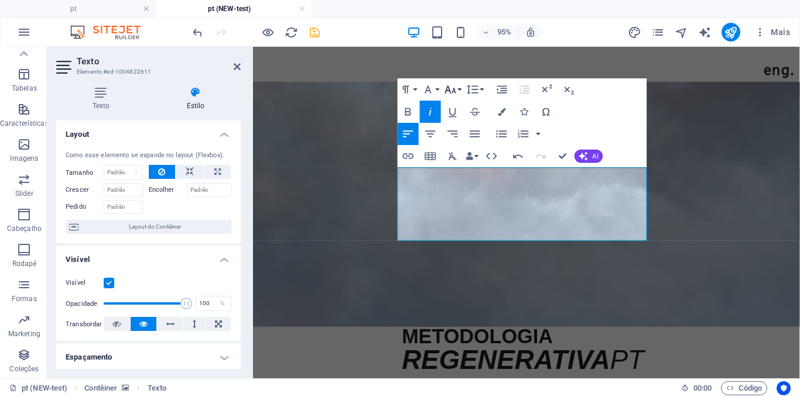
click at [447, 90] on icon "button" at bounding box center [450, 90] width 11 height 8
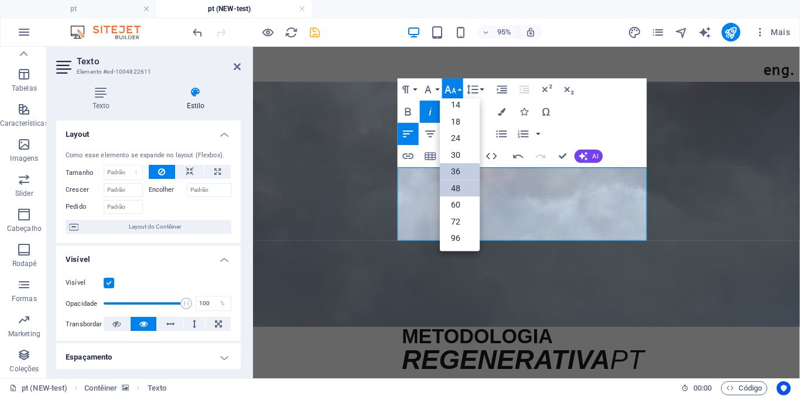
click at [453, 171] on link "36" at bounding box center [460, 172] width 40 height 17
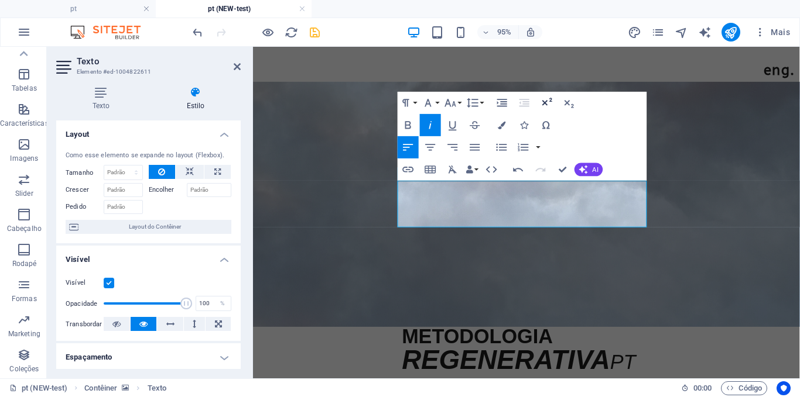
click at [551, 100] on icon "button" at bounding box center [547, 102] width 10 height 8
click at [546, 102] on icon "button" at bounding box center [547, 102] width 10 height 8
click at [452, 101] on icon "button" at bounding box center [450, 103] width 13 height 13
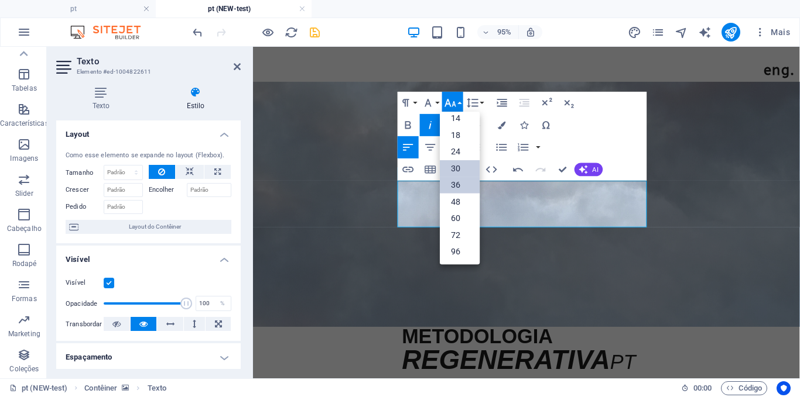
click at [462, 173] on link "30" at bounding box center [460, 168] width 40 height 17
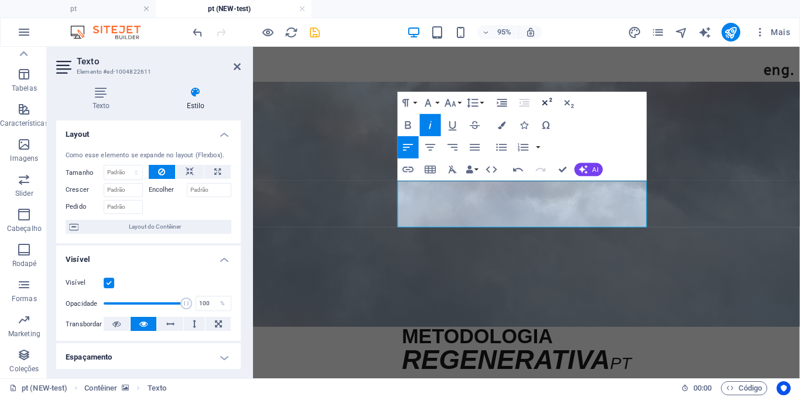
click at [550, 102] on icon "button" at bounding box center [547, 102] width 10 height 8
click at [545, 284] on figure at bounding box center [540, 213] width 575 height 258
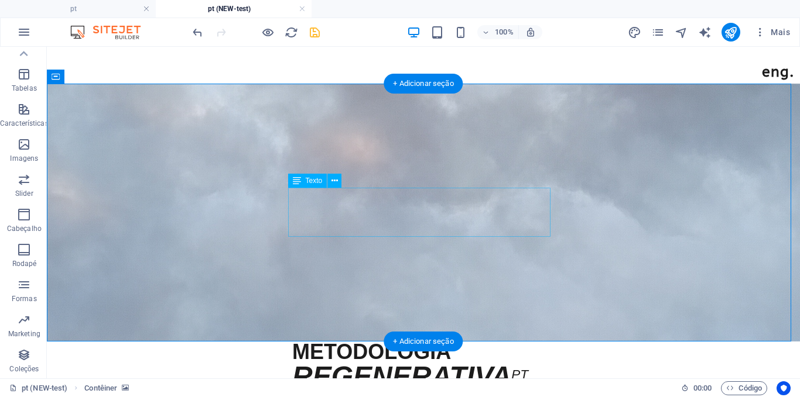
click at [452, 342] on div "METODOLOGIA REGENERATIVA PT" at bounding box center [423, 366] width 262 height 49
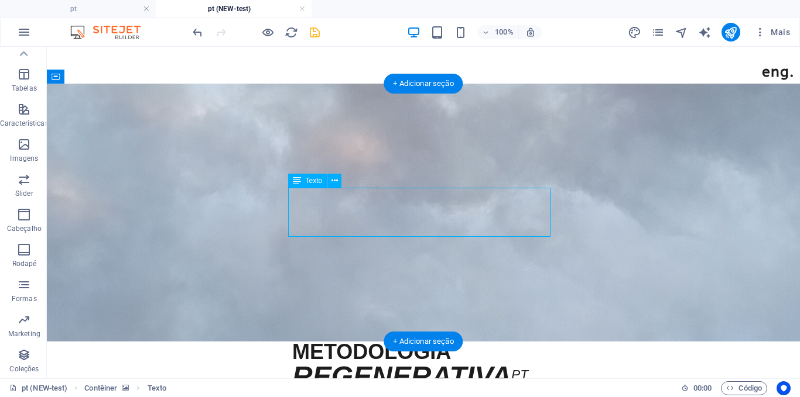
click at [452, 342] on div "METODOLOGIA REGENERATIVA PT" at bounding box center [423, 366] width 262 height 49
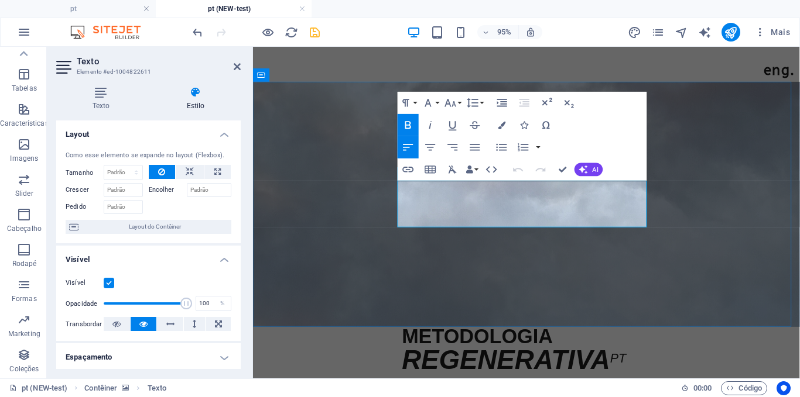
click at [643, 368] on sup "PT" at bounding box center [637, 375] width 17 height 15
click at [646, 368] on sup "PT" at bounding box center [637, 375] width 17 height 15
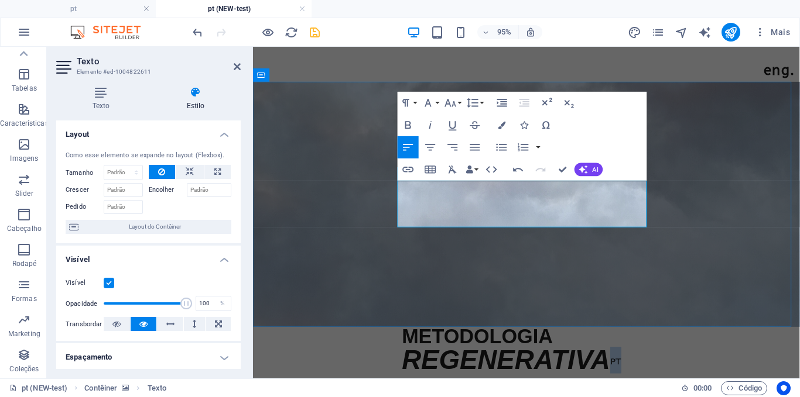
drag, startPoint x: 649, startPoint y: 223, endPoint x: 638, endPoint y: 222, distance: 10.6
click at [638, 342] on p "METODOLOGIA REGENERATIVA ᴾᵀ" at bounding box center [541, 366] width 262 height 49
click at [423, 105] on icon "button" at bounding box center [427, 103] width 13 height 13
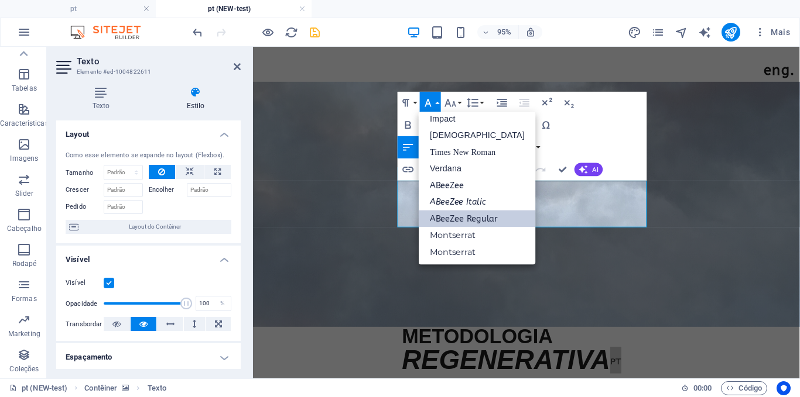
scroll to position [42, 0]
click at [423, 105] on icon "button" at bounding box center [427, 103] width 13 height 13
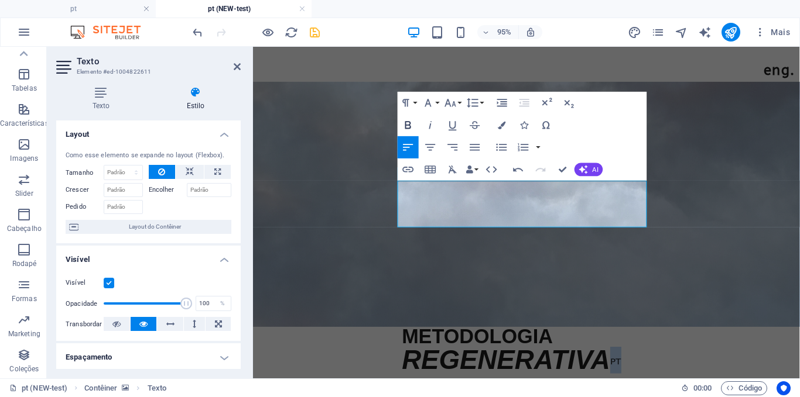
click at [407, 120] on icon "button" at bounding box center [408, 125] width 13 height 13
click at [546, 98] on icon "button" at bounding box center [546, 103] width 13 height 13
click at [658, 286] on figure at bounding box center [540, 213] width 575 height 258
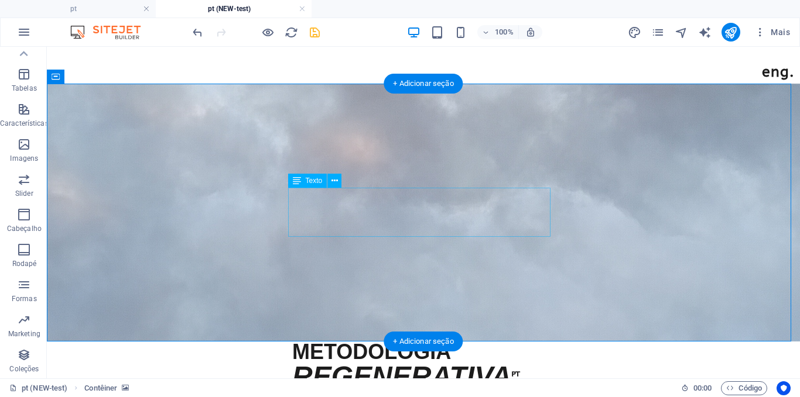
click at [520, 342] on div "METODOLOGIA REGENERATIVA ᴾᵀ" at bounding box center [423, 366] width 262 height 49
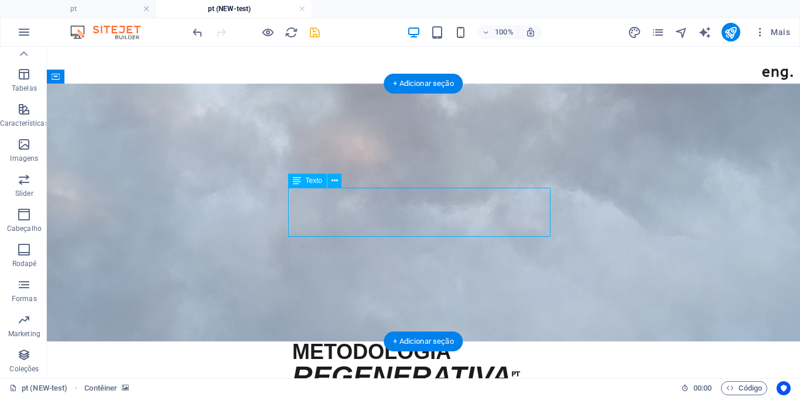
click at [520, 342] on div "METODOLOGIA REGENERATIVA ᴾᵀ" at bounding box center [423, 366] width 262 height 49
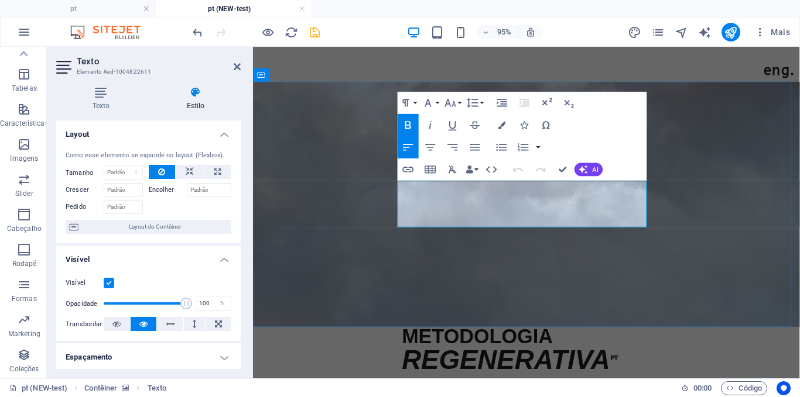
click at [657, 342] on p "METODOLOGIA REGENERATIVA ᴾᵀ" at bounding box center [541, 366] width 262 height 49
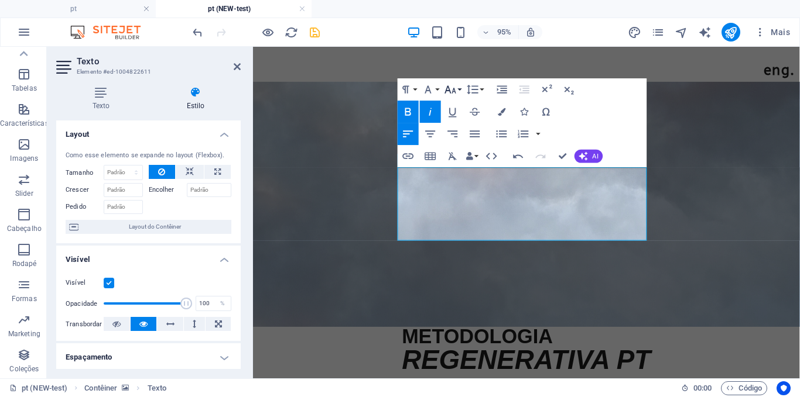
click at [448, 86] on icon "button" at bounding box center [450, 90] width 11 height 8
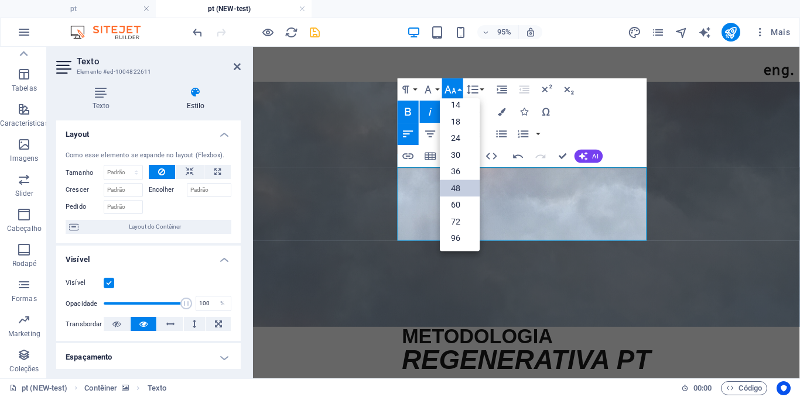
scroll to position [94, 0]
click at [451, 166] on link "36" at bounding box center [460, 172] width 40 height 17
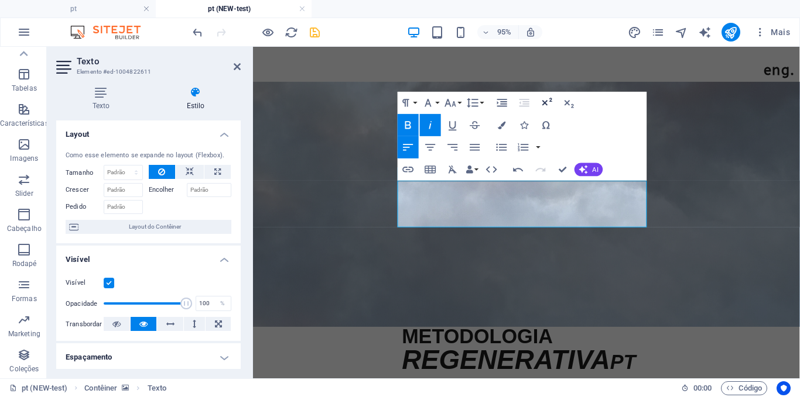
click at [546, 107] on icon "button" at bounding box center [546, 103] width 13 height 13
click at [412, 130] on icon "button" at bounding box center [408, 125] width 13 height 13
click at [571, 334] on figure at bounding box center [540, 213] width 575 height 258
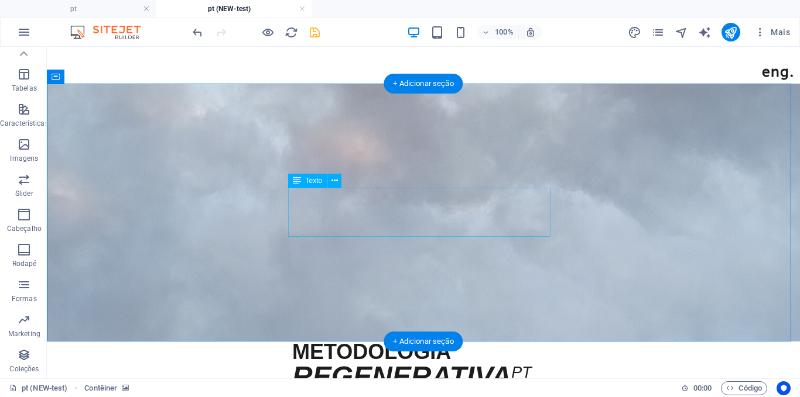
click at [528, 342] on div "METODOLOGIA REGENERATIVA PT" at bounding box center [423, 366] width 262 height 49
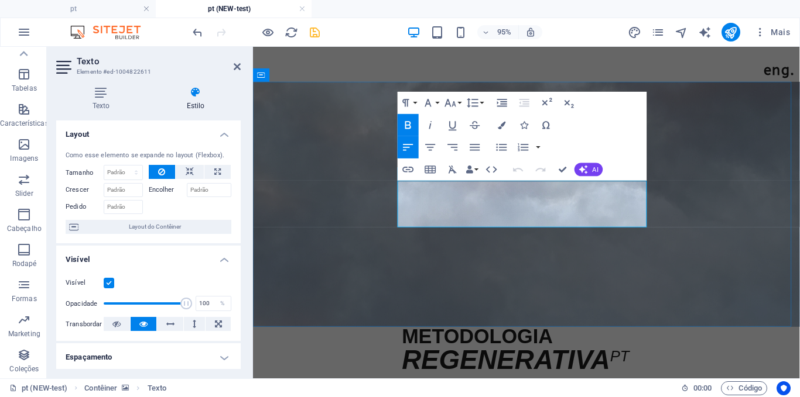
click at [629, 361] on em "REGENERATIVA" at bounding box center [519, 376] width 219 height 31
click at [650, 323] on figure at bounding box center [540, 213] width 575 height 258
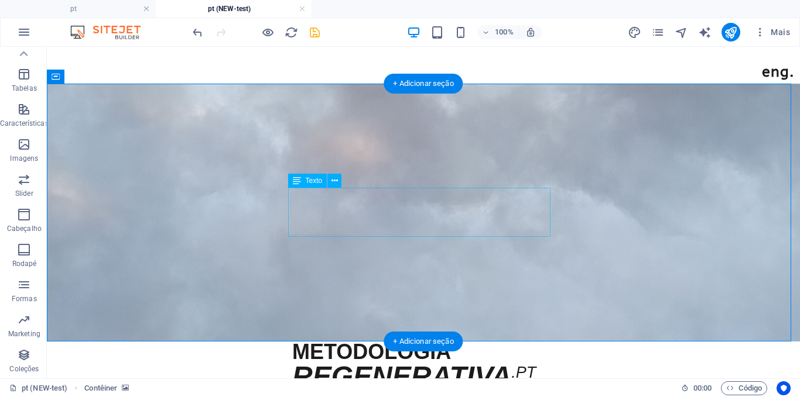
click at [537, 342] on div "METODOLOGIA REGENERATIVA .PT" at bounding box center [423, 366] width 262 height 49
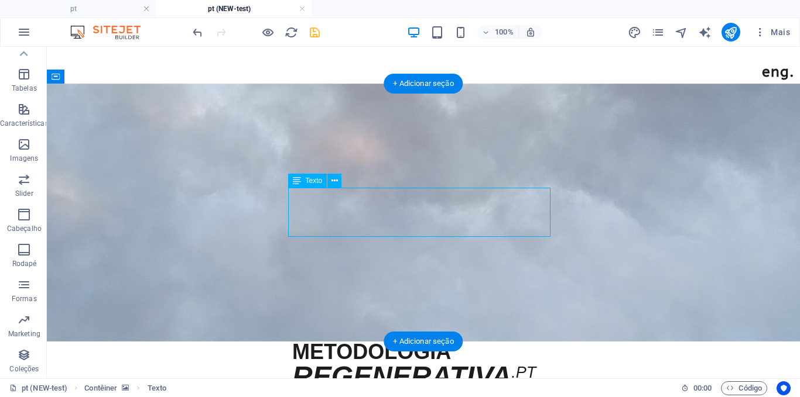
click at [537, 342] on div "METODOLOGIA REGENERATIVA .PT" at bounding box center [423, 366] width 262 height 49
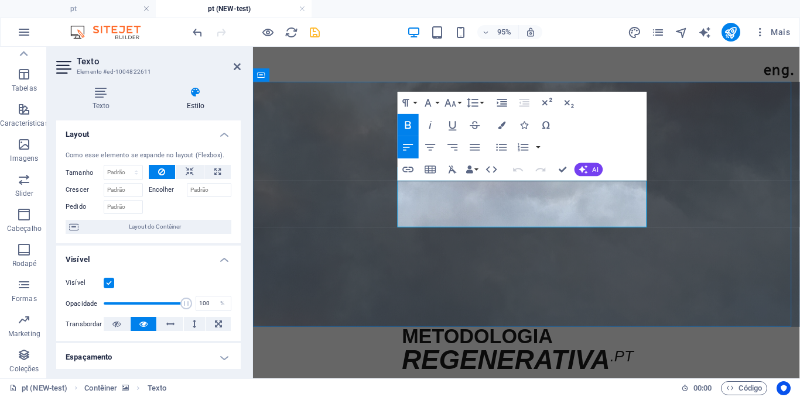
click at [643, 364] on sup ".PT" at bounding box center [641, 373] width 25 height 18
click at [637, 276] on figure at bounding box center [540, 213] width 575 height 258
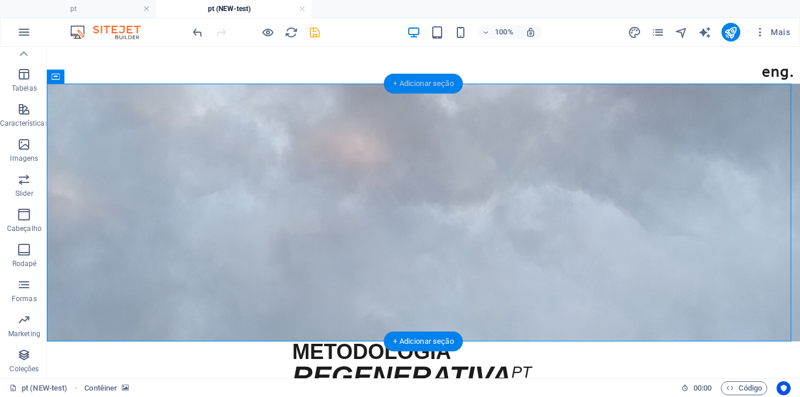
click at [446, 81] on div "+ Adicionar seção" at bounding box center [422, 84] width 79 height 20
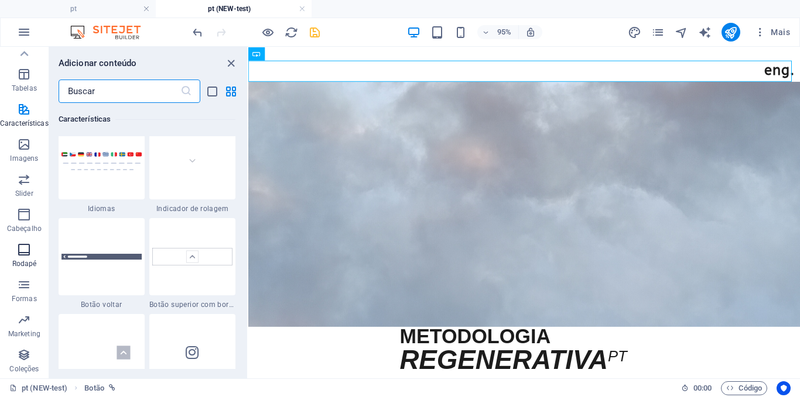
scroll to position [5441, 0]
click at [21, 222] on span "Cabeçalho" at bounding box center [24, 222] width 49 height 28
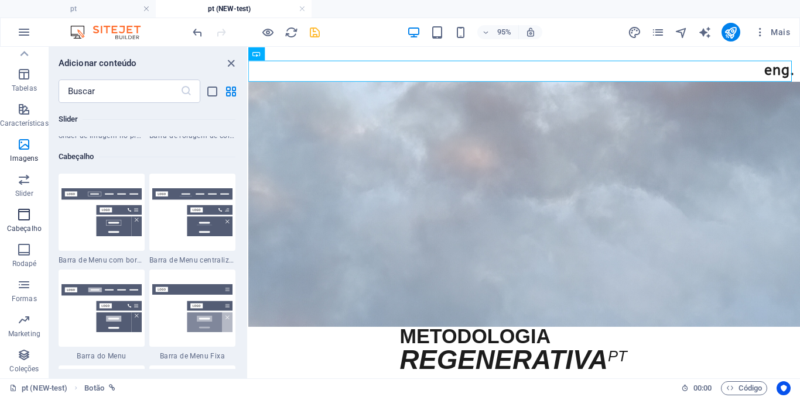
scroll to position [7049, 0]
